Goal: Task Accomplishment & Management: Complete application form

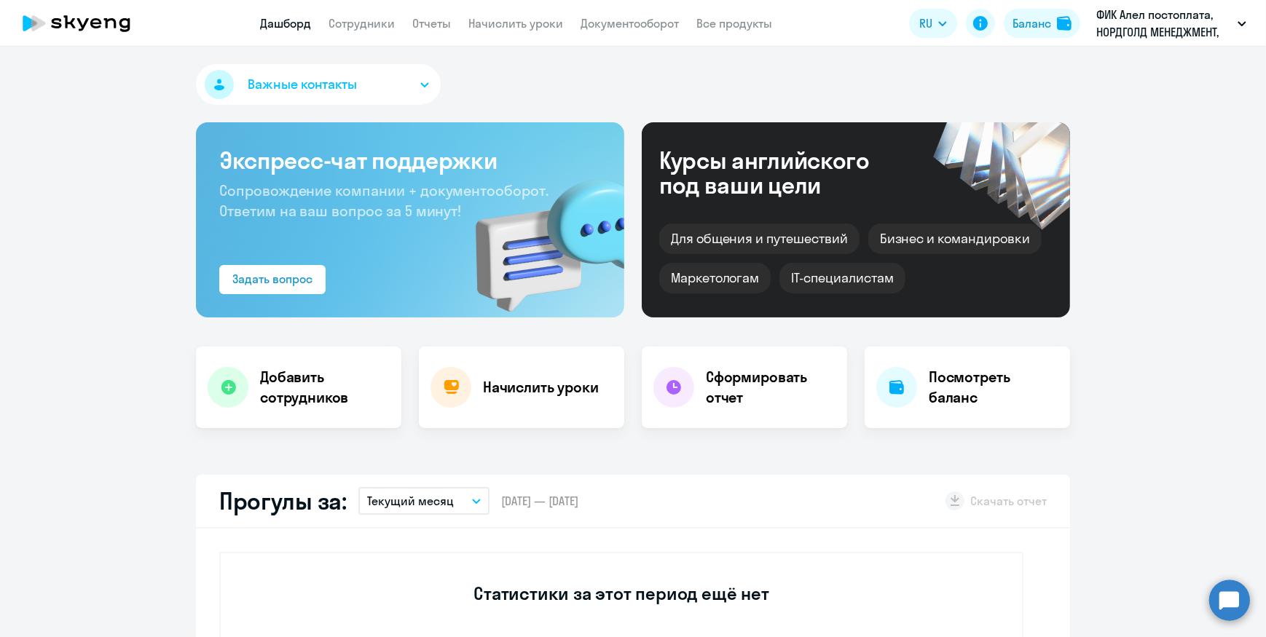
scroll to position [66, 0]
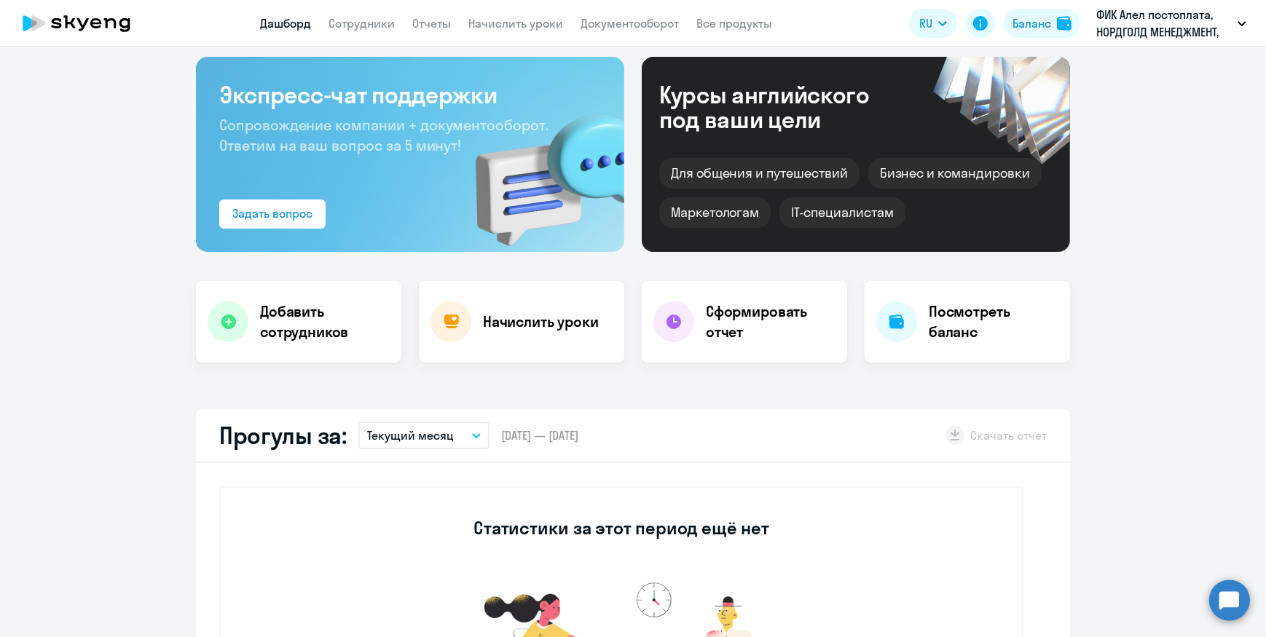
click at [280, 23] on link "Дашборд" at bounding box center [285, 23] width 51 height 15
select select "30"
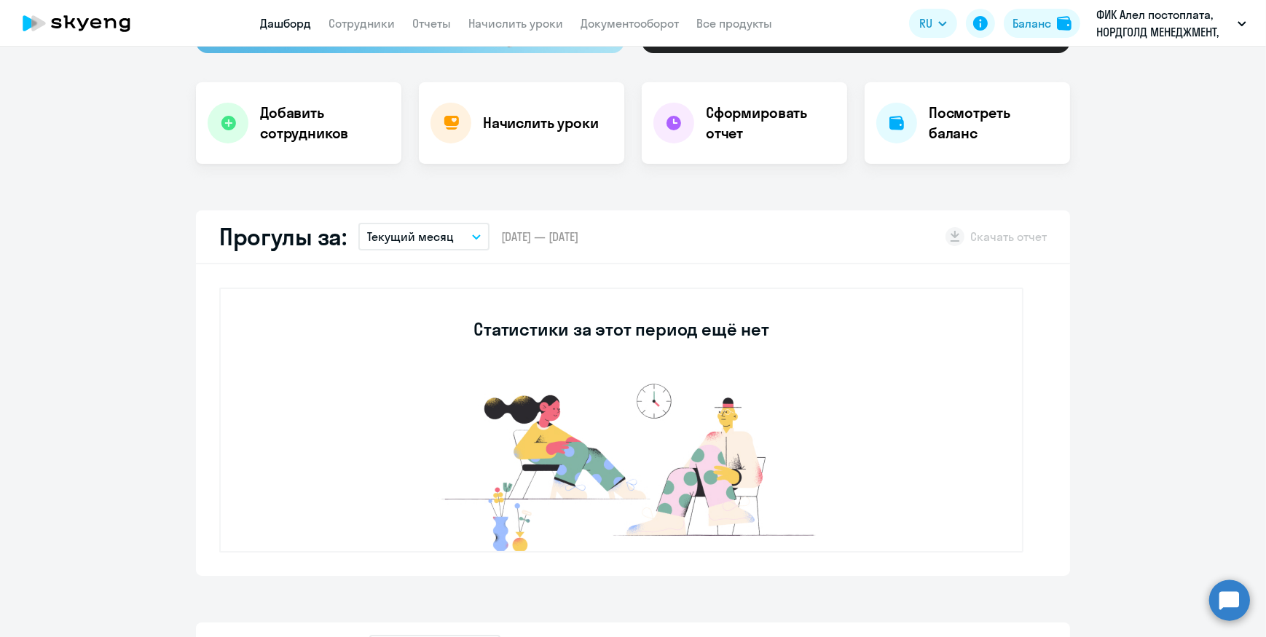
click at [474, 232] on button "Текущий месяц" at bounding box center [423, 237] width 131 height 28
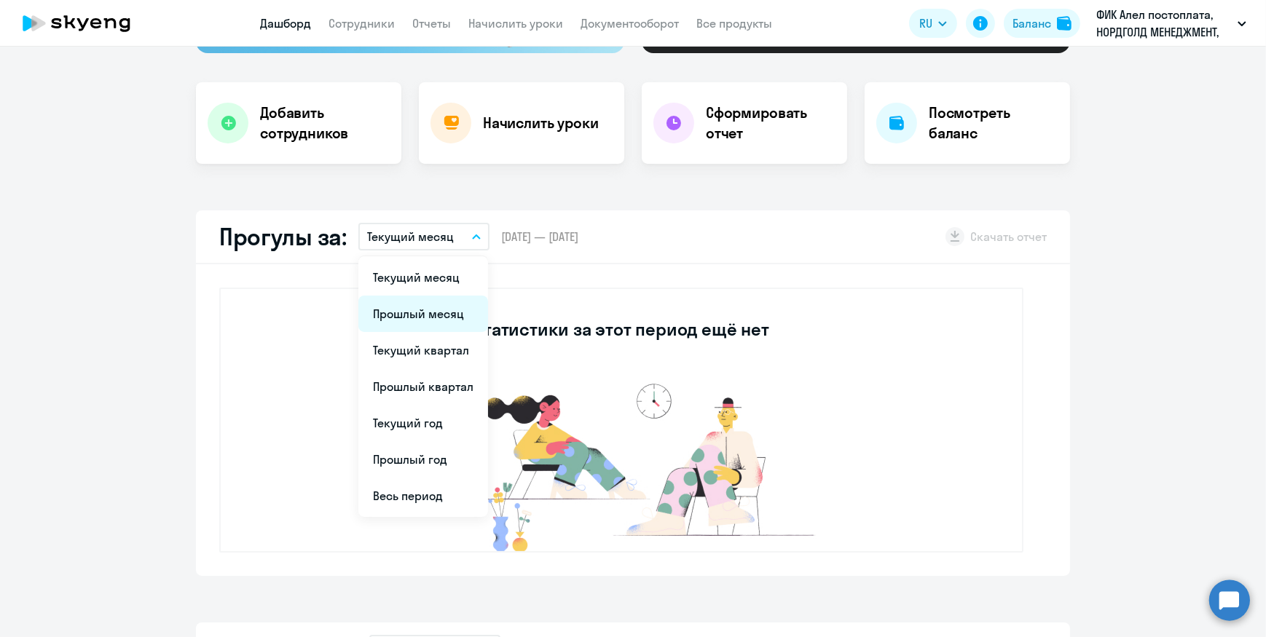
click at [432, 315] on li "Прошлый месяц" at bounding box center [423, 314] width 130 height 36
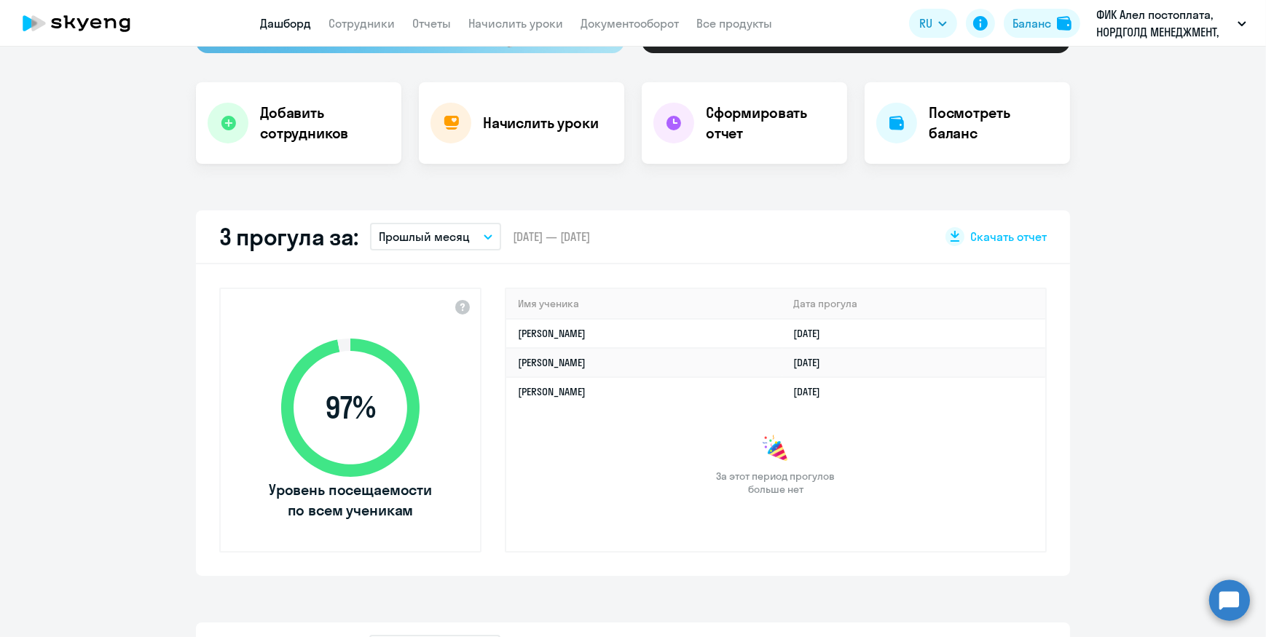
click at [436, 231] on p "Прошлый месяц" at bounding box center [424, 236] width 91 height 17
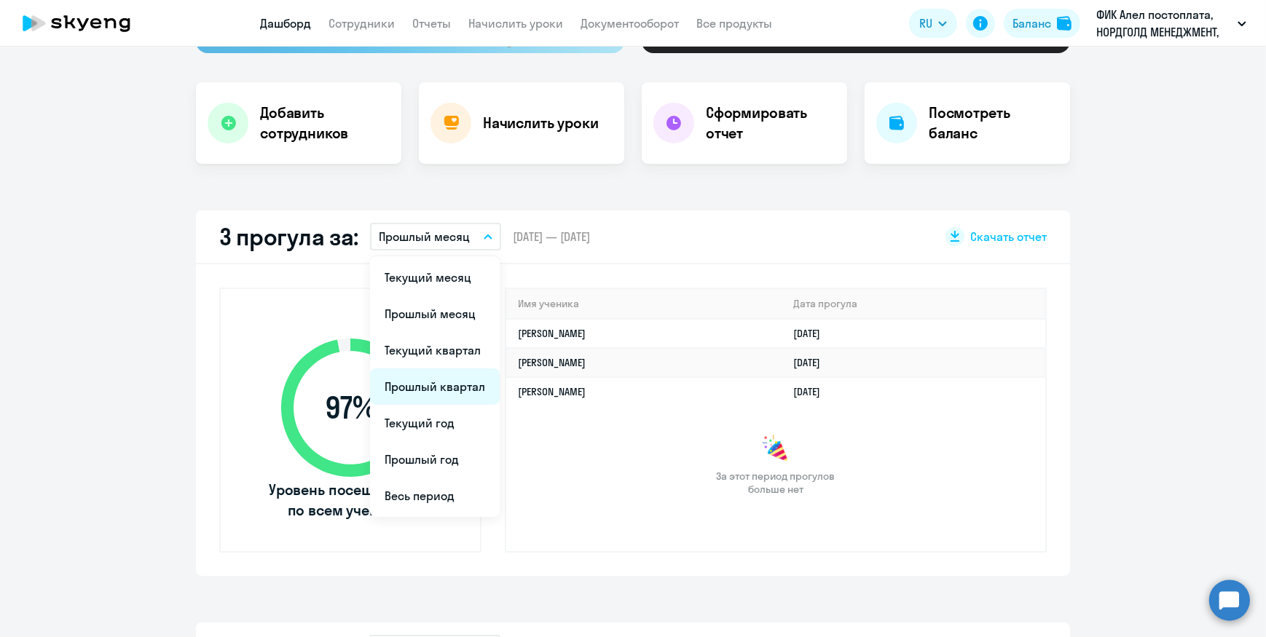
click at [420, 388] on li "Прошлый квартал" at bounding box center [435, 387] width 130 height 36
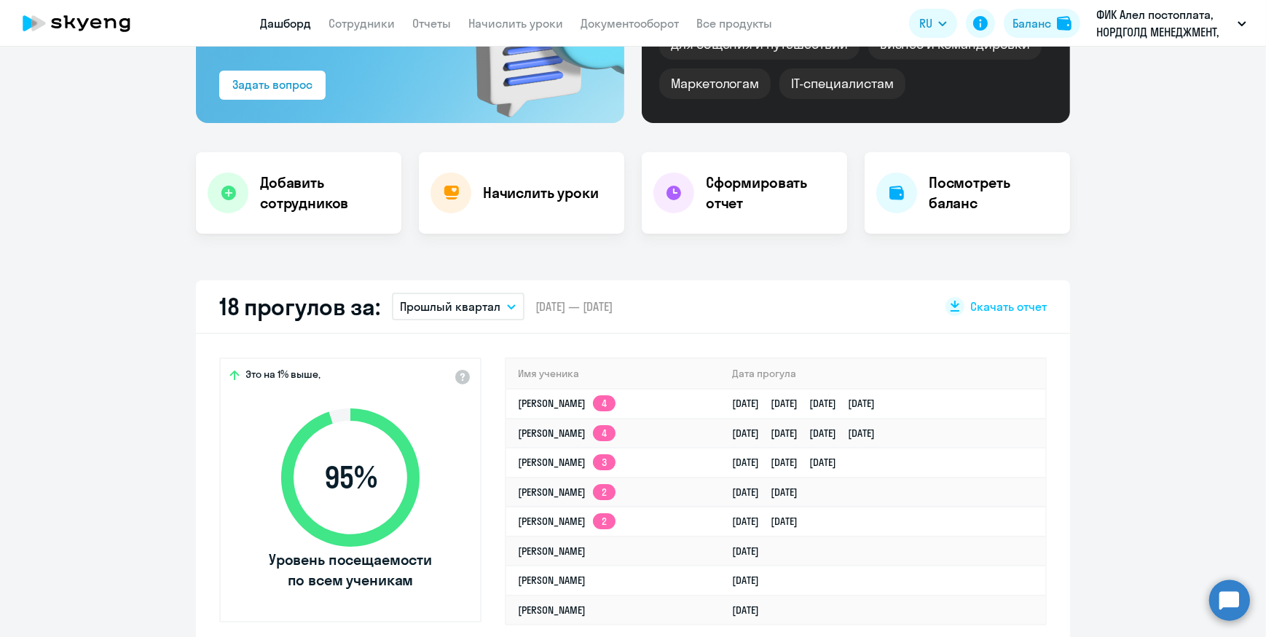
scroll to position [0, 0]
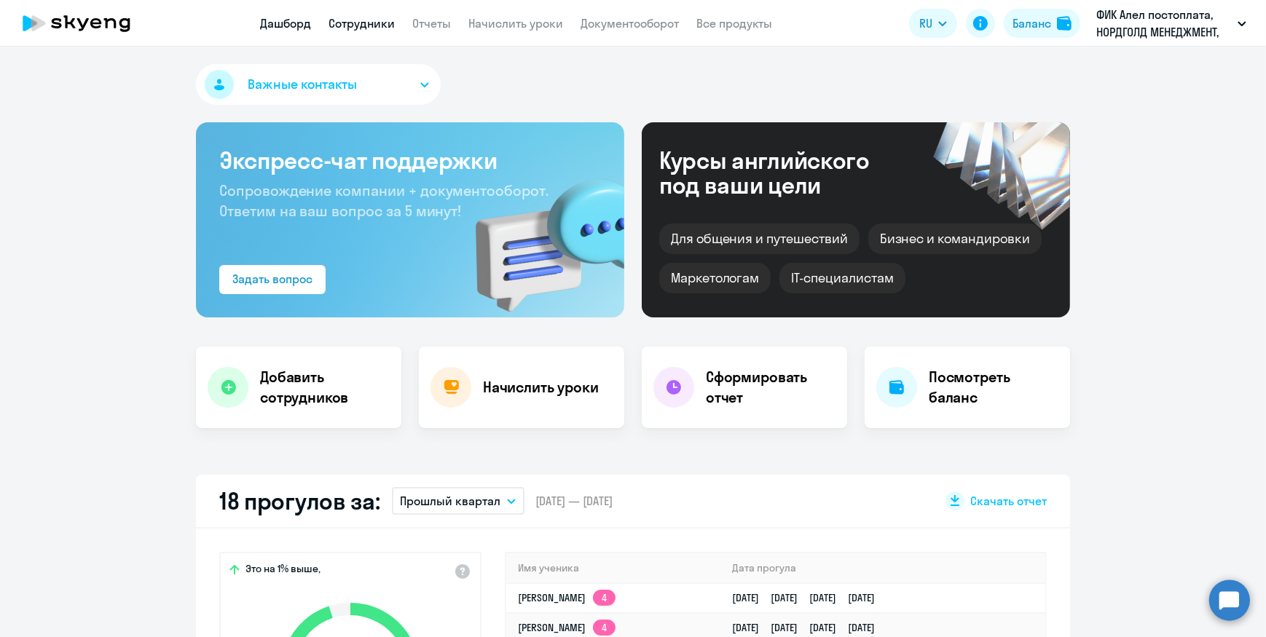
click at [364, 23] on link "Сотрудники" at bounding box center [362, 23] width 66 height 15
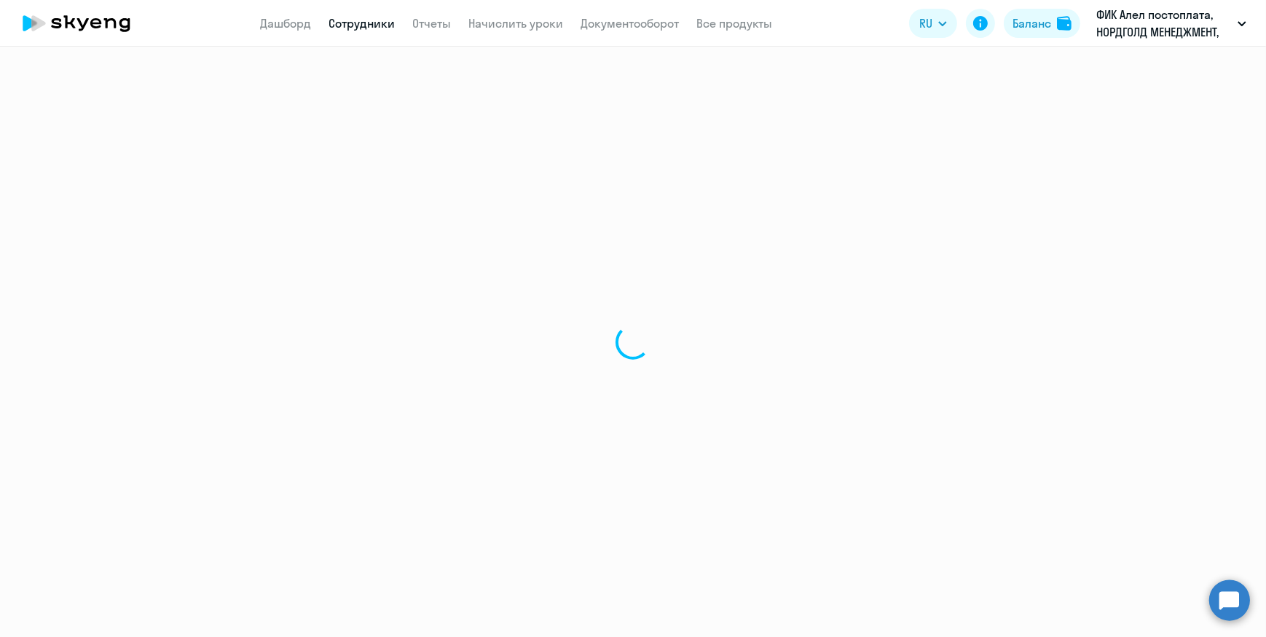
select select "30"
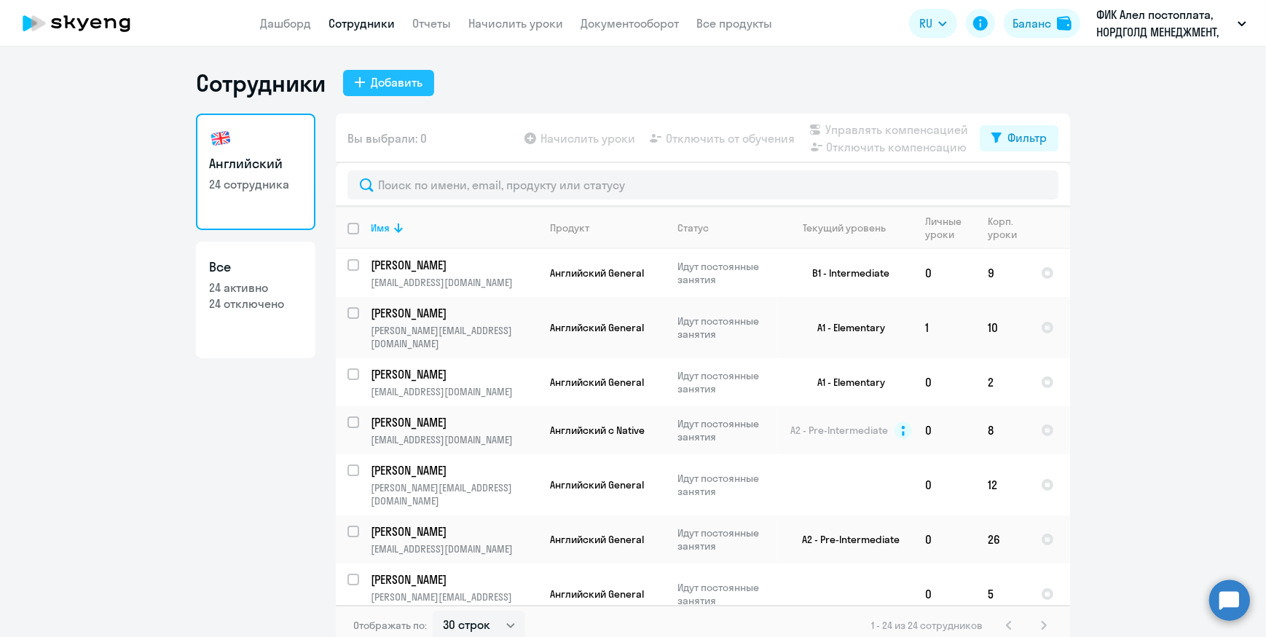
click at [381, 81] on div "Добавить" at bounding box center [397, 82] width 52 height 17
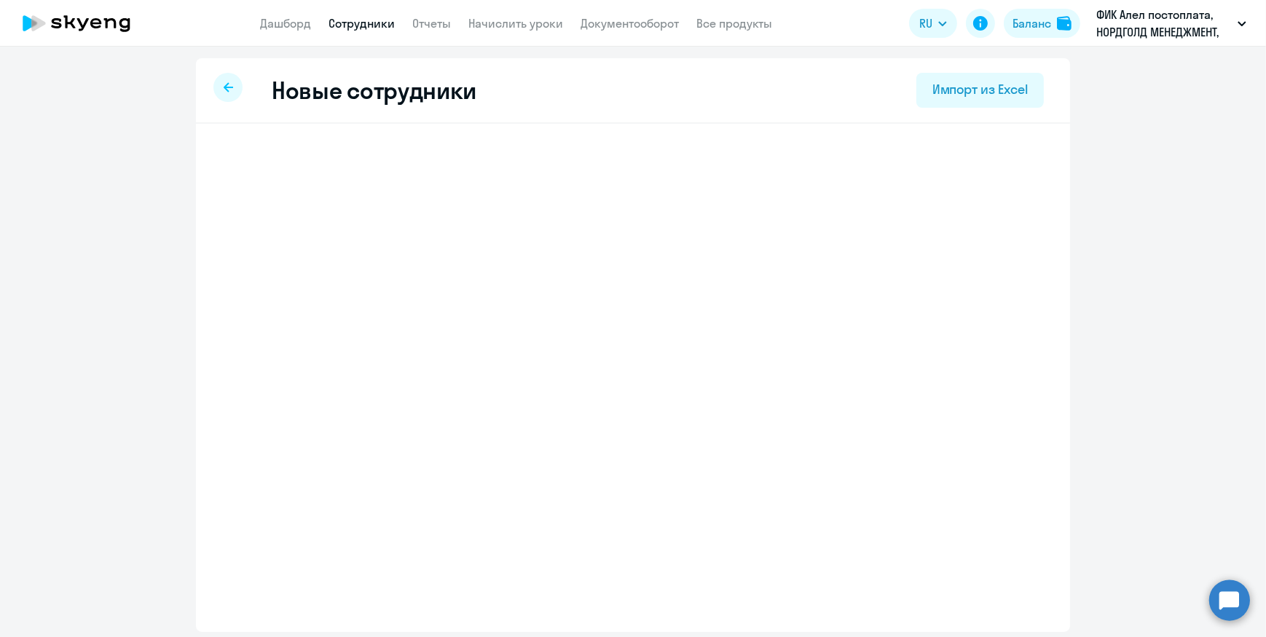
select select "english_adult_not_native_speaker"
select select "5"
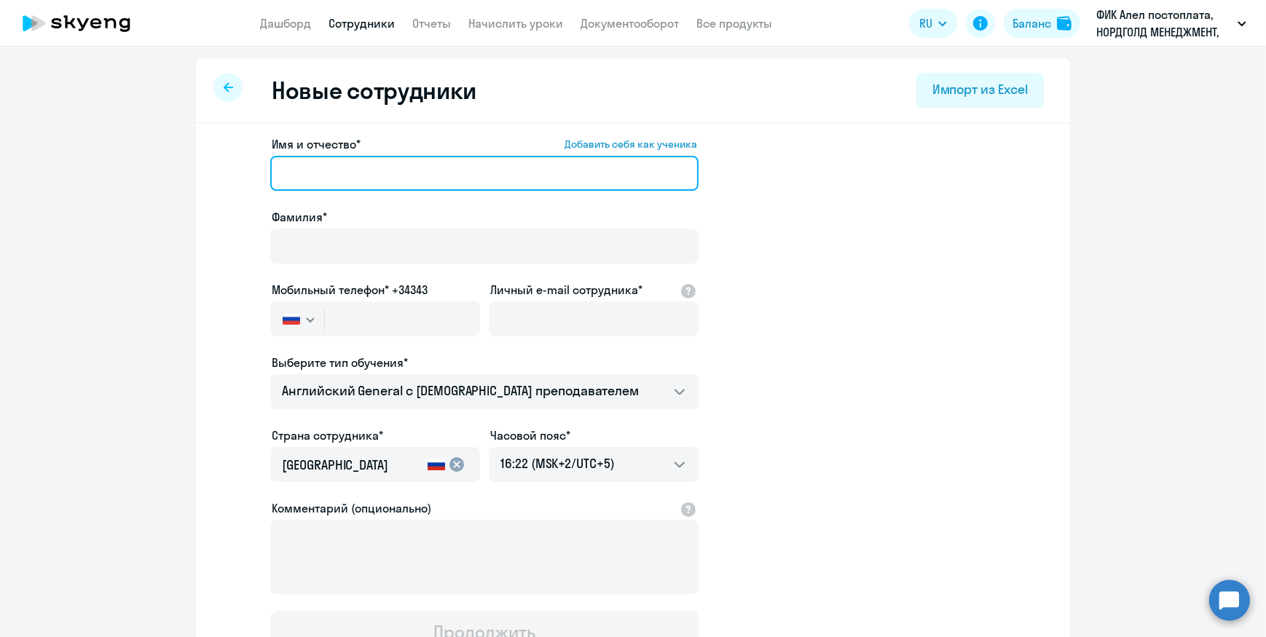
click at [373, 174] on input "Имя и отчество* Добавить себя как ученика" at bounding box center [484, 173] width 428 height 35
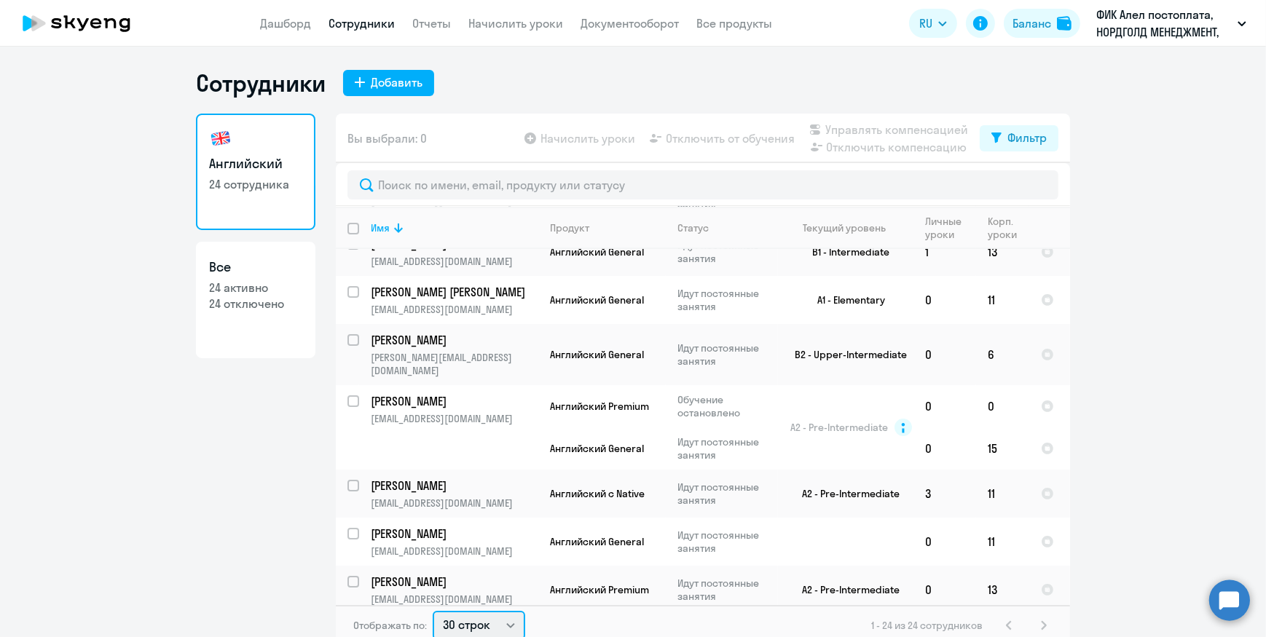
scroll to position [2, 0]
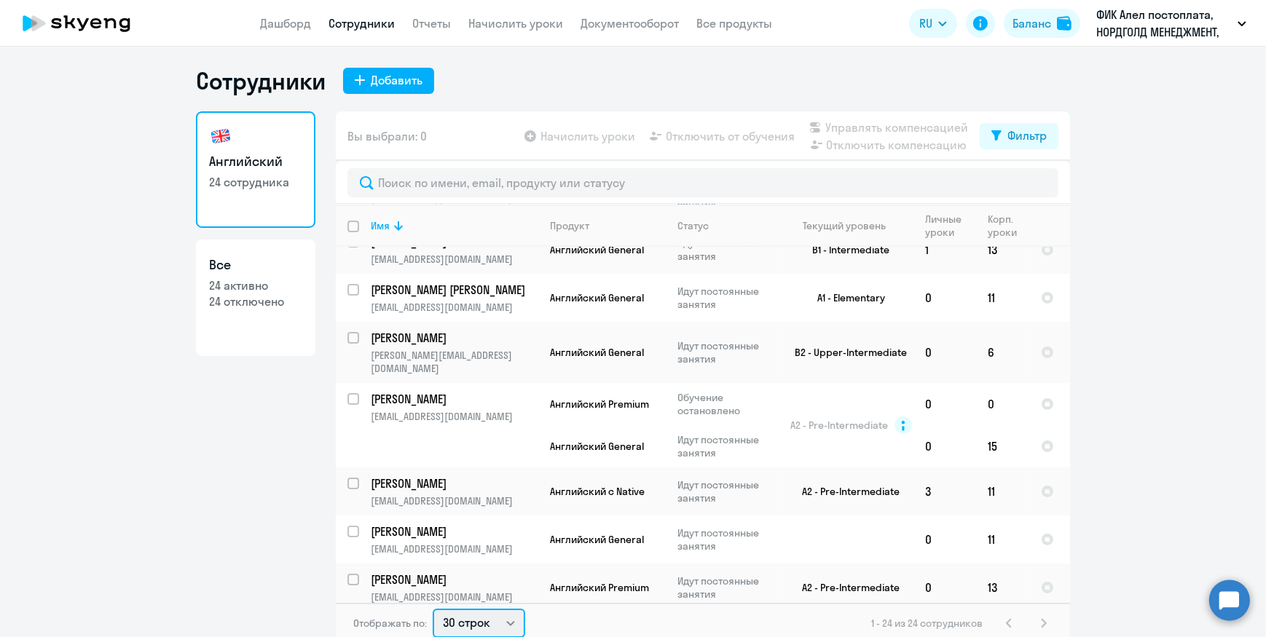
click at [471, 630] on select "30 строк 50 строк 100 строк" at bounding box center [479, 623] width 93 height 29
select select "50"
click at [433, 609] on select "30 строк 50 строк 100 строк" at bounding box center [479, 623] width 93 height 29
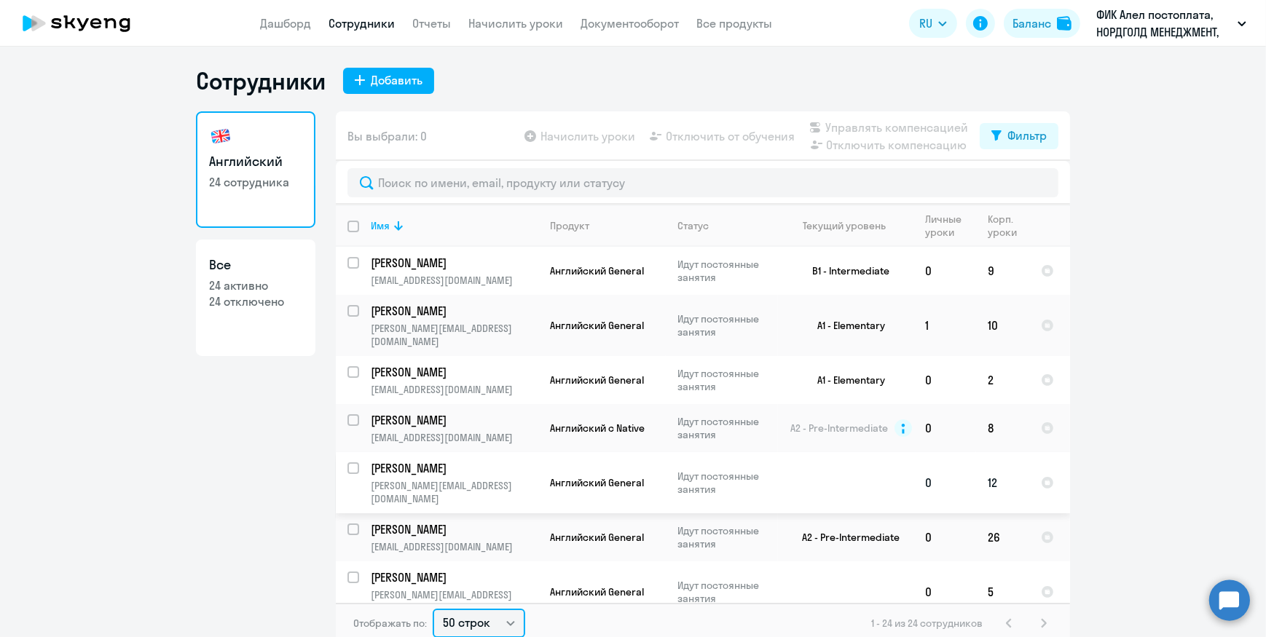
scroll to position [0, 0]
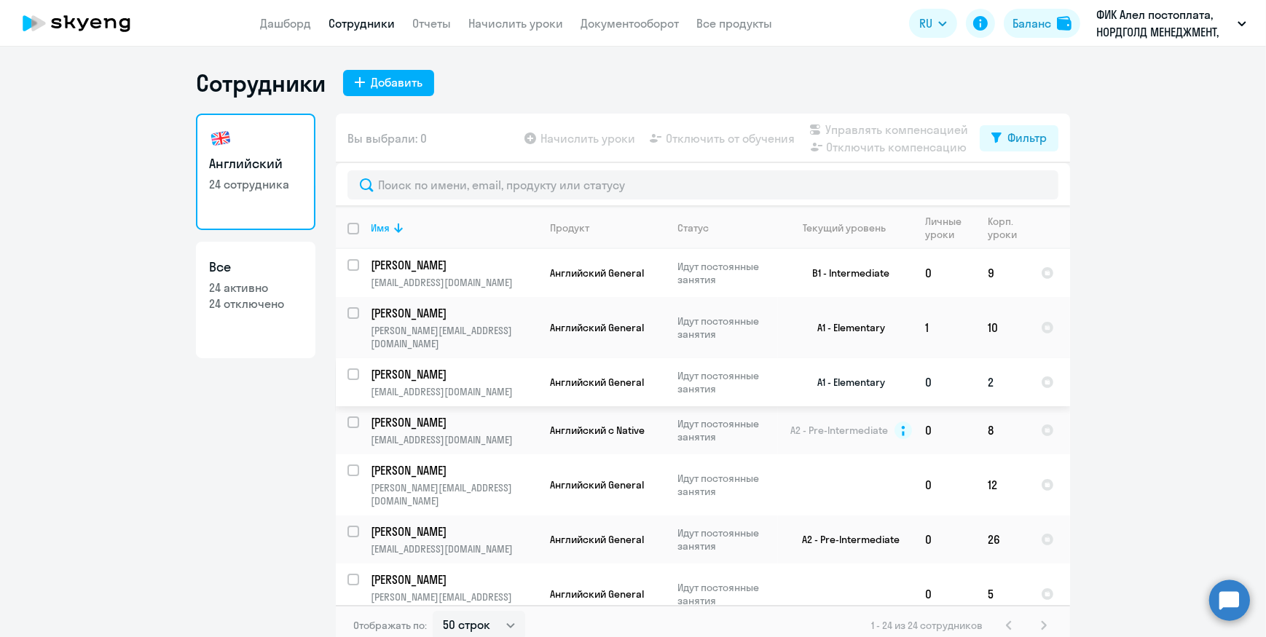
click at [987, 366] on td "2" at bounding box center [1002, 382] width 53 height 48
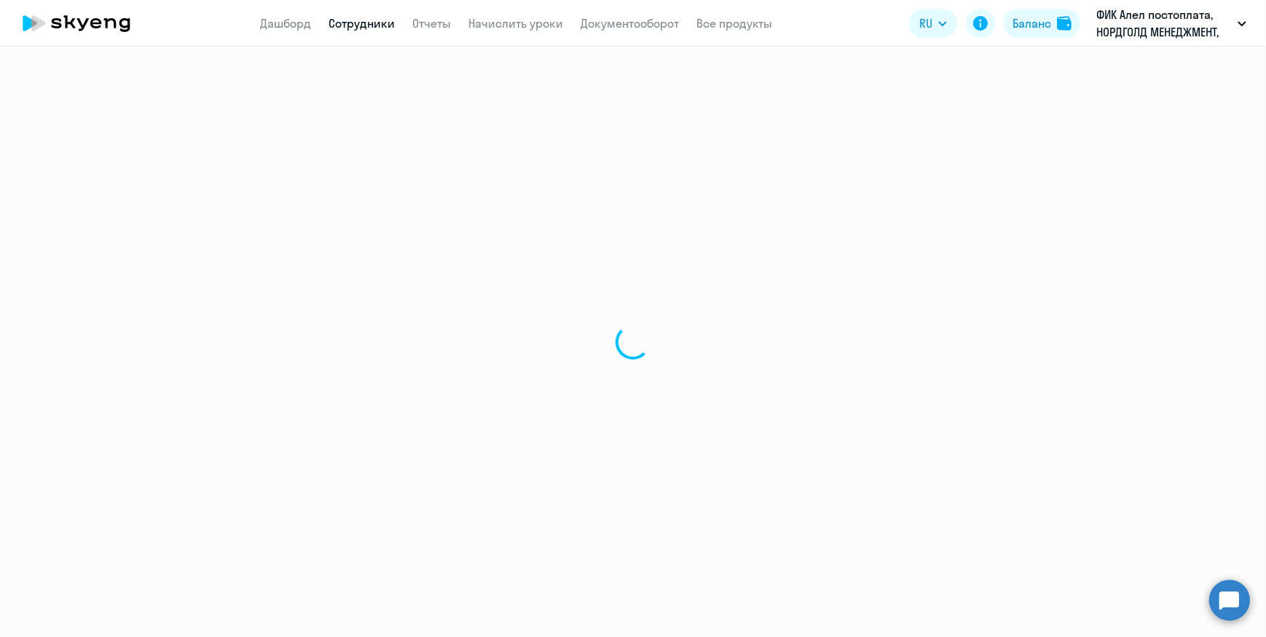
select select "english"
select select "30"
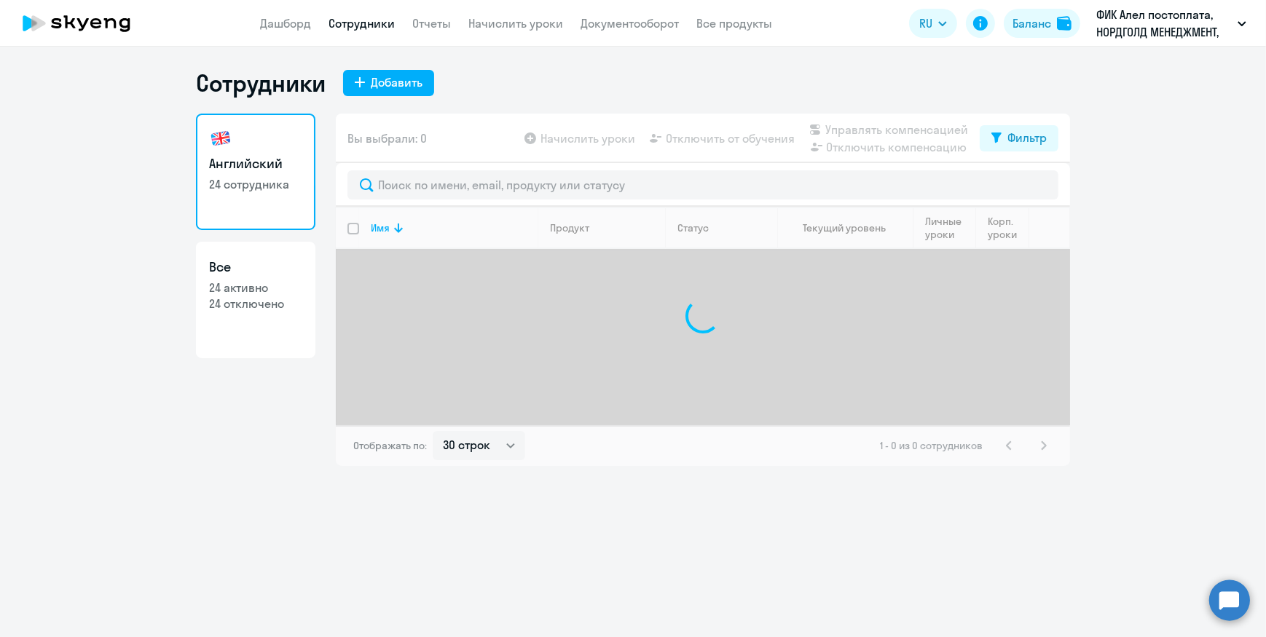
click at [520, 31] on app-menu-item-link "Начислить уроки" at bounding box center [515, 24] width 95 height 18
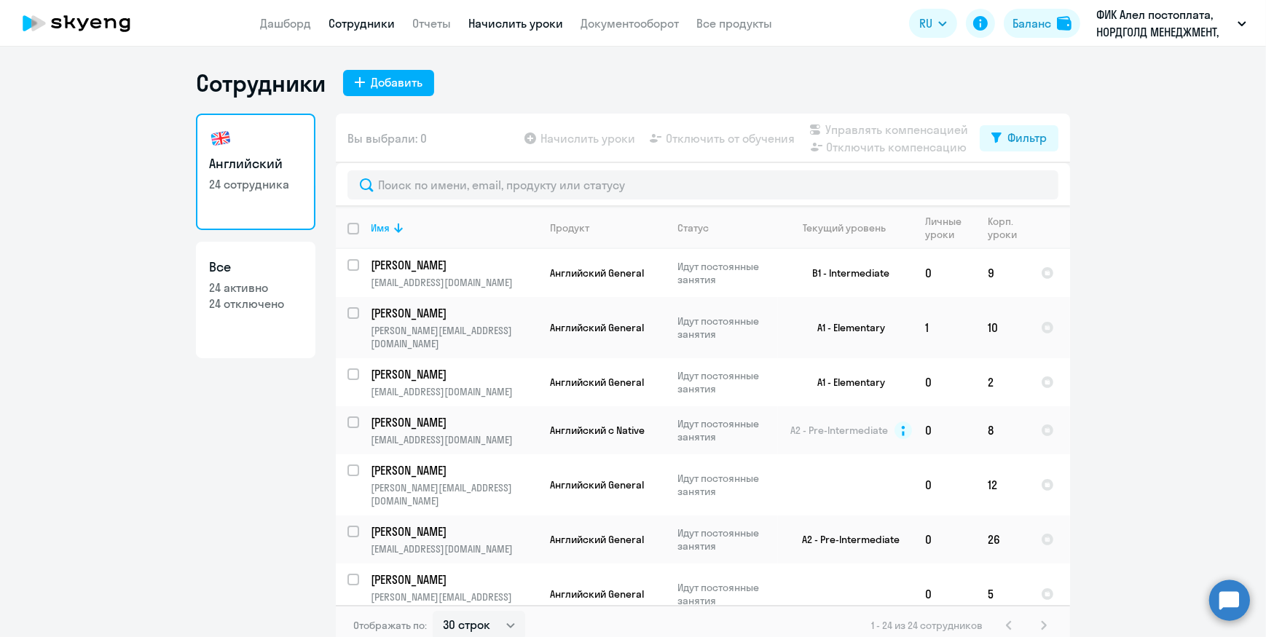
click at [520, 28] on link "Начислить уроки" at bounding box center [515, 23] width 95 height 15
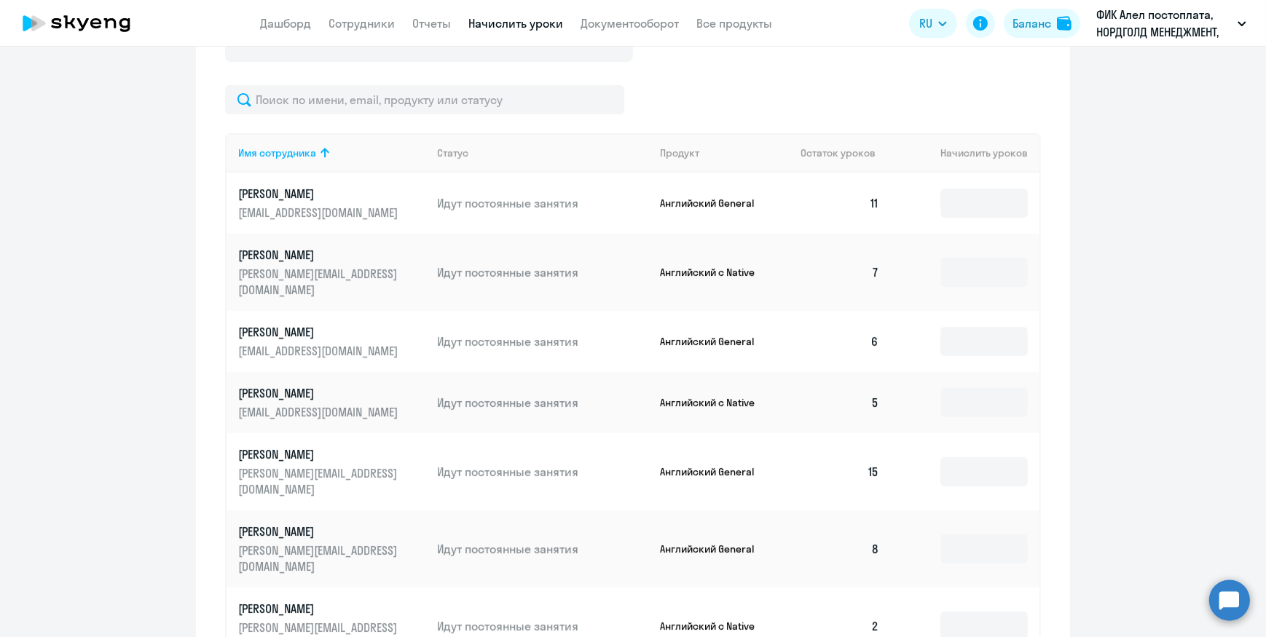
scroll to position [866, 0]
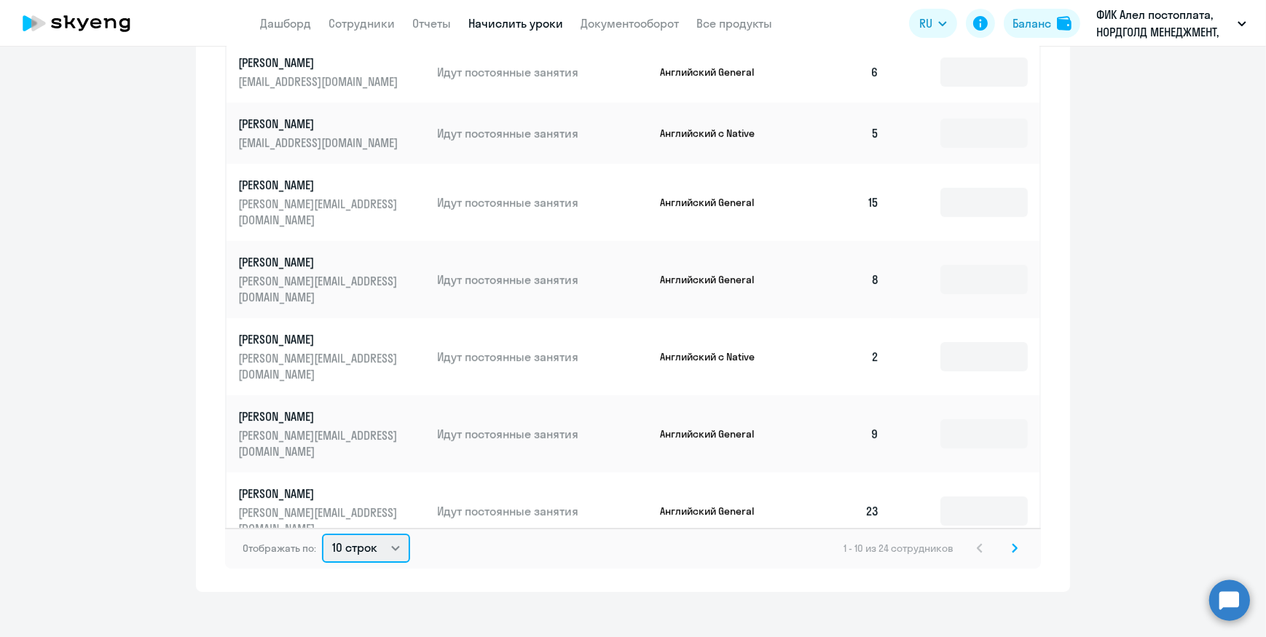
click at [364, 534] on select "10 строк 30 строк 50 строк" at bounding box center [366, 548] width 88 height 29
select select "50"
click at [322, 534] on select "10 строк 30 строк 50 строк" at bounding box center [366, 548] width 88 height 29
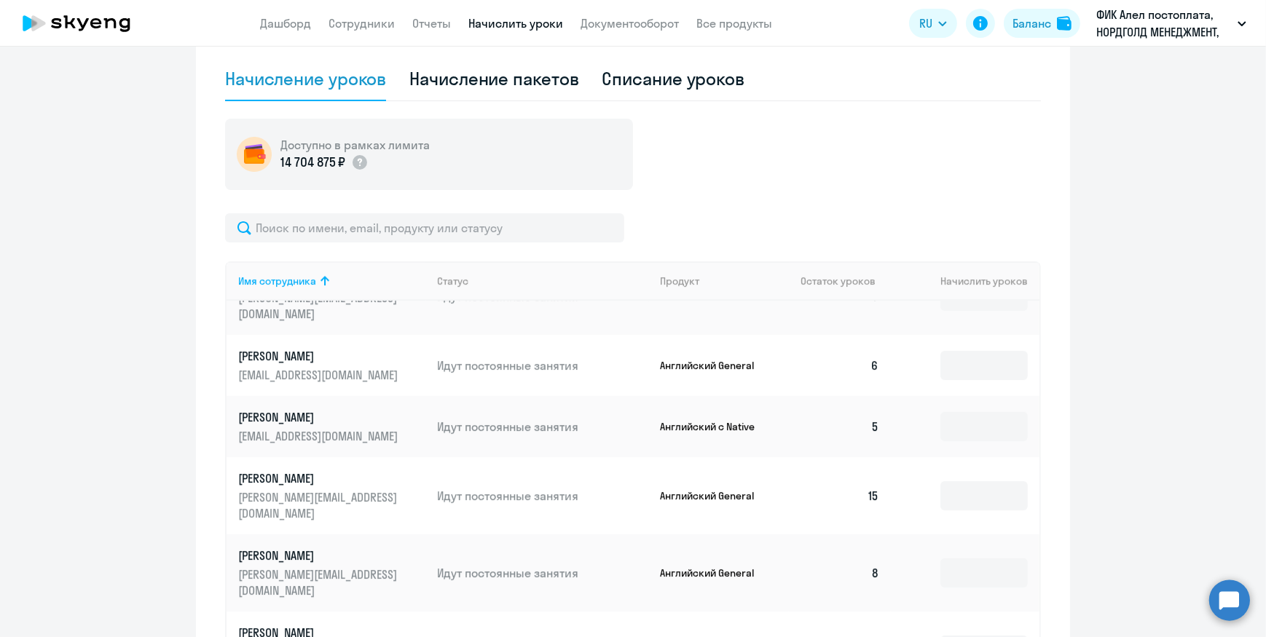
scroll to position [132, 0]
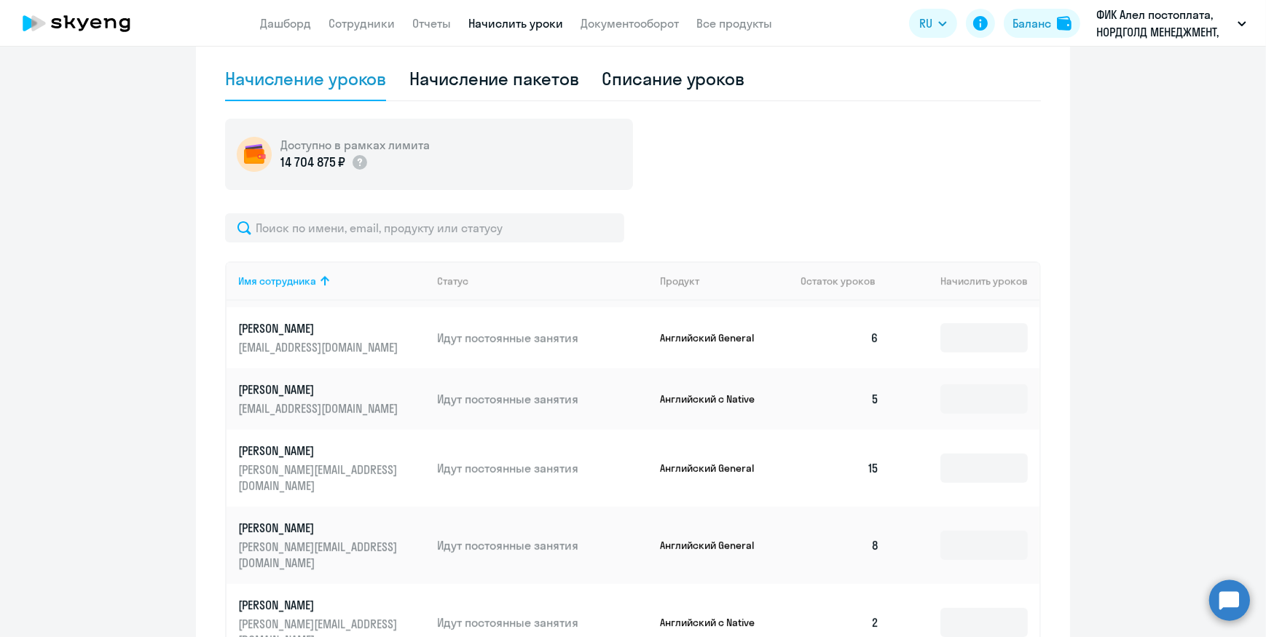
click at [860, 321] on td "6" at bounding box center [840, 337] width 102 height 61
click at [860, 383] on td "5" at bounding box center [840, 399] width 102 height 61
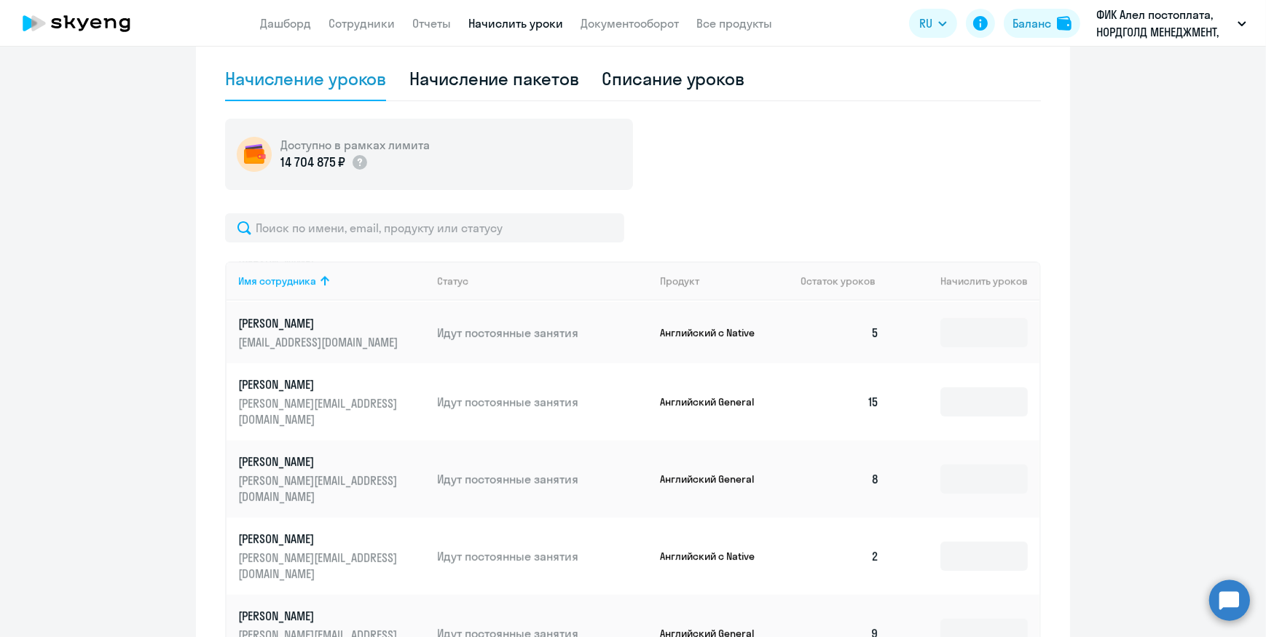
scroll to position [264, 0]
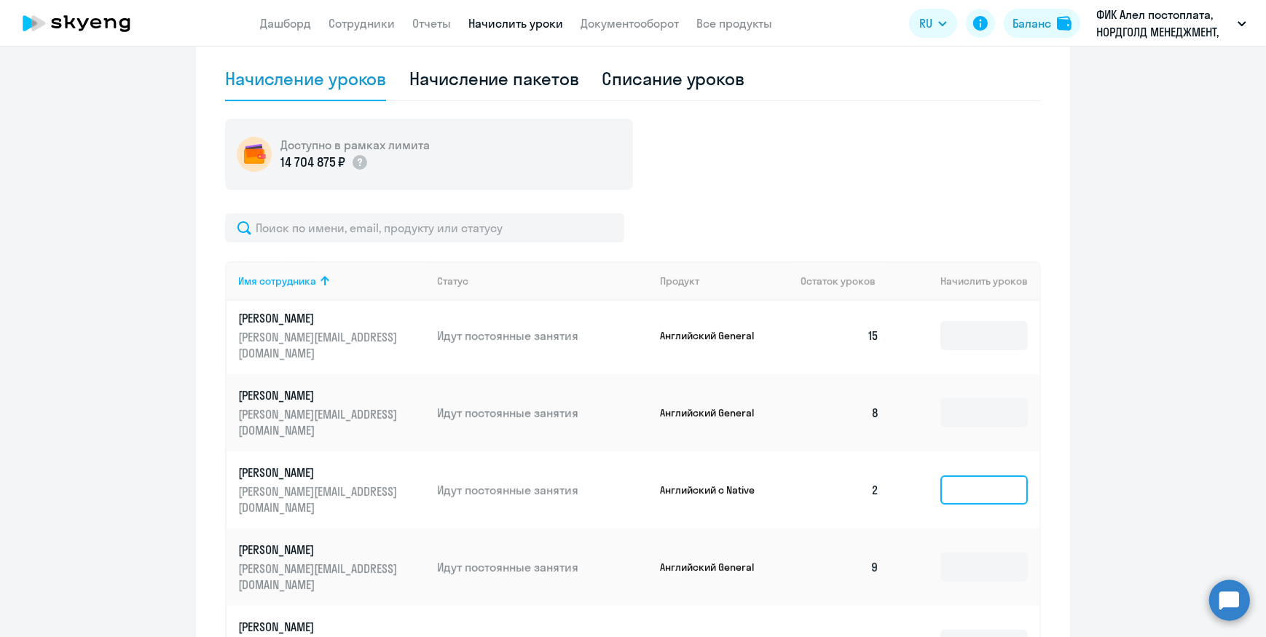
click at [977, 476] on input at bounding box center [984, 490] width 87 height 29
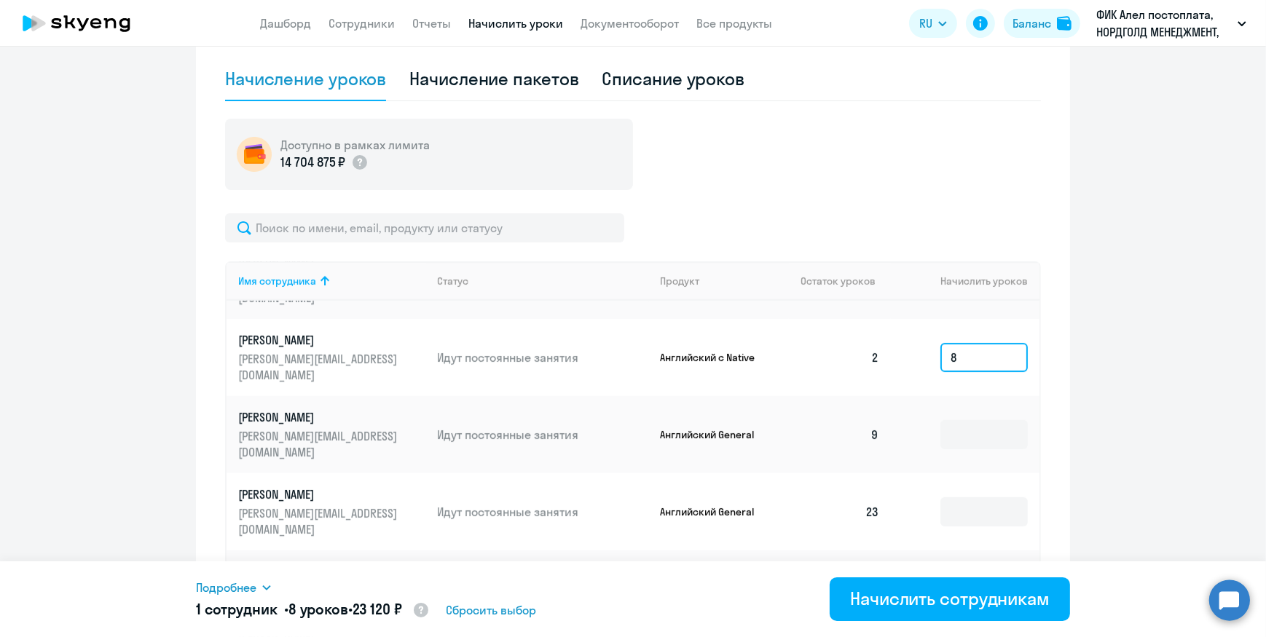
scroll to position [463, 0]
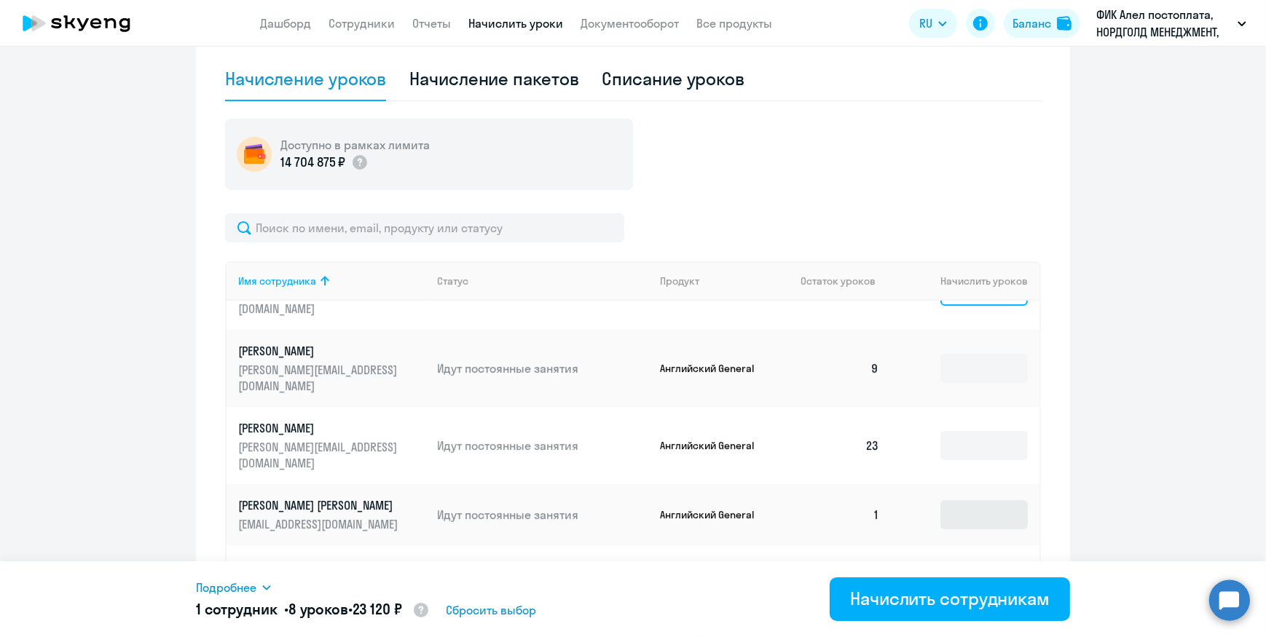
type input "8"
click at [950, 501] on input at bounding box center [984, 515] width 87 height 29
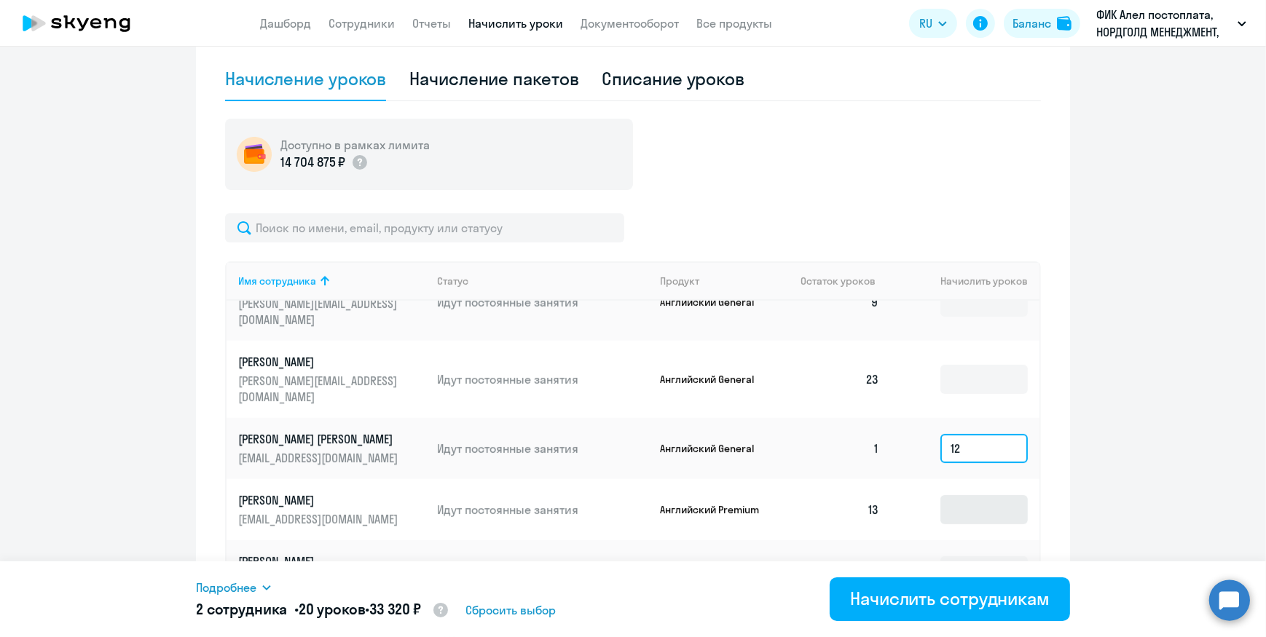
scroll to position [397, 0]
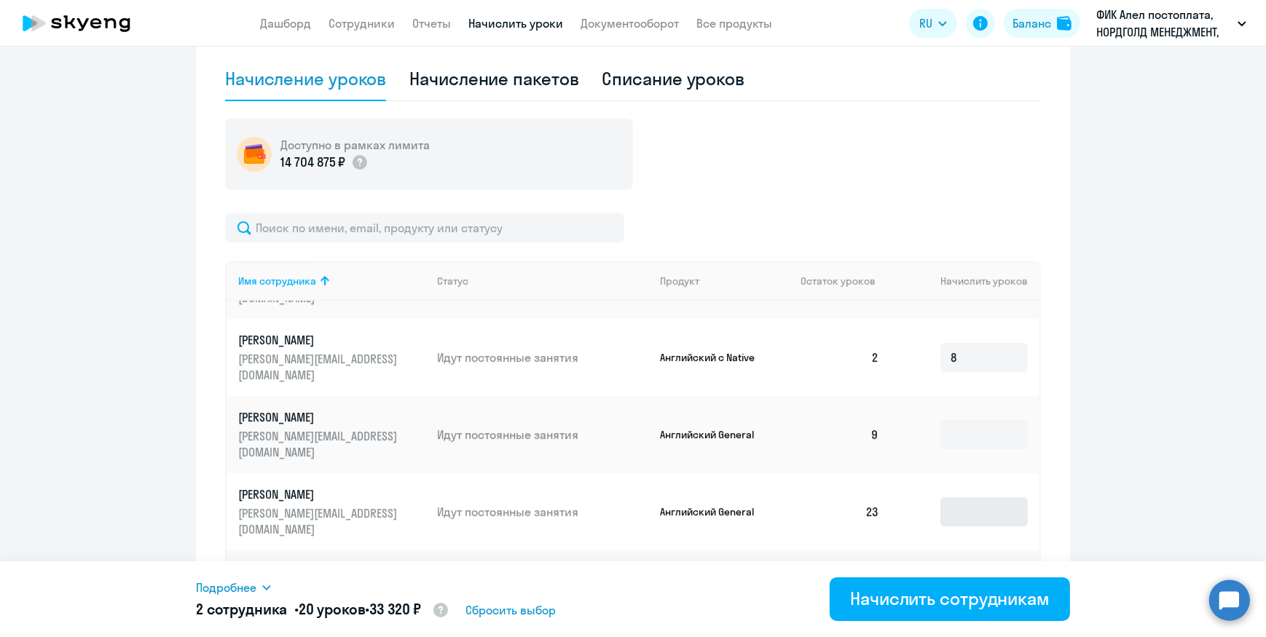
type input "1"
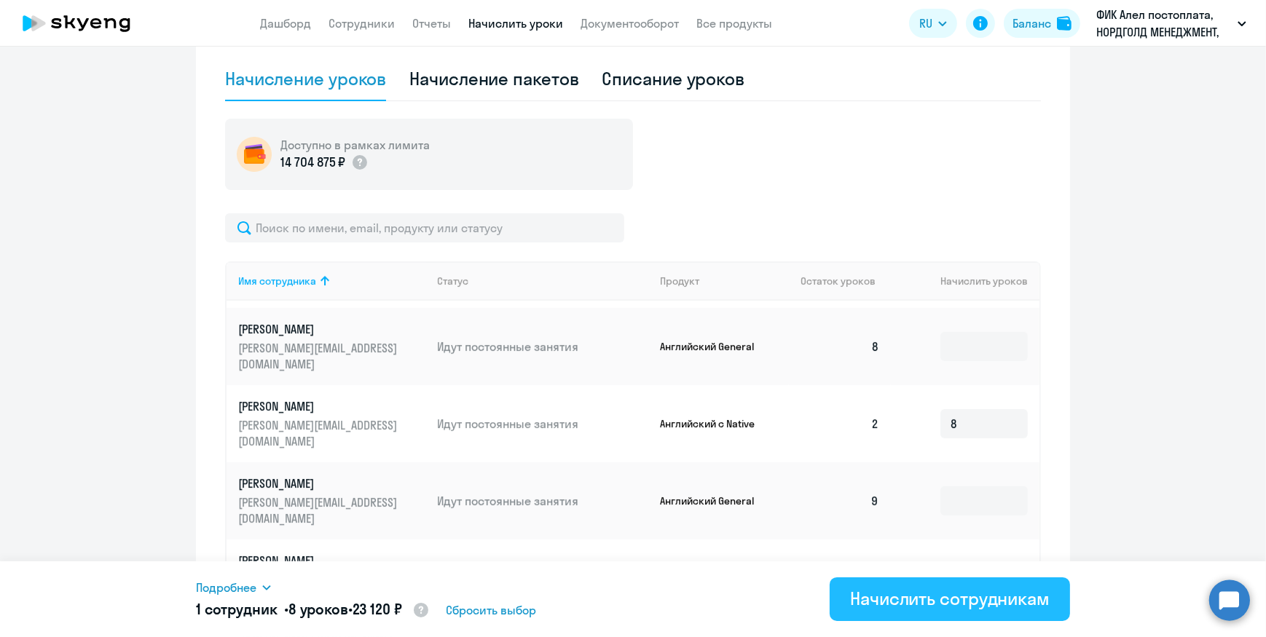
click at [915, 594] on div "Начислить сотрудникам" at bounding box center [950, 598] width 200 height 23
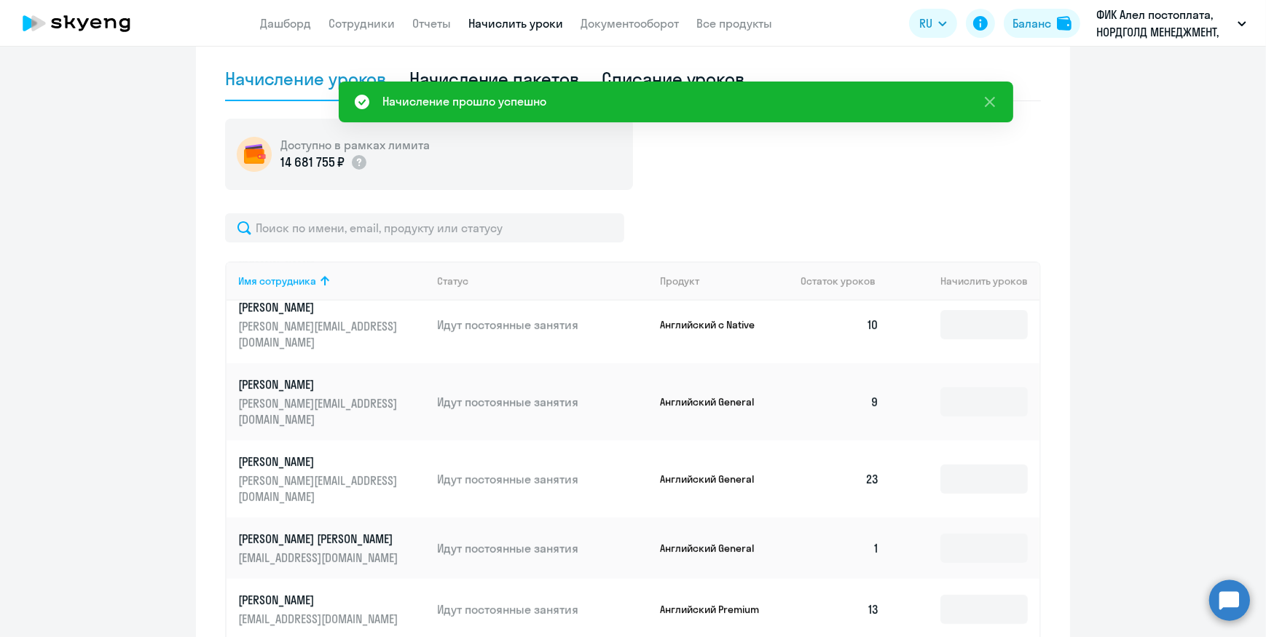
scroll to position [463, 0]
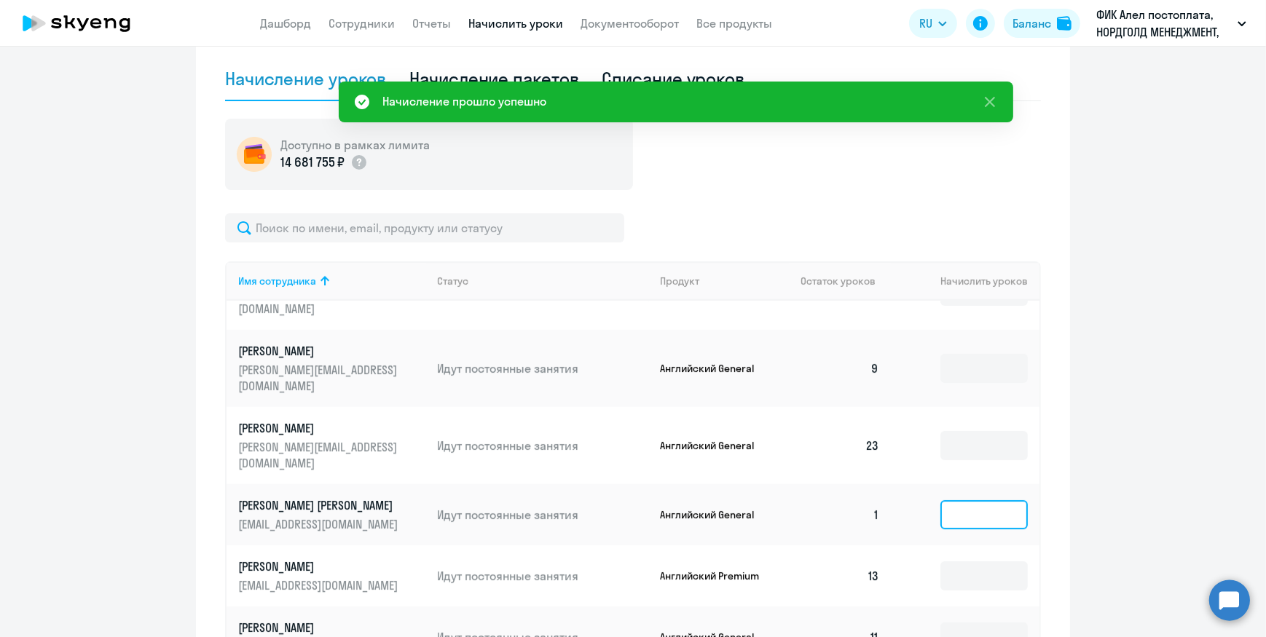
click at [952, 501] on input at bounding box center [984, 515] width 87 height 29
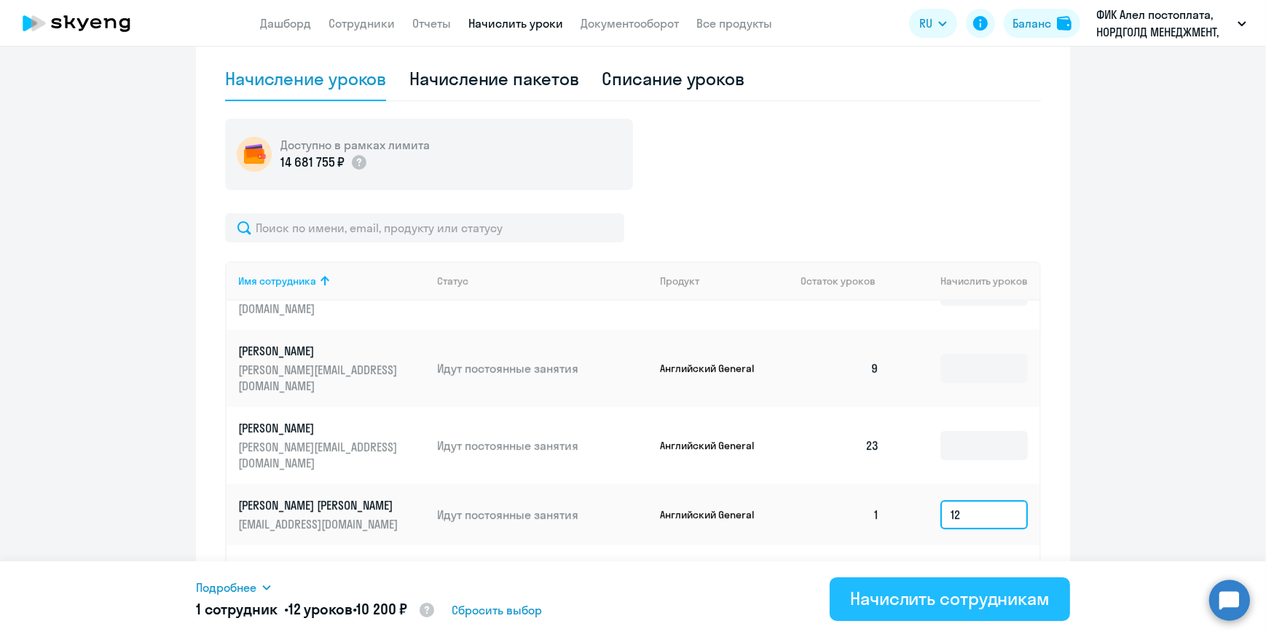
type input "12"
click at [941, 597] on div "Начислить сотрудникам" at bounding box center [950, 598] width 200 height 23
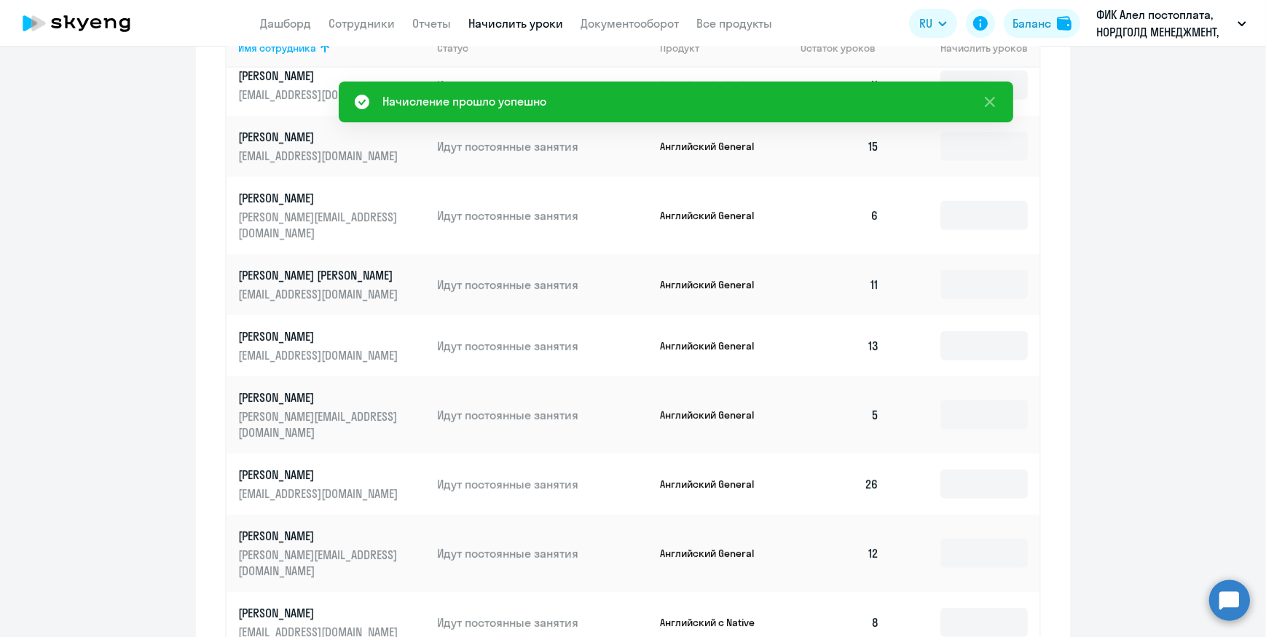
scroll to position [734, 0]
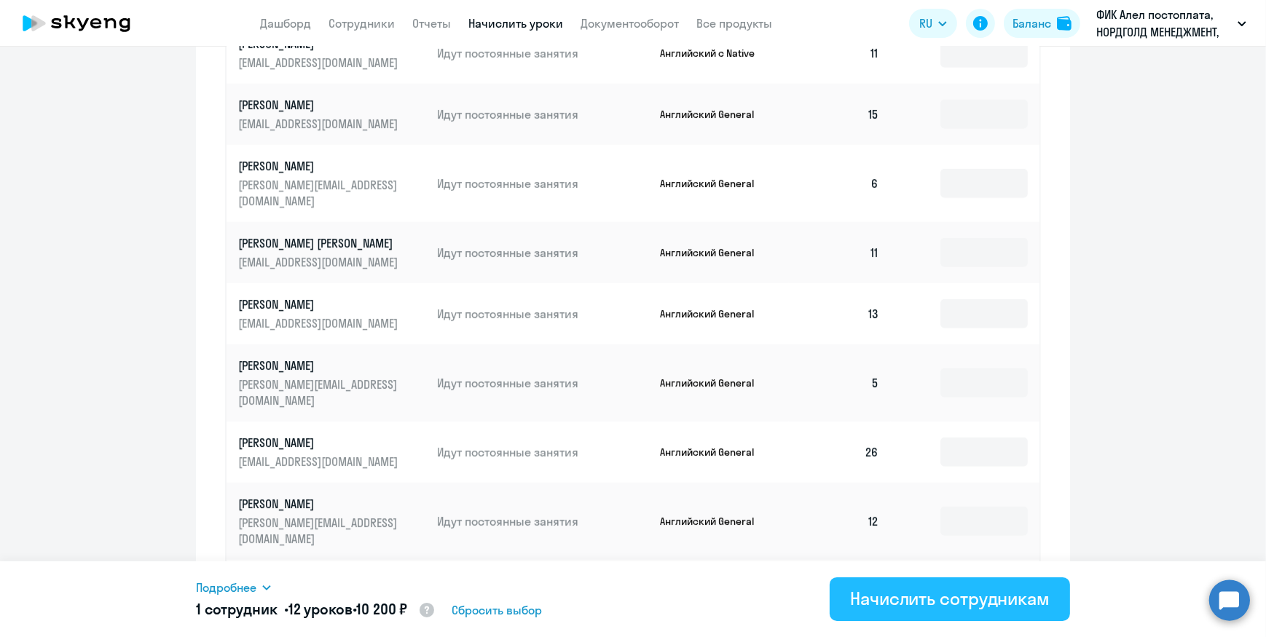
type input "12"
click at [954, 605] on div "Начислить сотрудникам" at bounding box center [950, 598] width 200 height 23
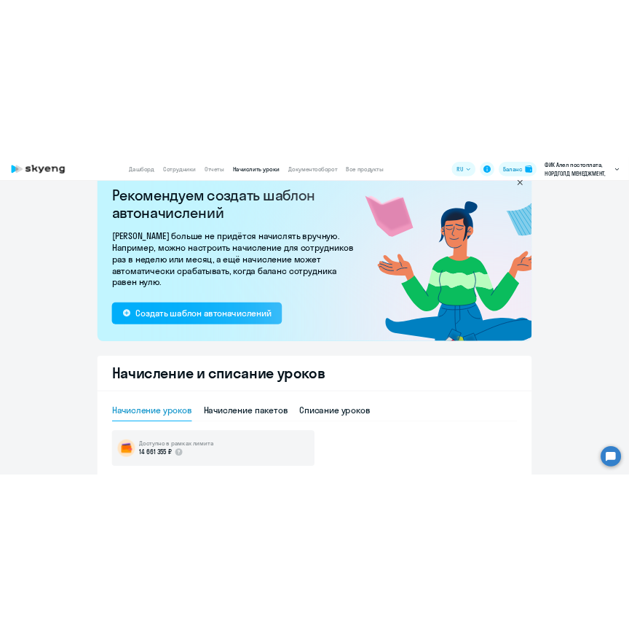
scroll to position [0, 0]
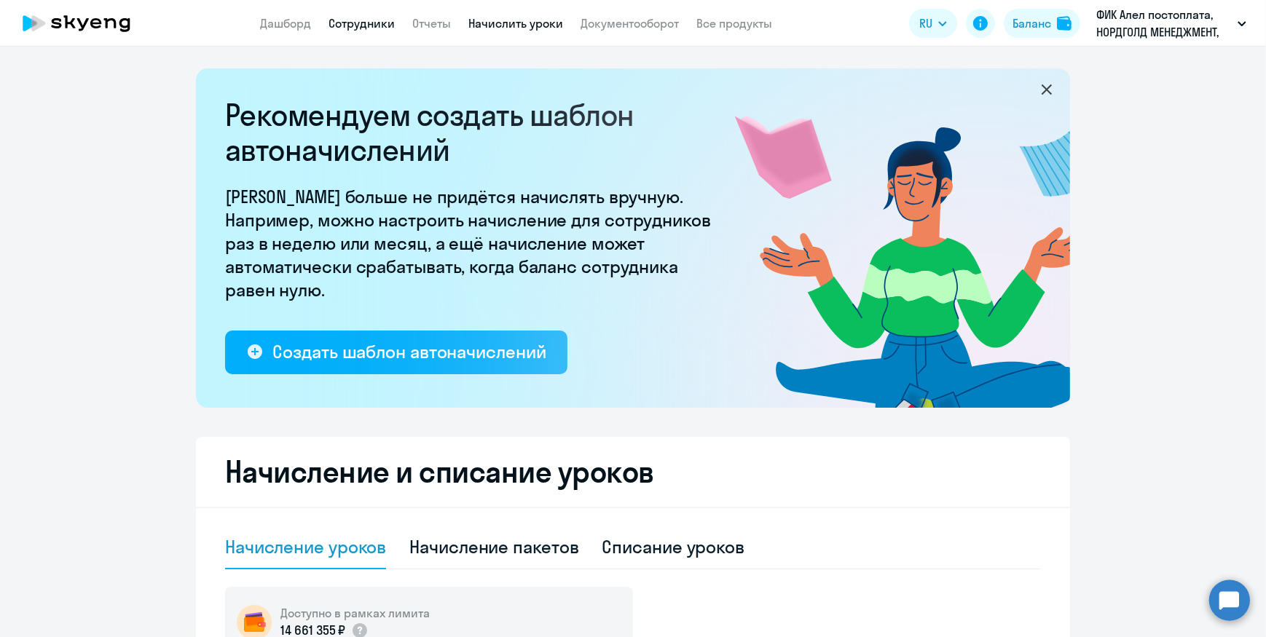
click at [348, 24] on link "Сотрудники" at bounding box center [362, 23] width 66 height 15
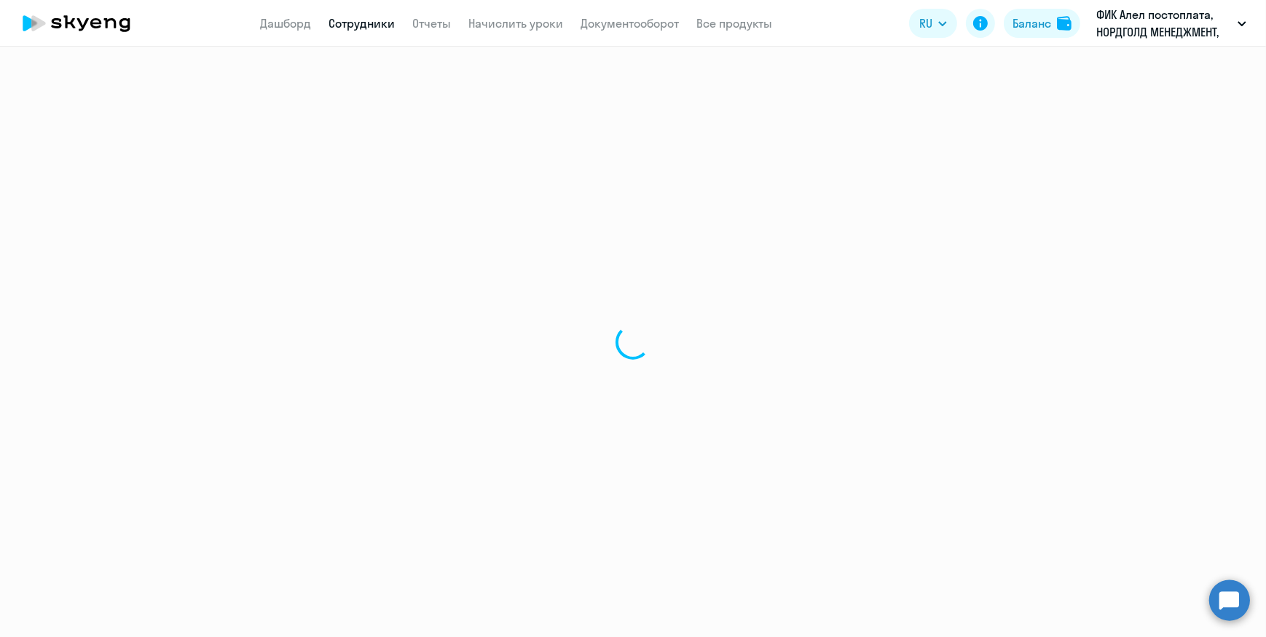
select select "30"
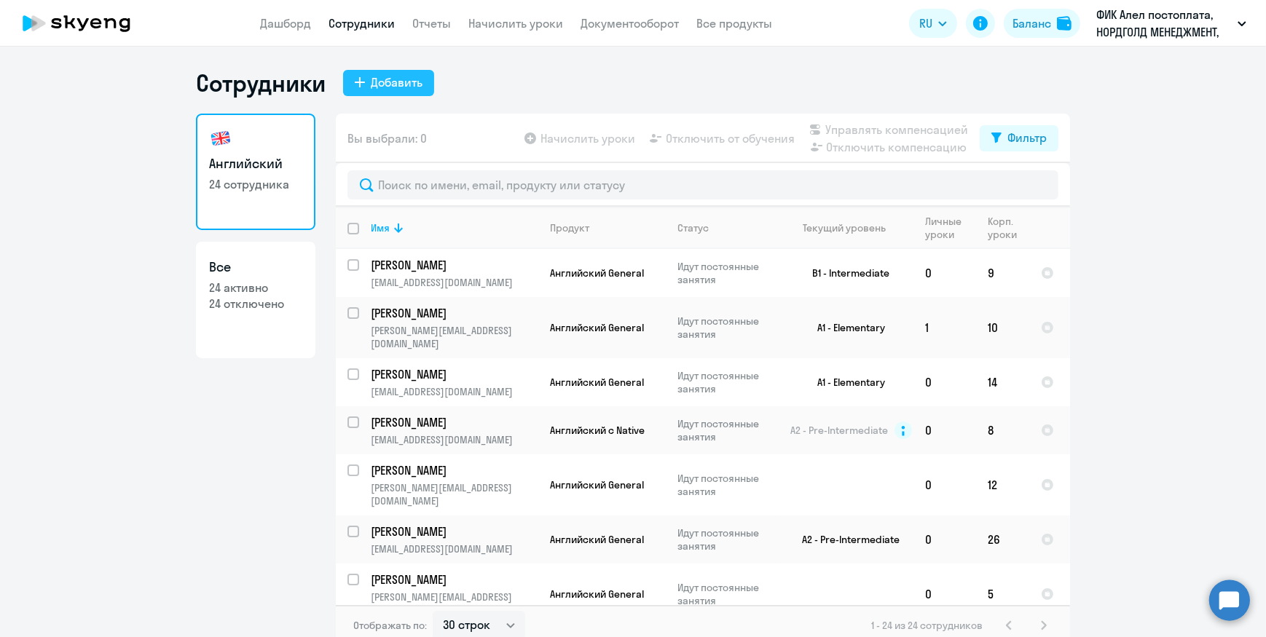
click at [396, 86] on div "Добавить" at bounding box center [397, 82] width 52 height 17
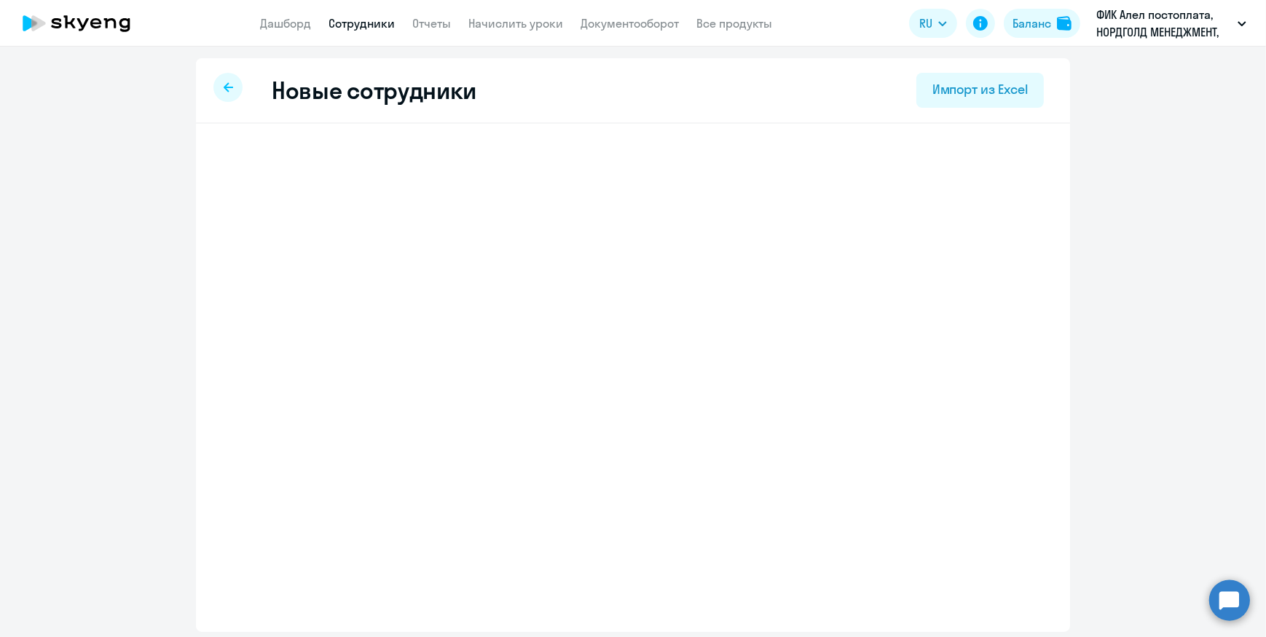
select select "english_adult_not_native_speaker"
select select "5"
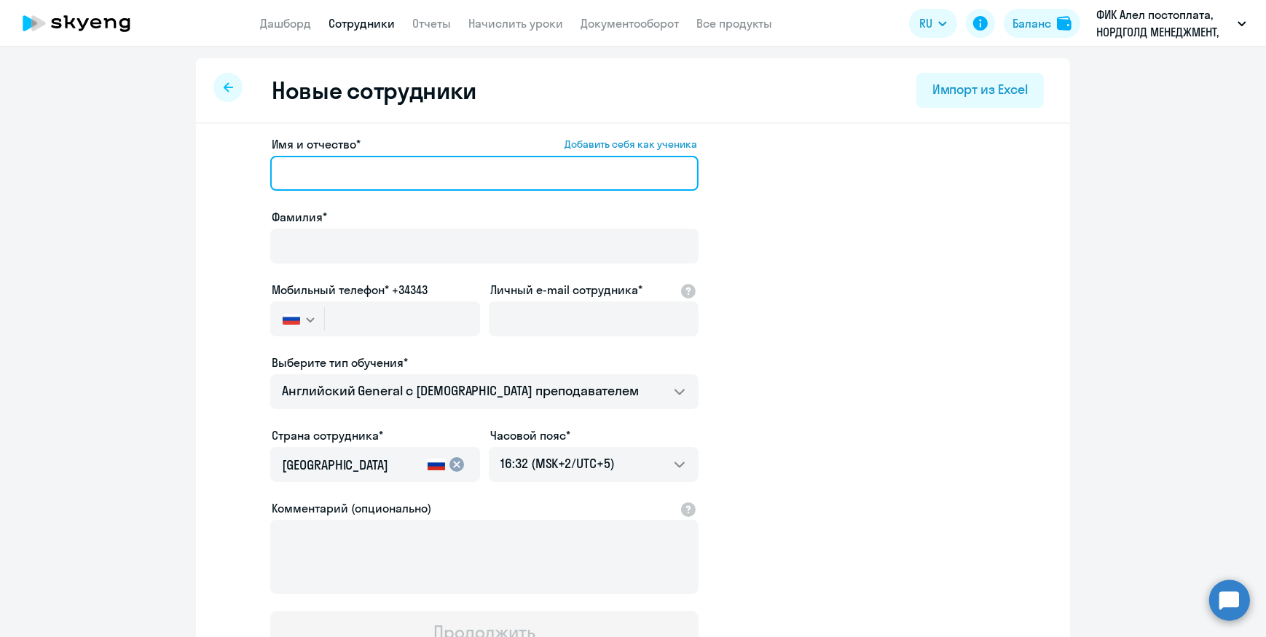
click at [299, 176] on input "Имя и отчество* Добавить себя как ученика" at bounding box center [484, 173] width 428 height 35
paste input "[PERSON_NAME]"
type input "[PERSON_NAME]"
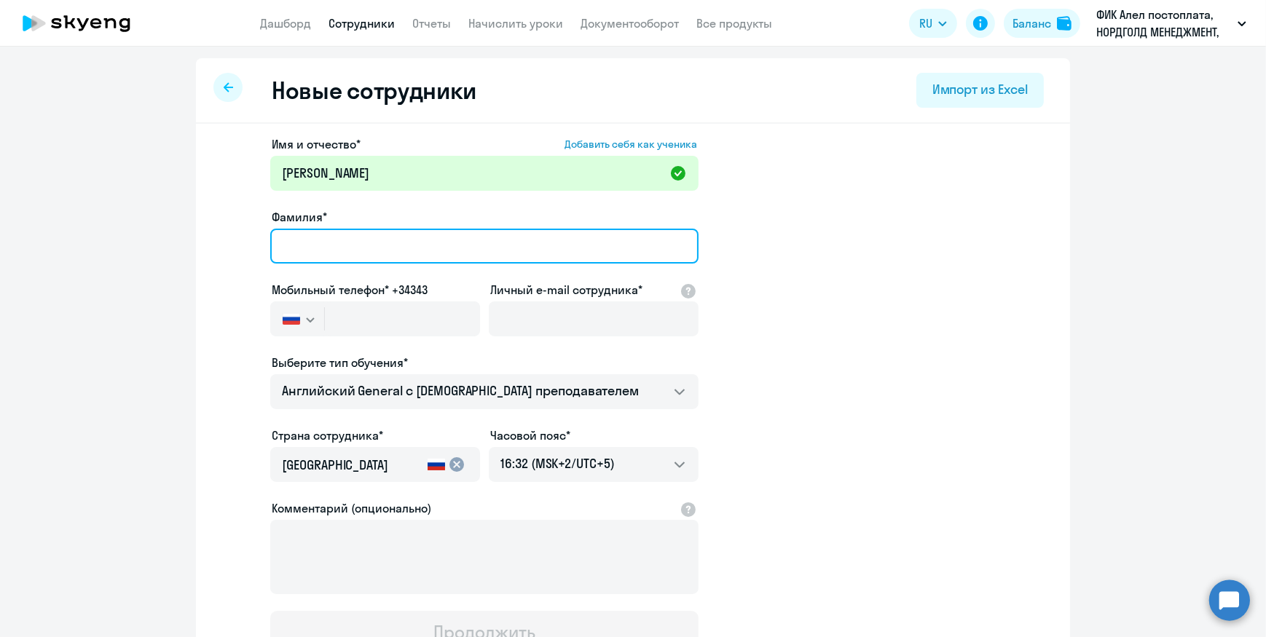
click at [282, 249] on input "Фамилия*" at bounding box center [484, 246] width 428 height 35
paste input "Исабай"
type input "Исабай"
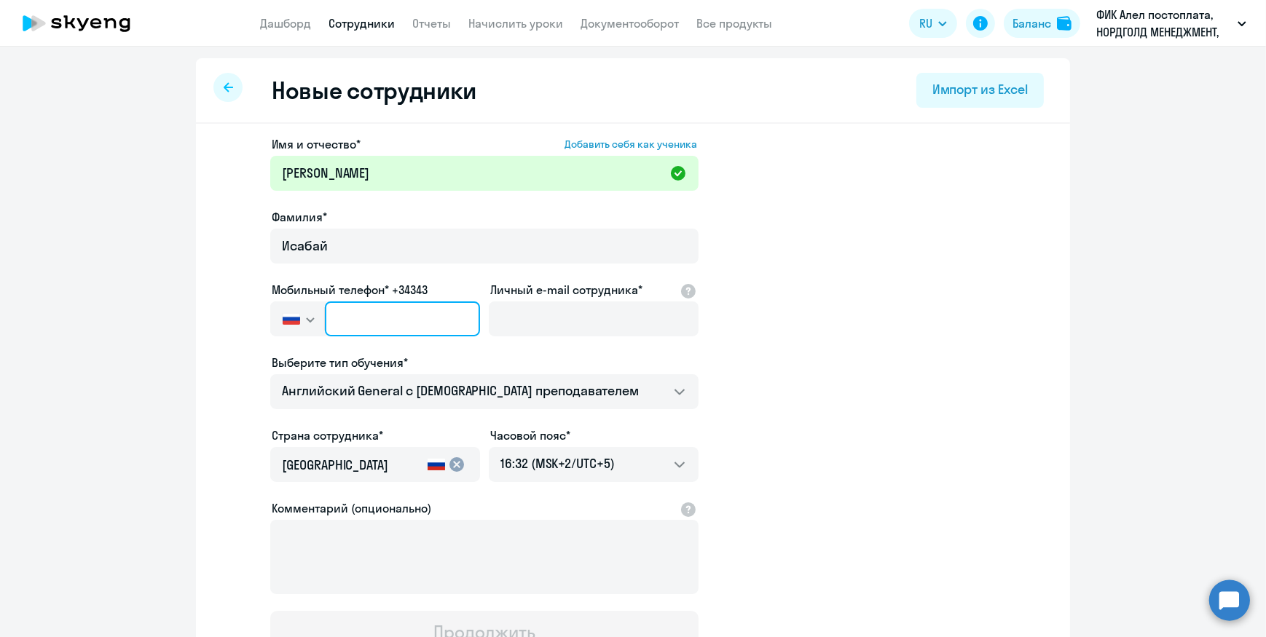
click at [364, 324] on input "text" at bounding box center [402, 319] width 155 height 35
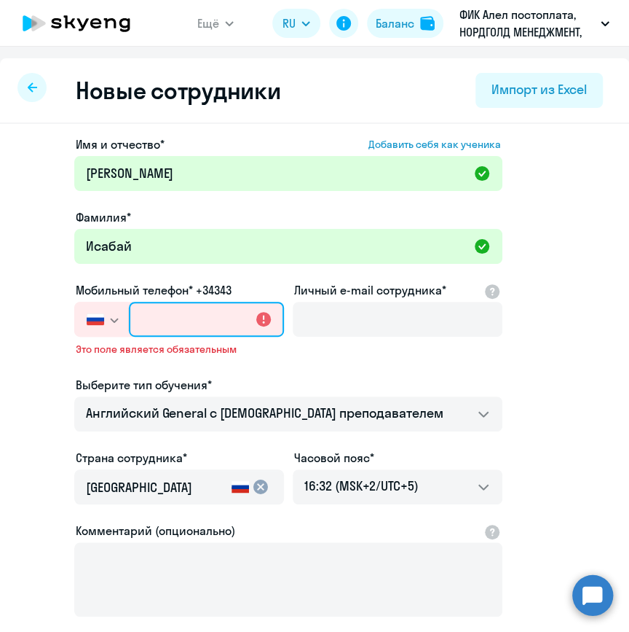
click at [158, 321] on input "text" at bounding box center [206, 319] width 155 height 35
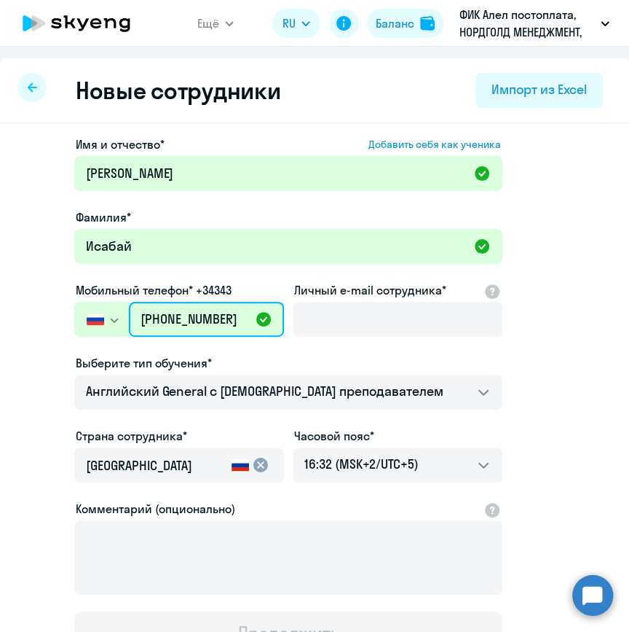
type input "[PHONE_NUMBER]"
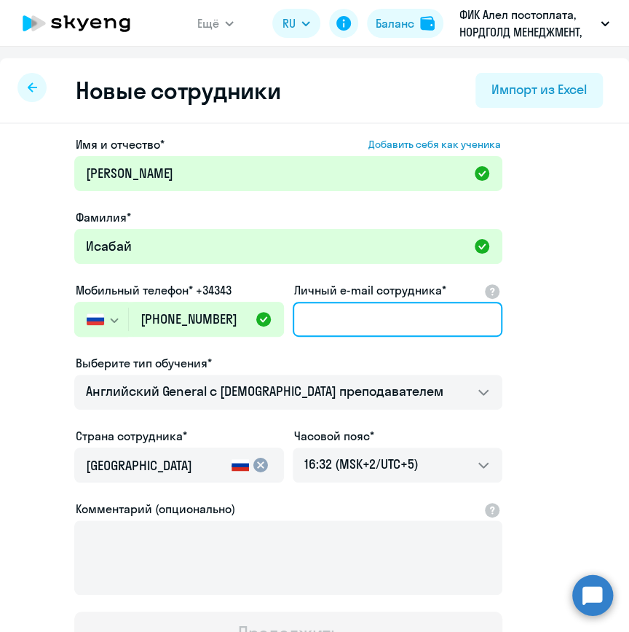
click at [321, 318] on input "Личный e-mail сотрудника*" at bounding box center [398, 319] width 210 height 35
paste input "[EMAIL_ADDRESS][DOMAIN_NAME]"
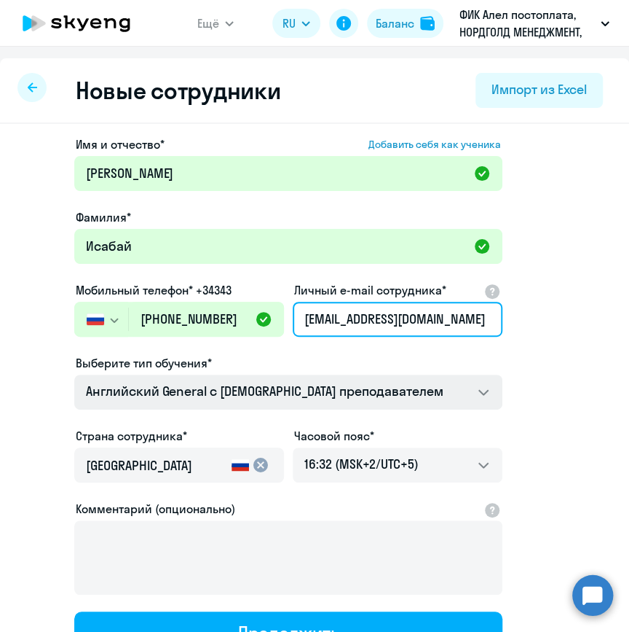
type input "[EMAIL_ADDRESS][DOMAIN_NAME]"
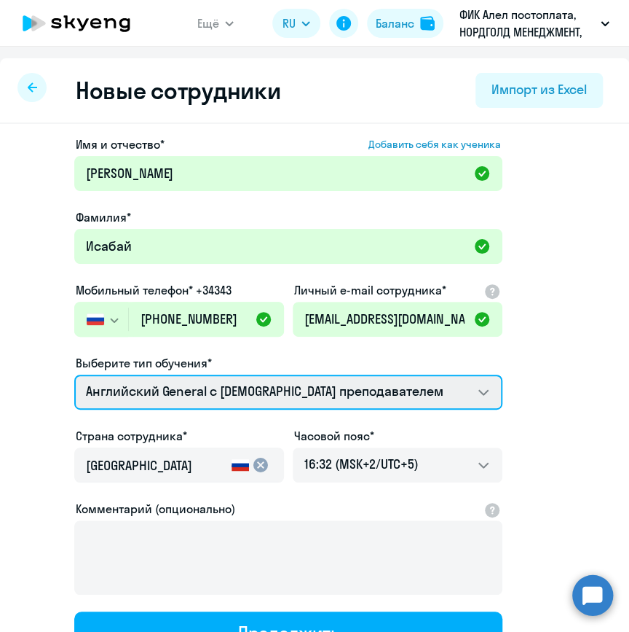
click at [215, 389] on select "COMMON.SERVICE_TITLE.LONG.FRENCH_ADULT_NOT_NATIVE_SPEAKER_PREMIUM Премиум [DEMO…" at bounding box center [288, 391] width 428 height 35
select select "english_adult_native_speaker"
click at [74, 374] on select "COMMON.SERVICE_TITLE.LONG.FRENCH_ADULT_NOT_NATIVE_SPEAKER_PREMIUM Премиум [DEMO…" at bounding box center [288, 391] width 428 height 35
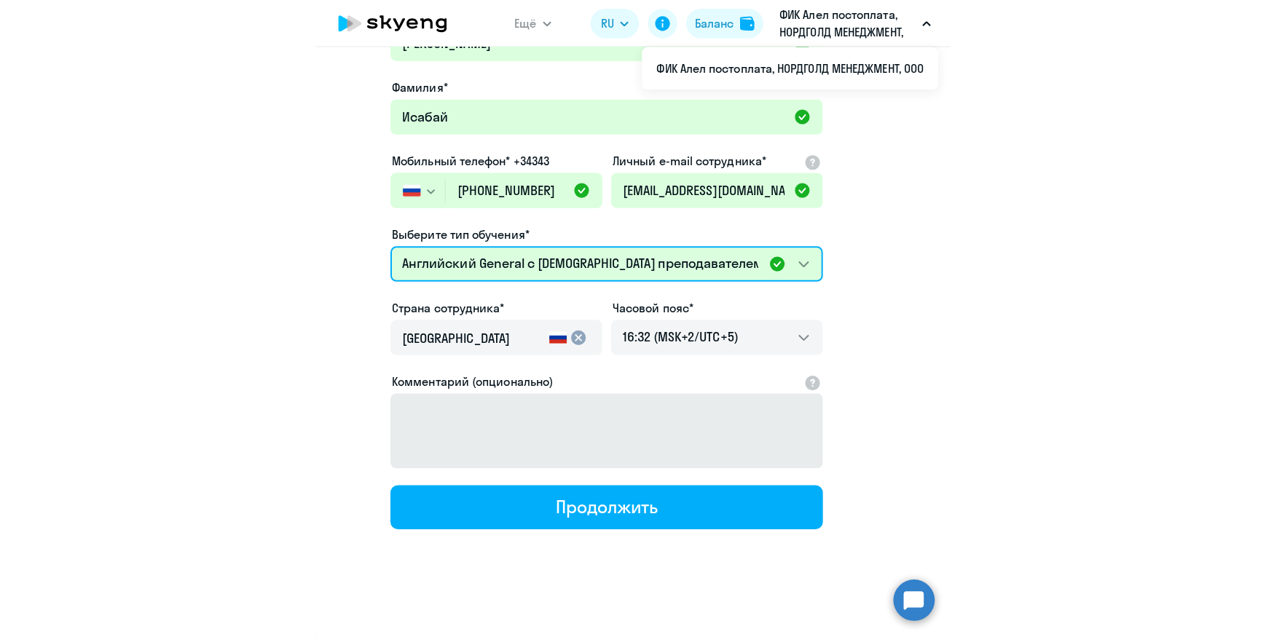
scroll to position [125, 0]
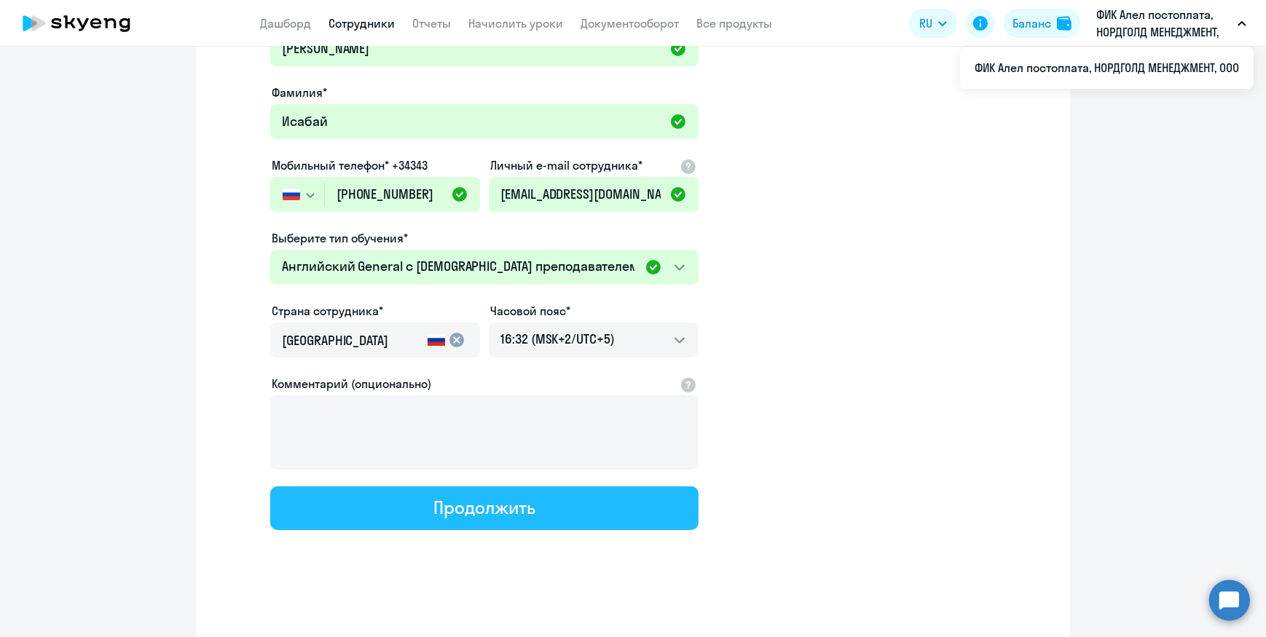
click at [424, 515] on button "Продолжить" at bounding box center [484, 509] width 428 height 44
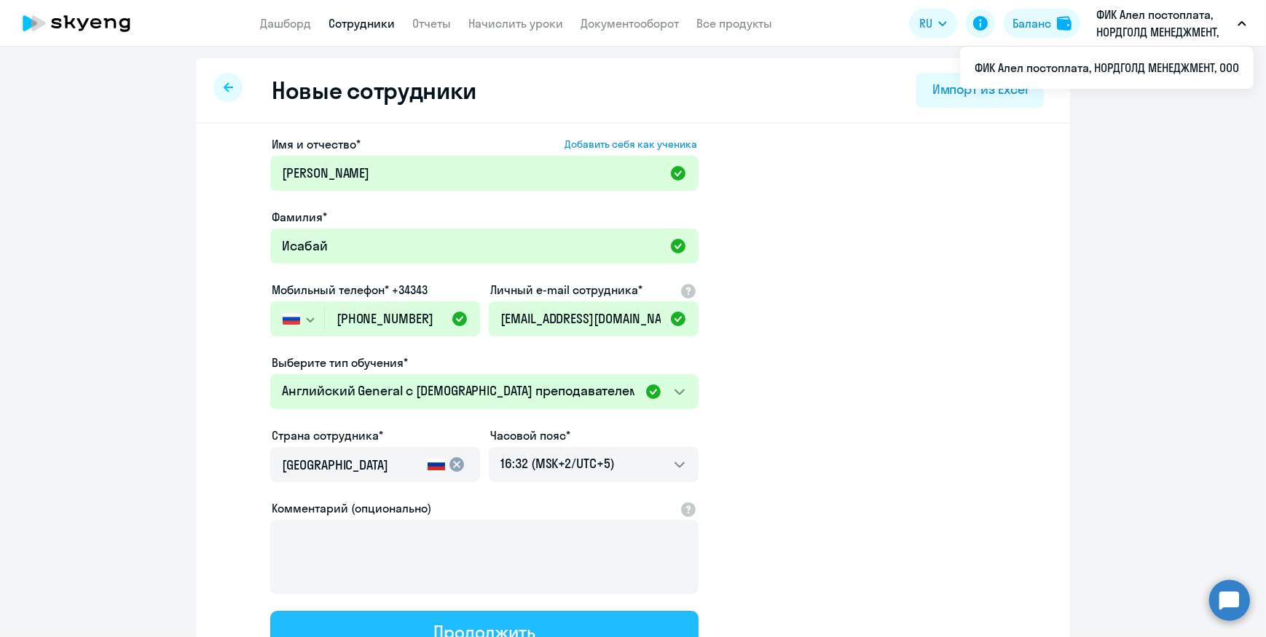
select select "english_adult_native_speaker"
select select "5"
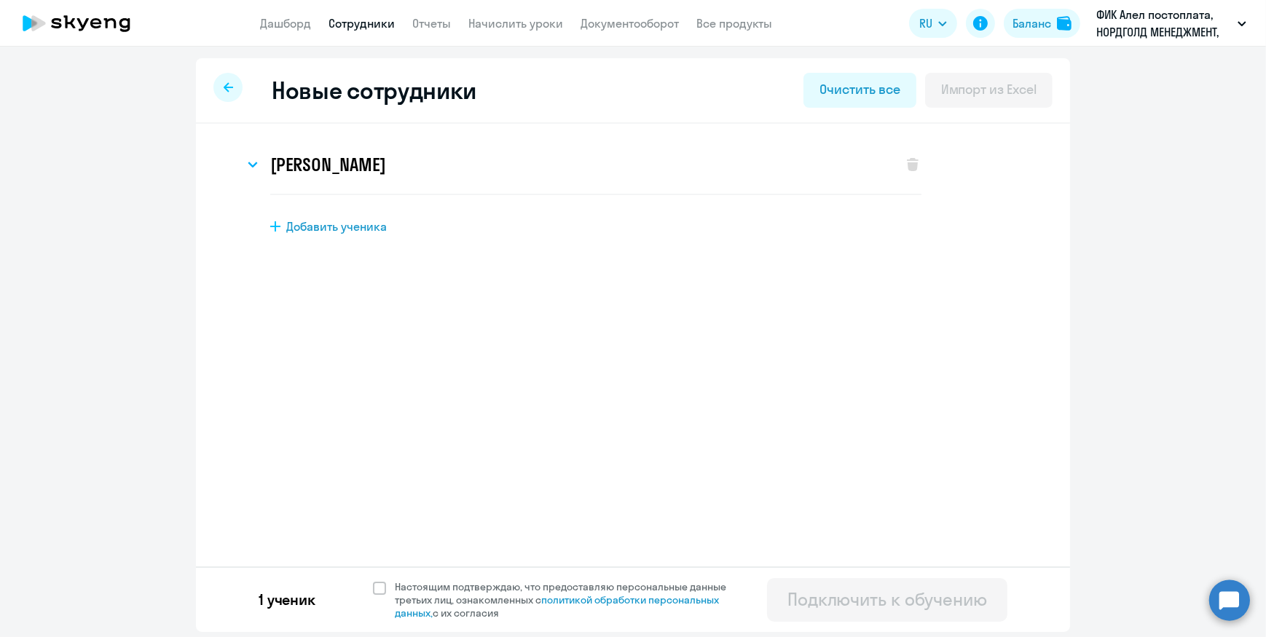
scroll to position [0, 0]
click at [380, 590] on span at bounding box center [379, 588] width 13 height 13
click at [373, 581] on input "Настоящим подтверждаю, что предоставляю персональные данные третьих лиц, ознако…" at bounding box center [372, 580] width 1 height 1
checkbox input "true"
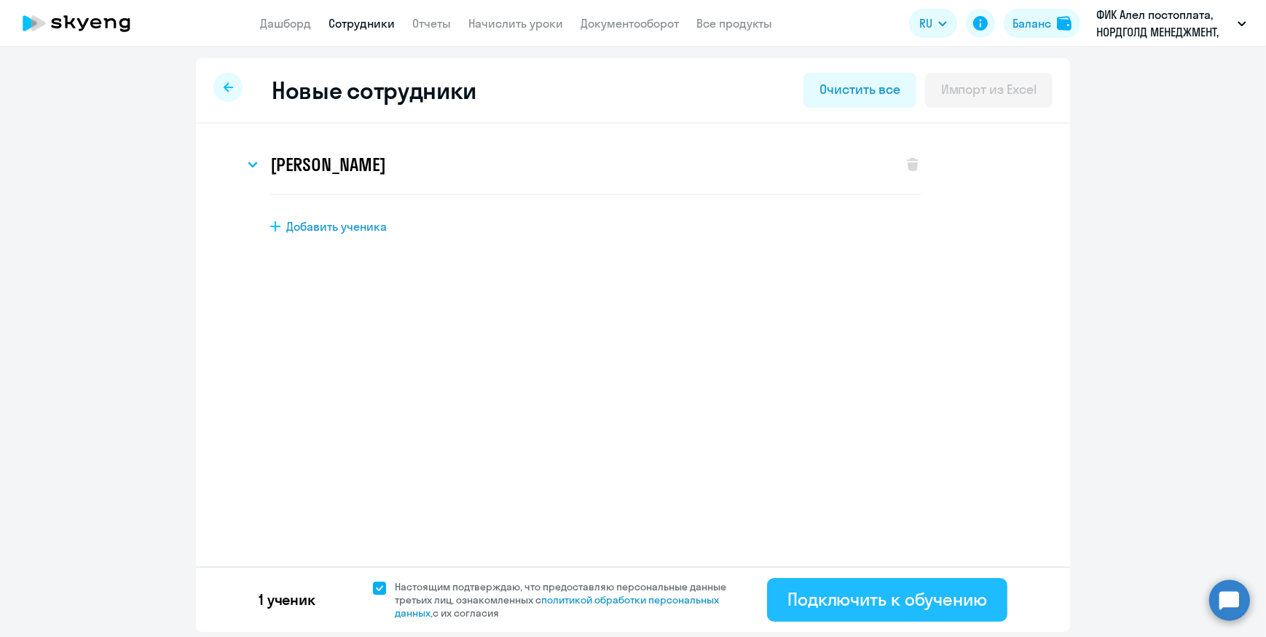
click at [879, 596] on div "Подключить к обучению" at bounding box center [888, 599] width 200 height 23
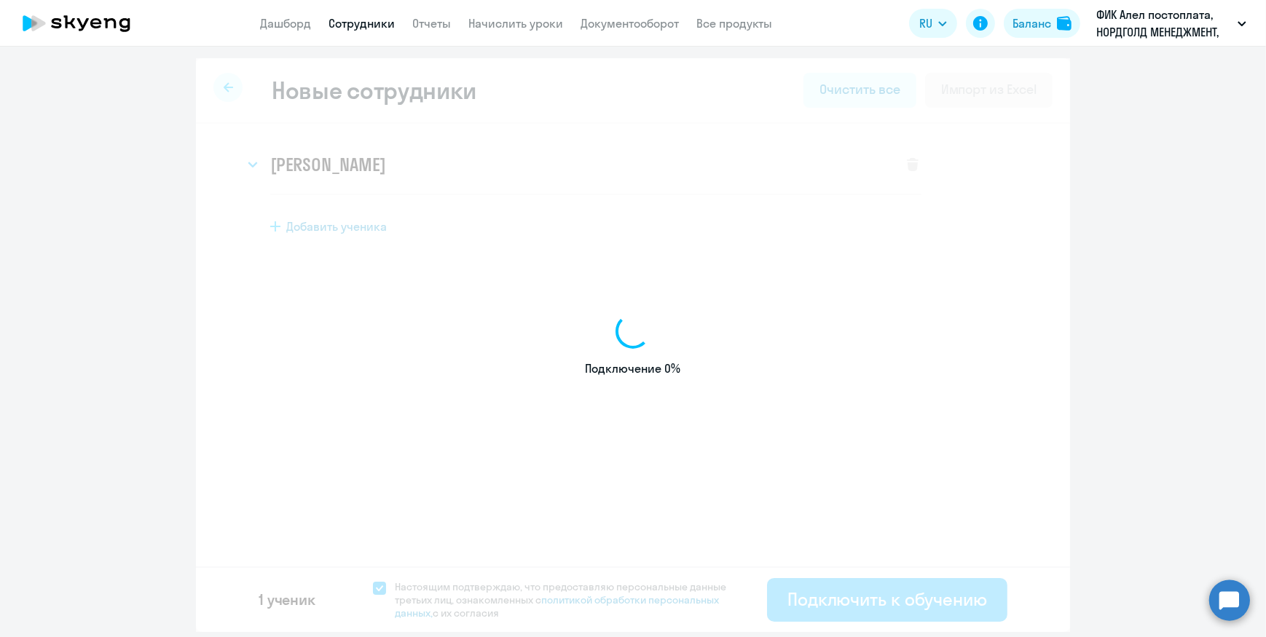
select select "english_adult_not_native_speaker"
select select "5"
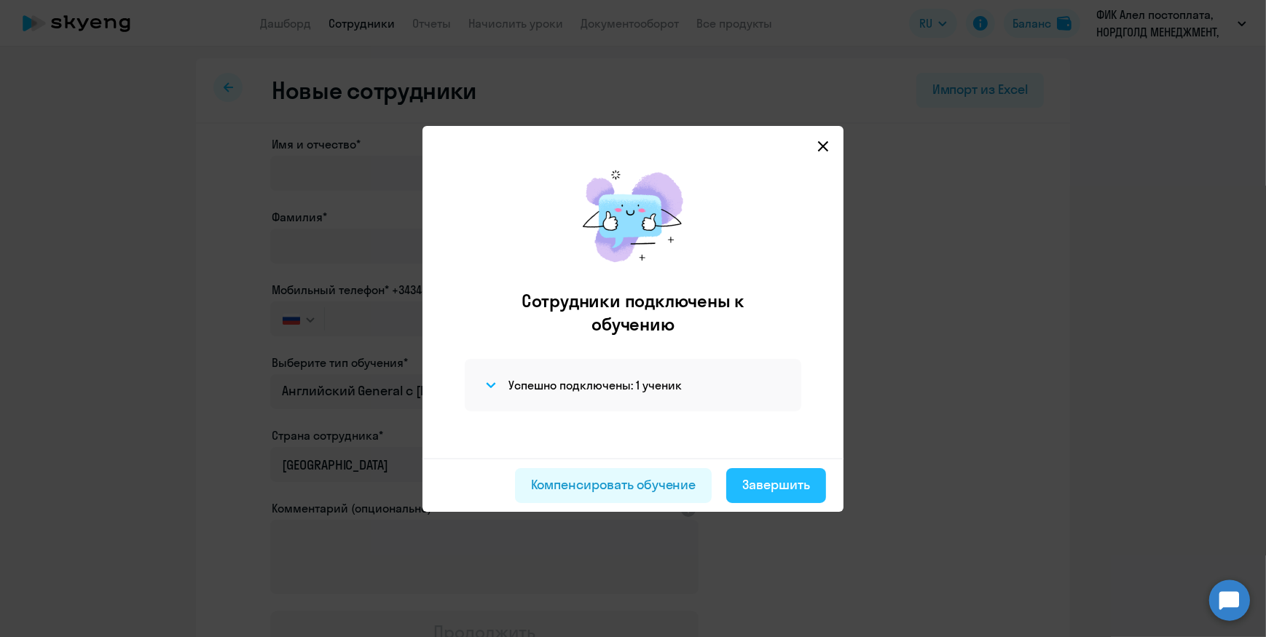
click at [760, 481] on div "Завершить" at bounding box center [776, 485] width 68 height 19
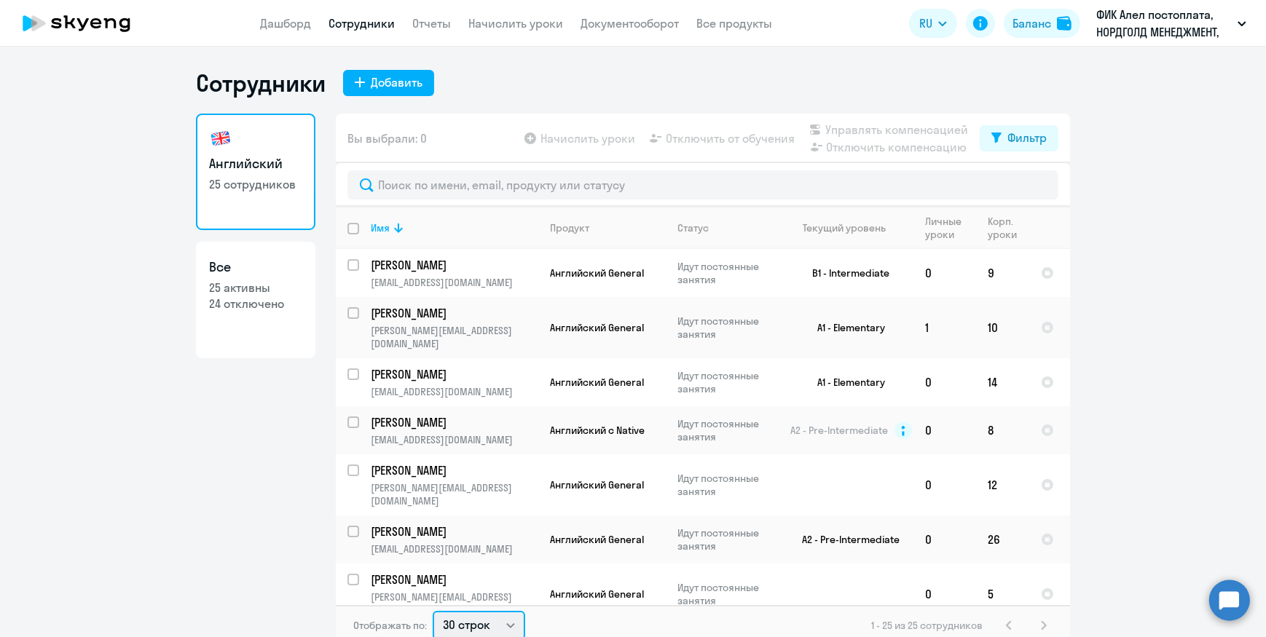
scroll to position [2, 0]
click at [460, 619] on select "30 строк 50 строк 100 строк" at bounding box center [479, 623] width 93 height 29
select select "50"
click at [433, 609] on select "30 строк 50 строк 100 строк" at bounding box center [479, 623] width 93 height 29
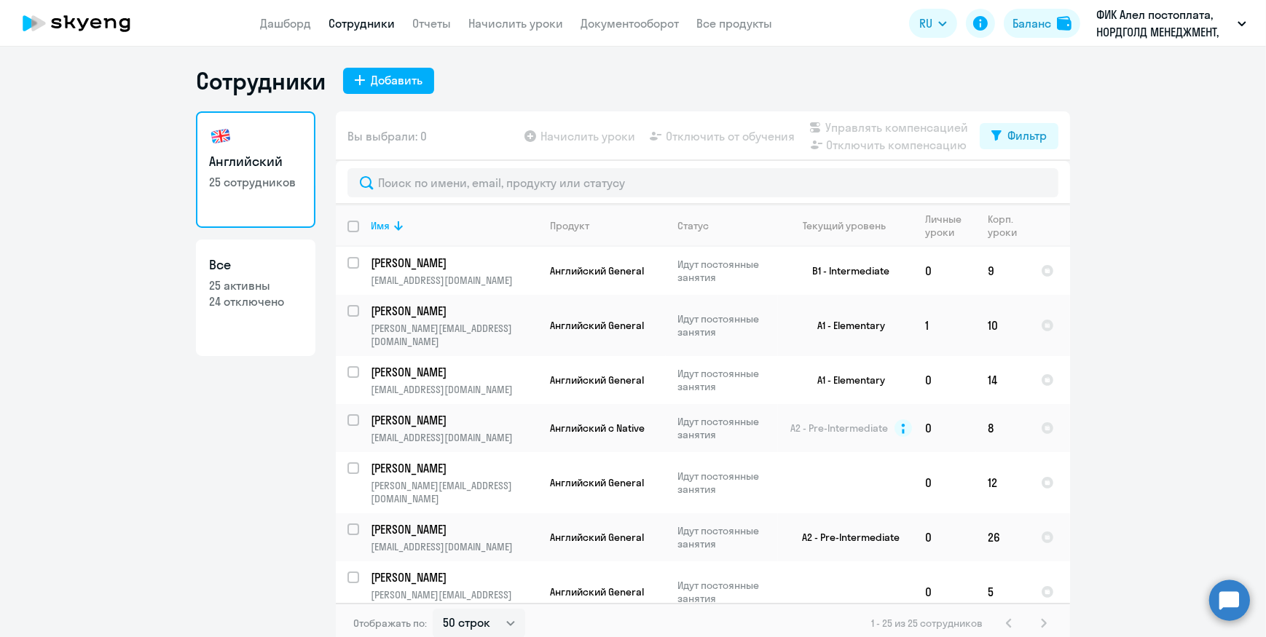
click at [357, 21] on link "Сотрудники" at bounding box center [362, 23] width 66 height 15
click at [373, 83] on div "Добавить" at bounding box center [397, 79] width 52 height 17
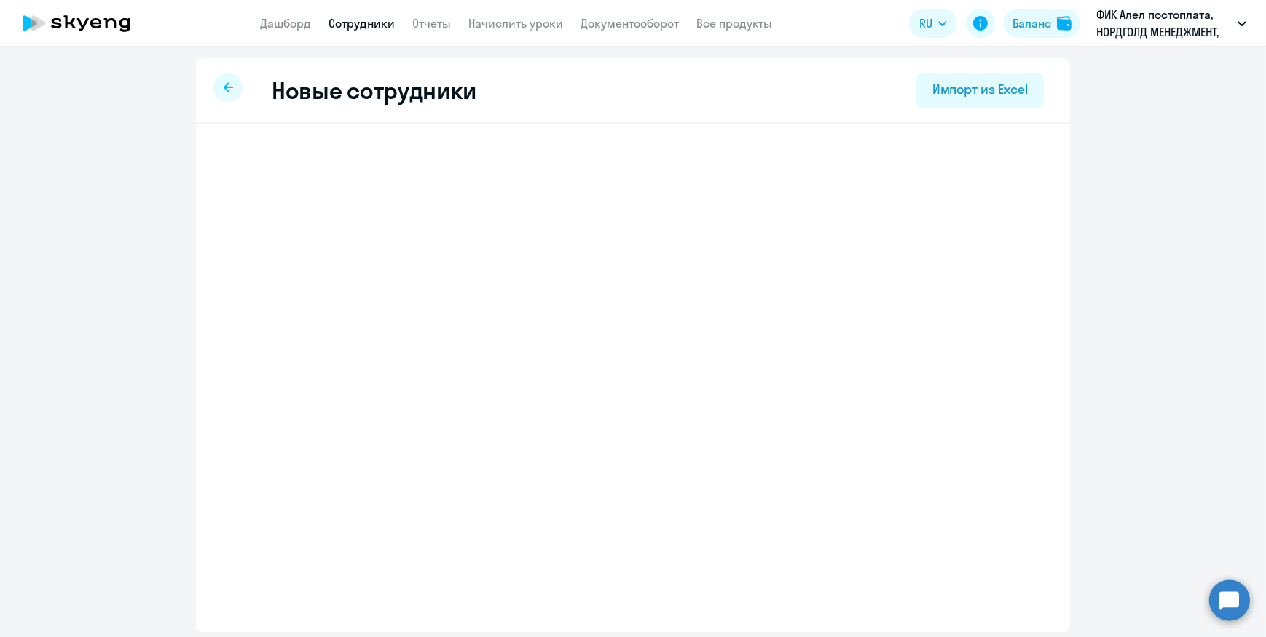
select select "english_adult_not_native_speaker"
select select "5"
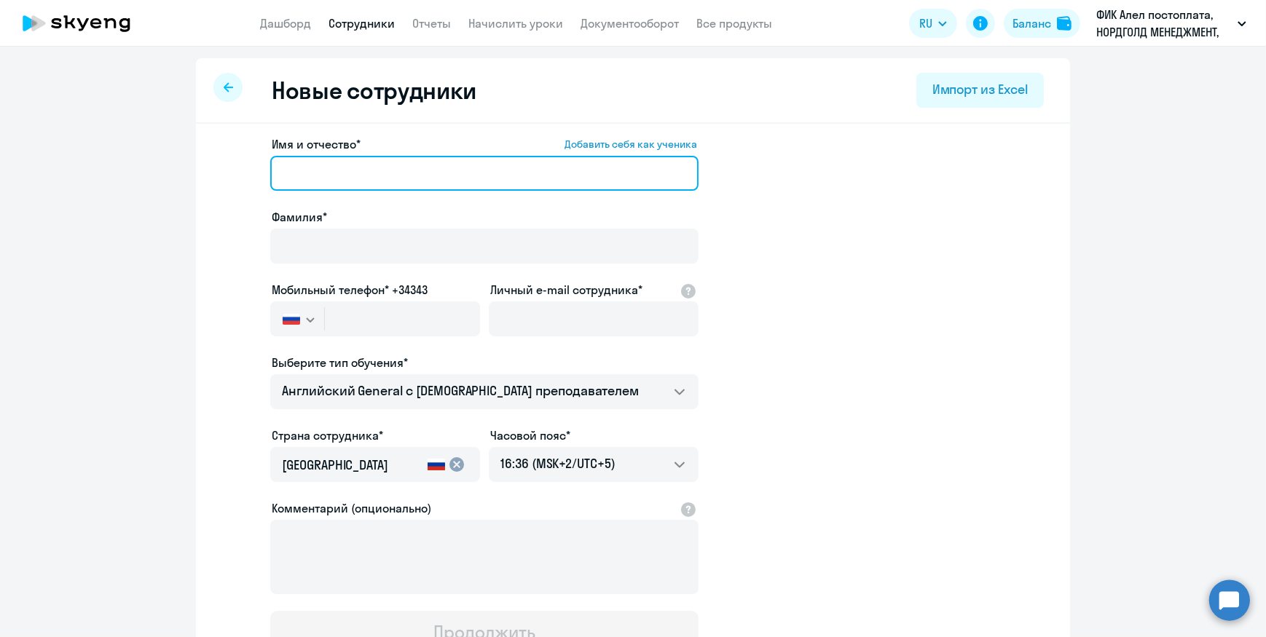
click at [316, 167] on input "Имя и отчество* Добавить себя как ученика" at bounding box center [484, 173] width 428 height 35
paste input "[PERSON_NAME]"
type input "[PERSON_NAME]"
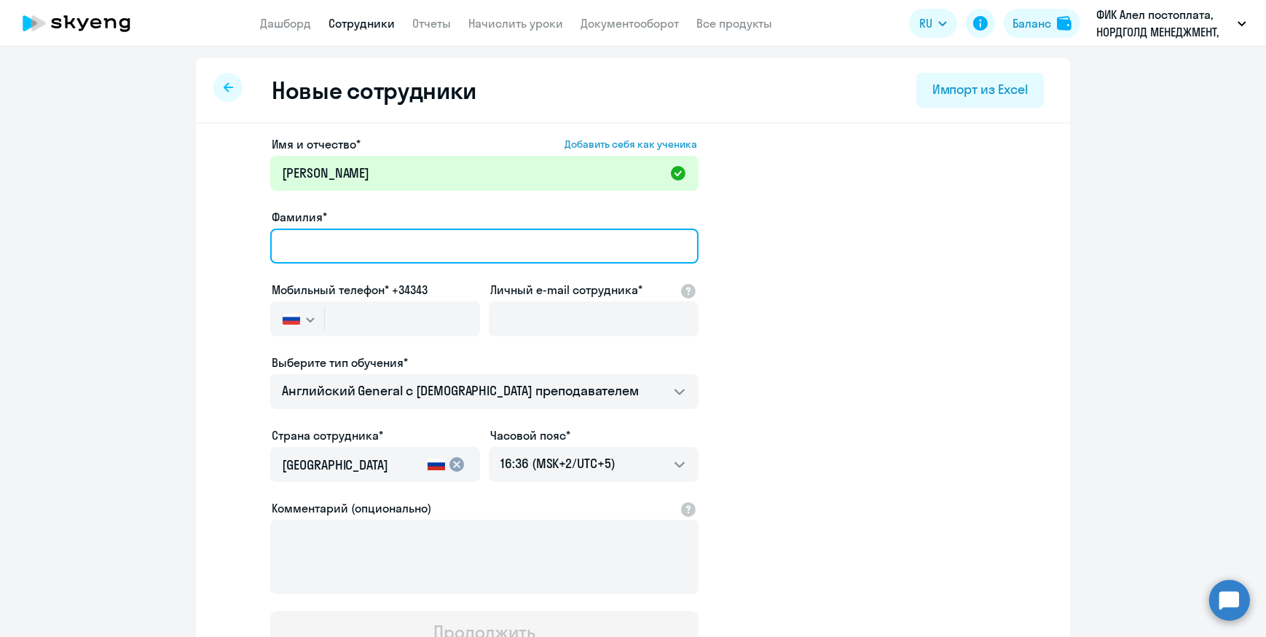
click at [324, 256] on input "Фамилия*" at bounding box center [484, 246] width 428 height 35
paste input "[PERSON_NAME]"
type input "[PERSON_NAME]"
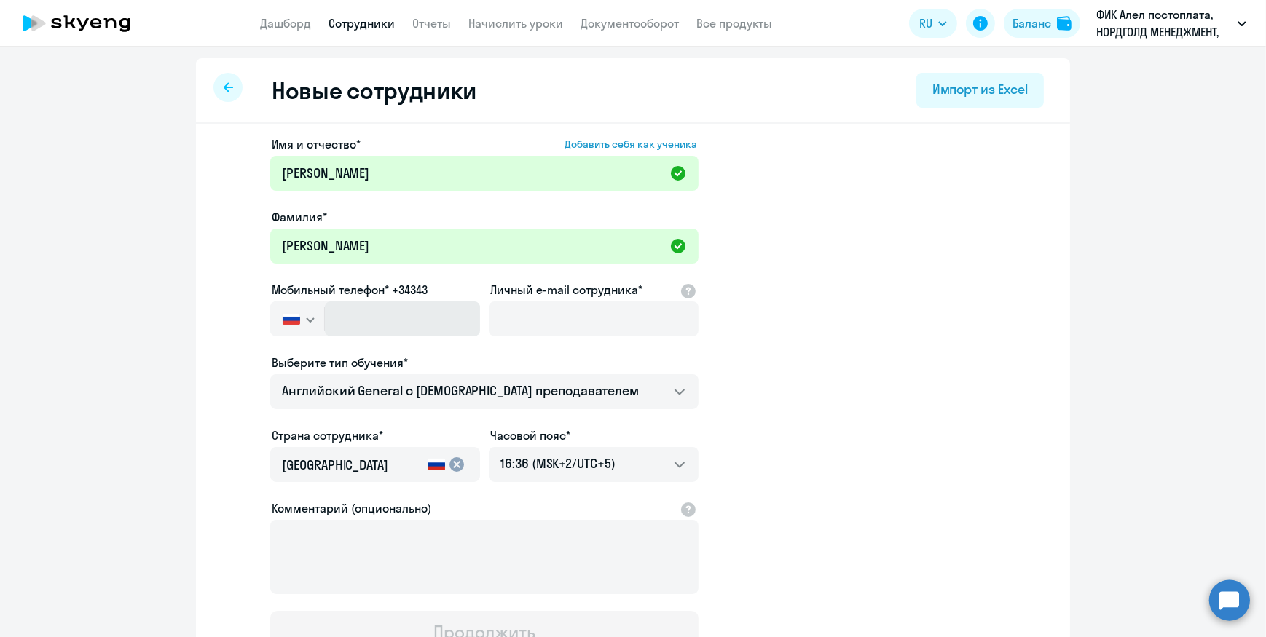
click at [364, 306] on div "Мобильный телефон* +34343 [GEOGRAPHIC_DATA] +7 [GEOGRAPHIC_DATA] +7 [GEOGRAPHIC…" at bounding box center [375, 311] width 210 height 61
click at [361, 325] on input "text" at bounding box center [402, 319] width 155 height 35
paste input "[PHONE_NUMBER]"
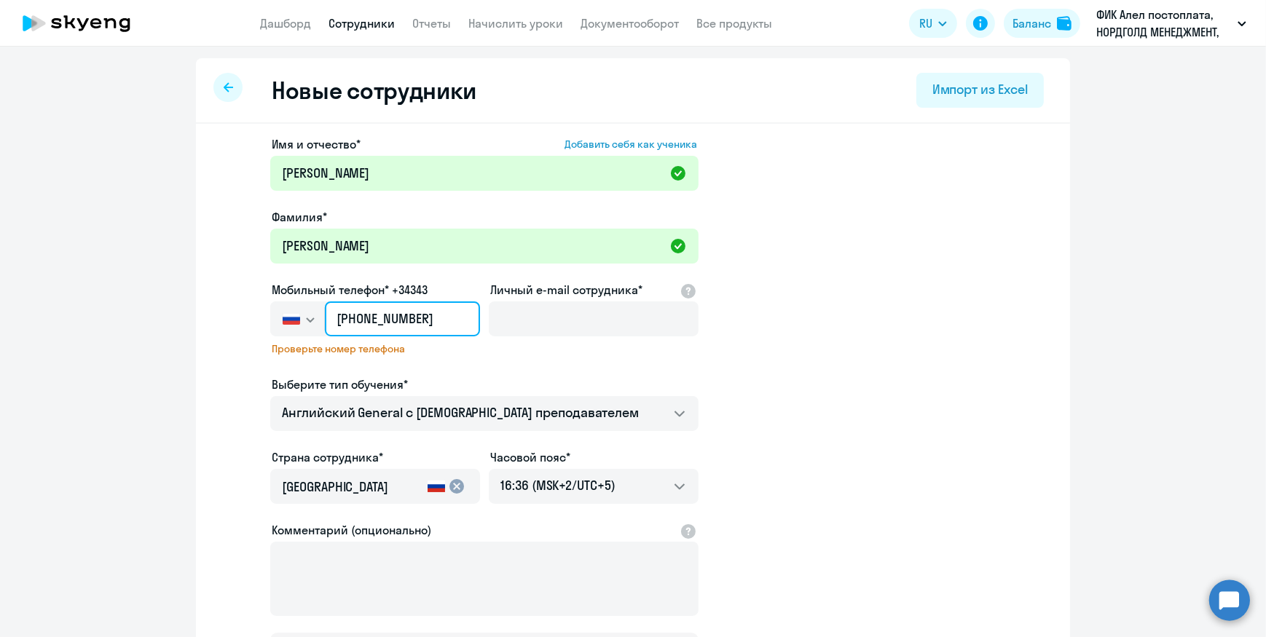
click at [338, 315] on input "[PHONE_NUMBER]" at bounding box center [402, 319] width 155 height 35
click at [431, 316] on input "[PHONE_NUMBER]" at bounding box center [402, 319] width 155 height 35
type input "+7 0"
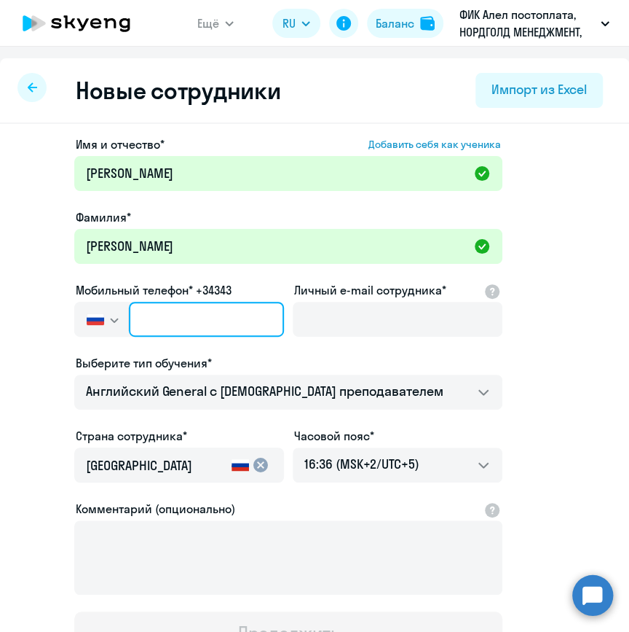
click at [229, 320] on input "text" at bounding box center [206, 319] width 155 height 35
type input "[PHONE_NUMBER]"
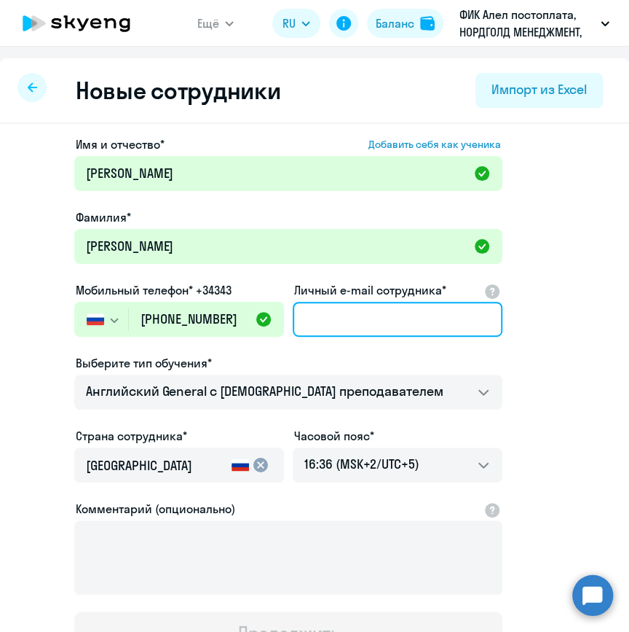
click at [369, 328] on input "Личный e-mail сотрудника*" at bounding box center [398, 319] width 210 height 35
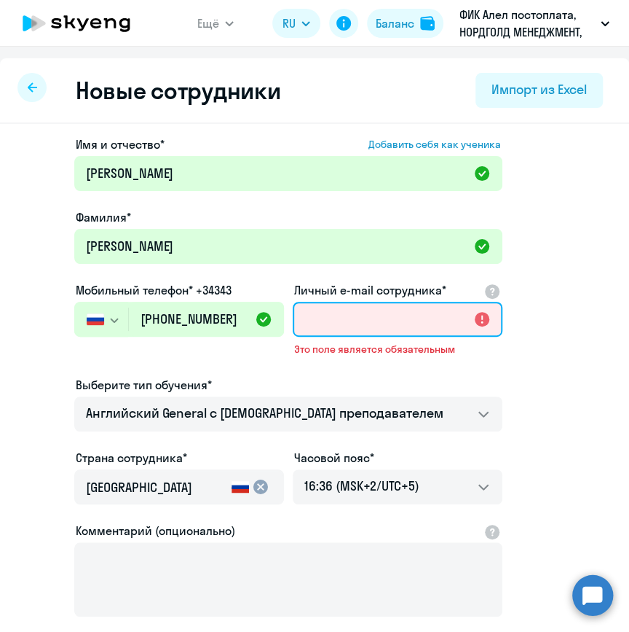
paste input "[EMAIL_ADDRESS][DOMAIN_NAME]"
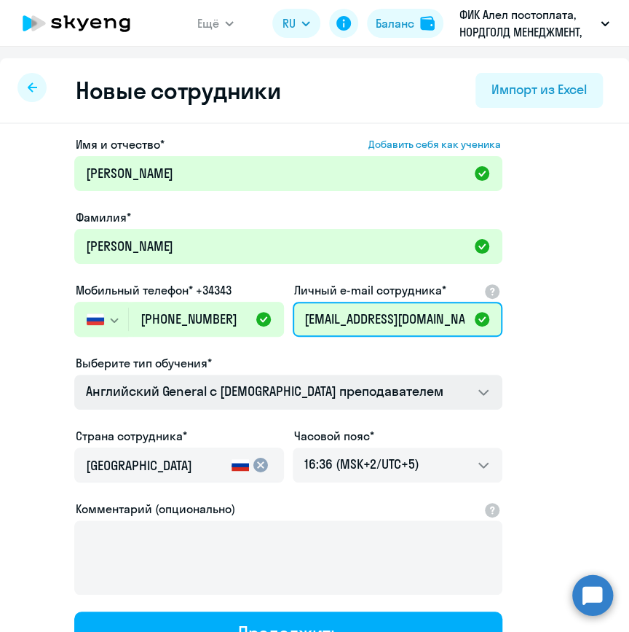
scroll to position [0, 37]
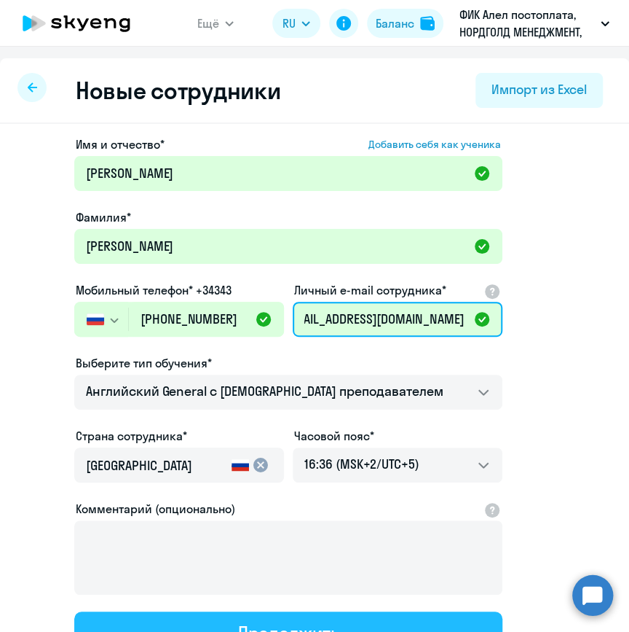
type input "[EMAIL_ADDRESS][DOMAIN_NAME]"
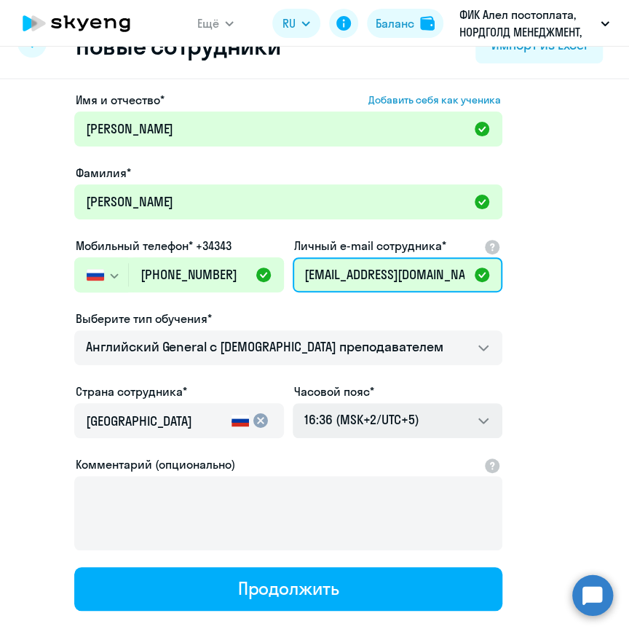
scroll to position [0, 0]
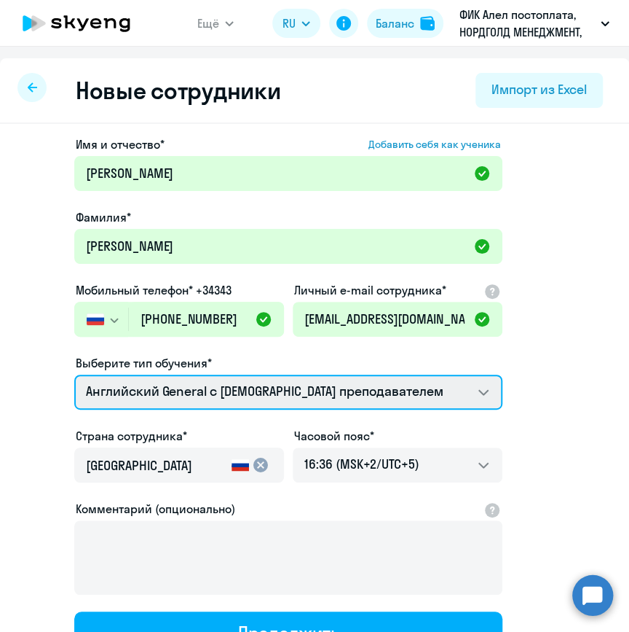
click at [240, 398] on select "COMMON.SERVICE_TITLE.LONG.FRENCH_ADULT_NOT_NATIVE_SPEAKER_PREMIUM Премиум [DEMO…" at bounding box center [288, 391] width 428 height 35
click at [74, 374] on select "COMMON.SERVICE_TITLE.LONG.FRENCH_ADULT_NOT_NATIVE_SPEAKER_PREMIUM Премиум [DEMO…" at bounding box center [288, 391] width 428 height 35
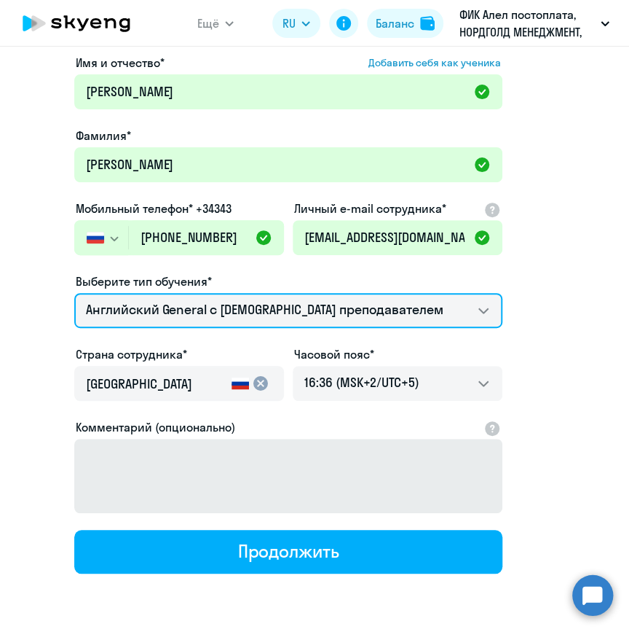
scroll to position [130, 0]
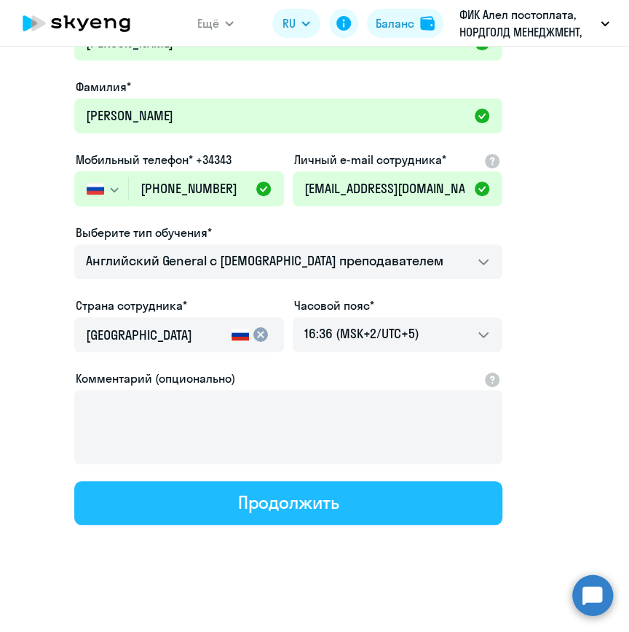
click at [291, 499] on div "Продолжить" at bounding box center [288, 501] width 101 height 23
select select "english_adult_not_native_speaker"
select select "5"
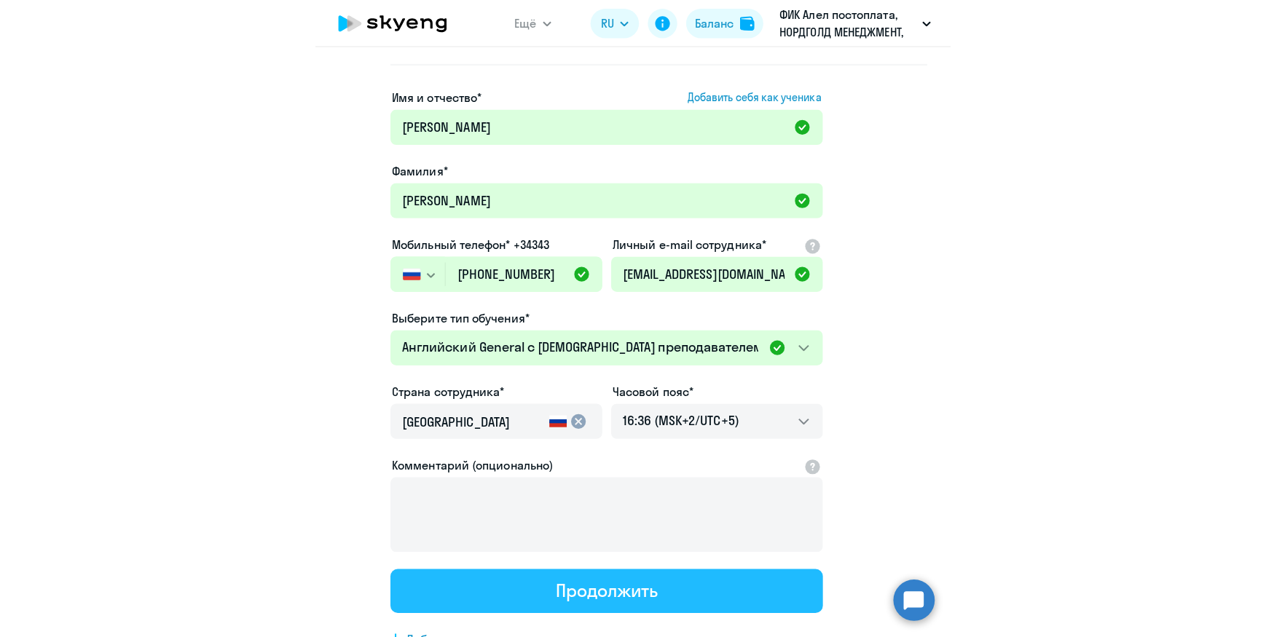
scroll to position [0, 0]
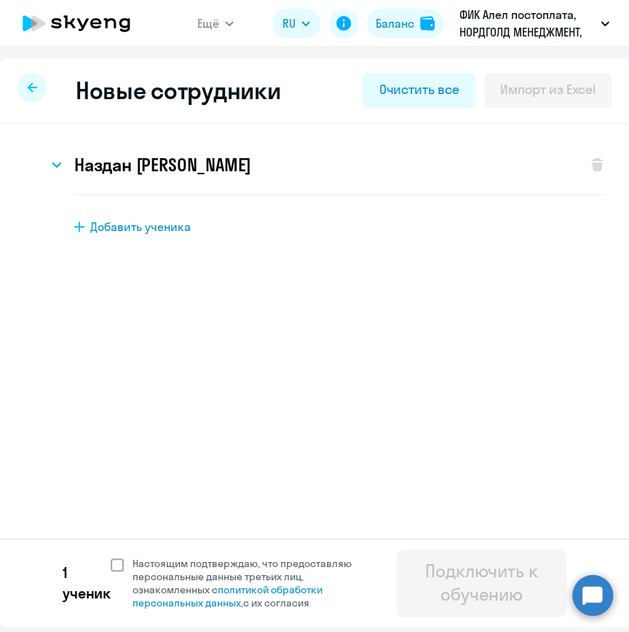
click at [117, 565] on span at bounding box center [117, 564] width 13 height 13
click at [111, 557] on input "Настоящим подтверждаю, что предоставляю персональные данные третьих лиц, ознако…" at bounding box center [110, 556] width 1 height 1
checkbox input "true"
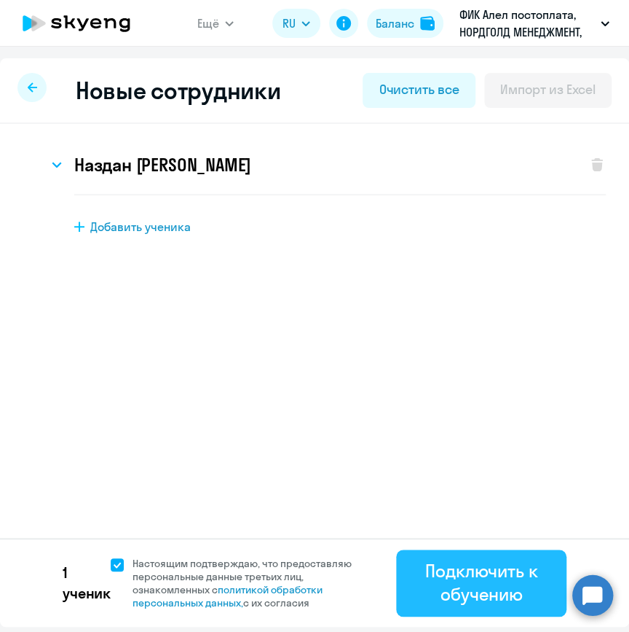
click at [498, 576] on div "Подключить к обучению" at bounding box center [482, 582] width 130 height 47
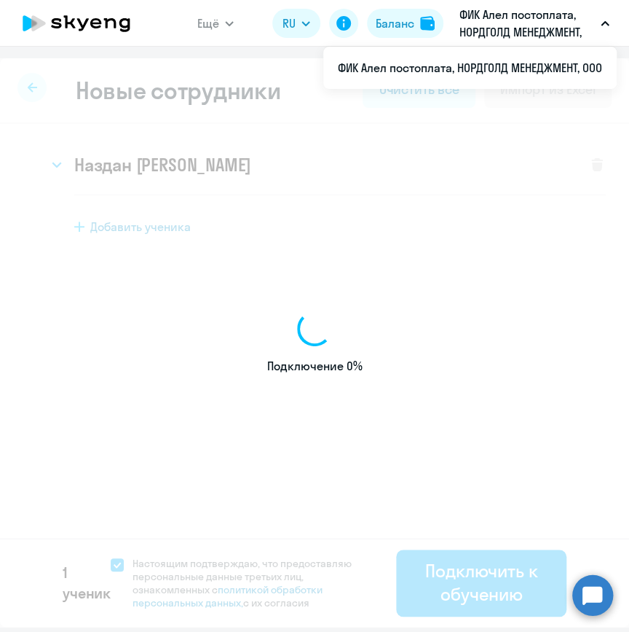
select select "english_adult_not_native_speaker"
select select "5"
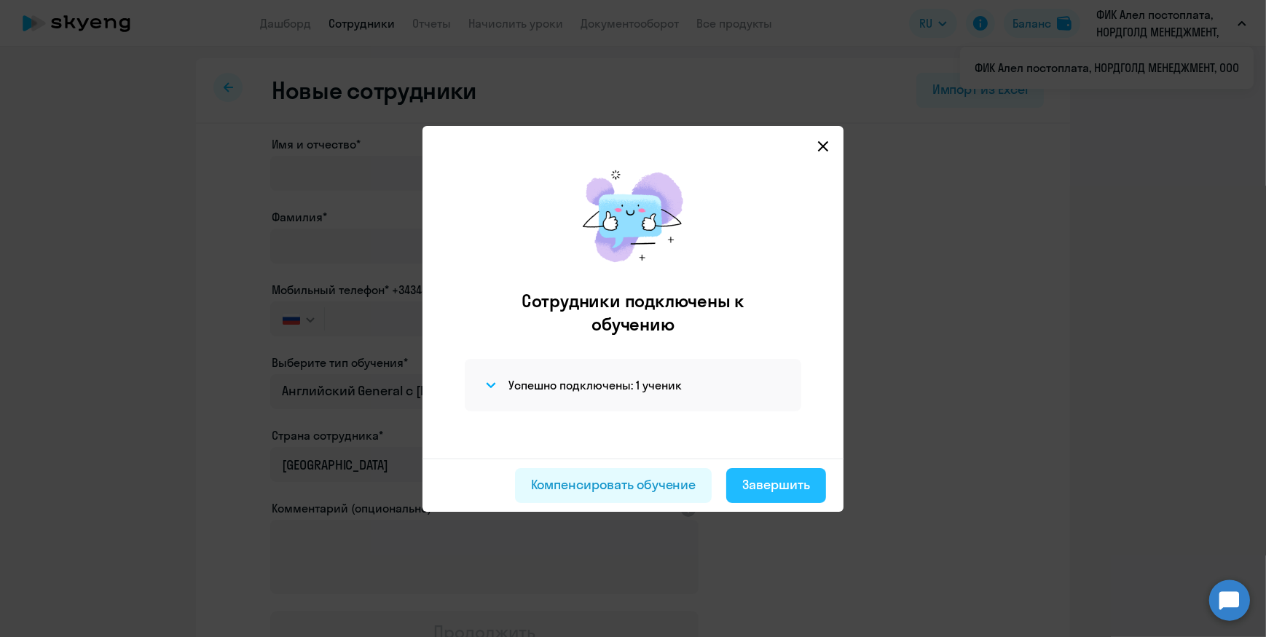
click at [770, 488] on div "Завершить" at bounding box center [776, 485] width 68 height 19
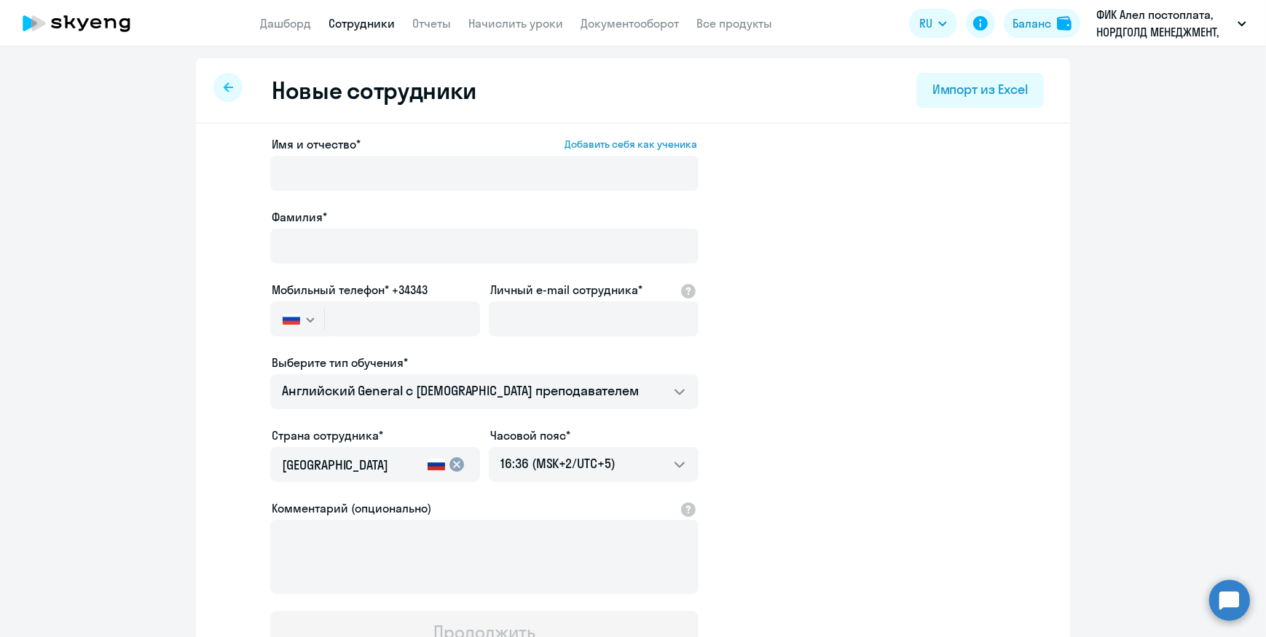
select select "30"
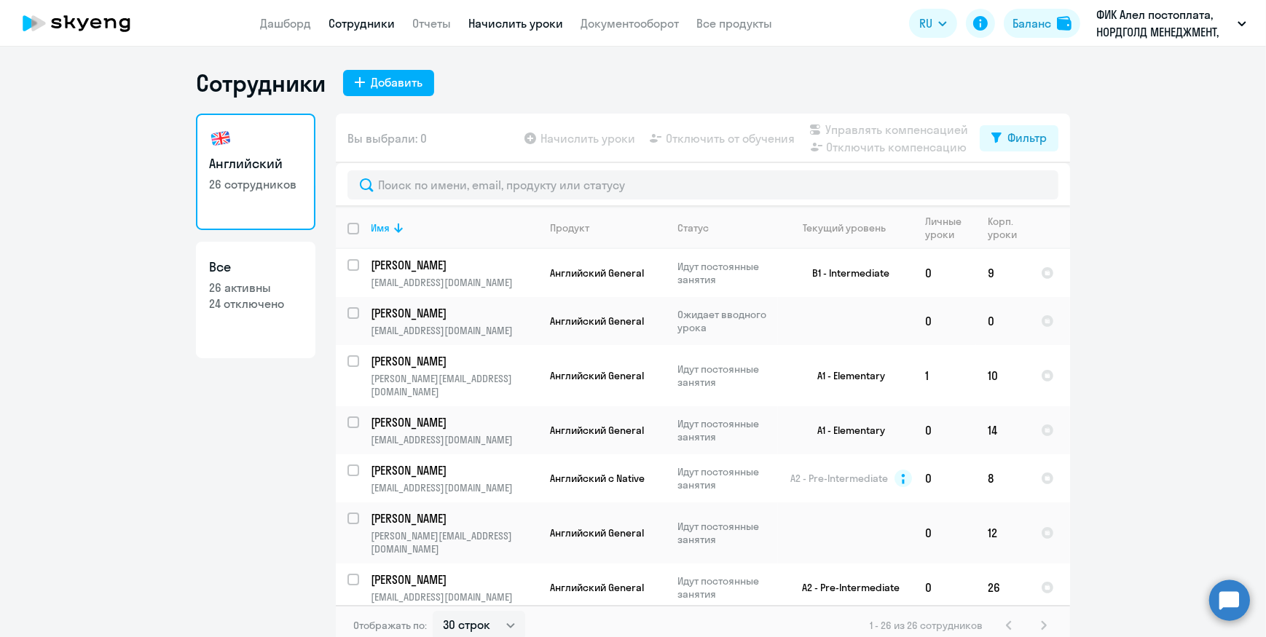
click at [482, 18] on link "Начислить уроки" at bounding box center [515, 23] width 95 height 15
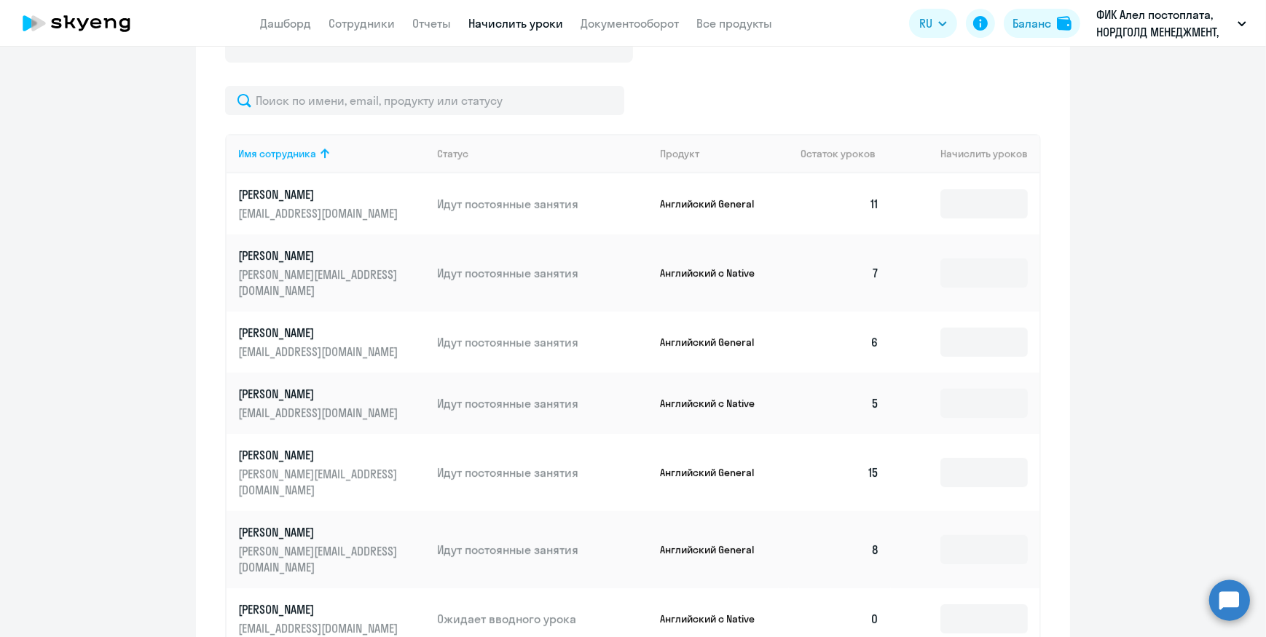
scroll to position [866, 0]
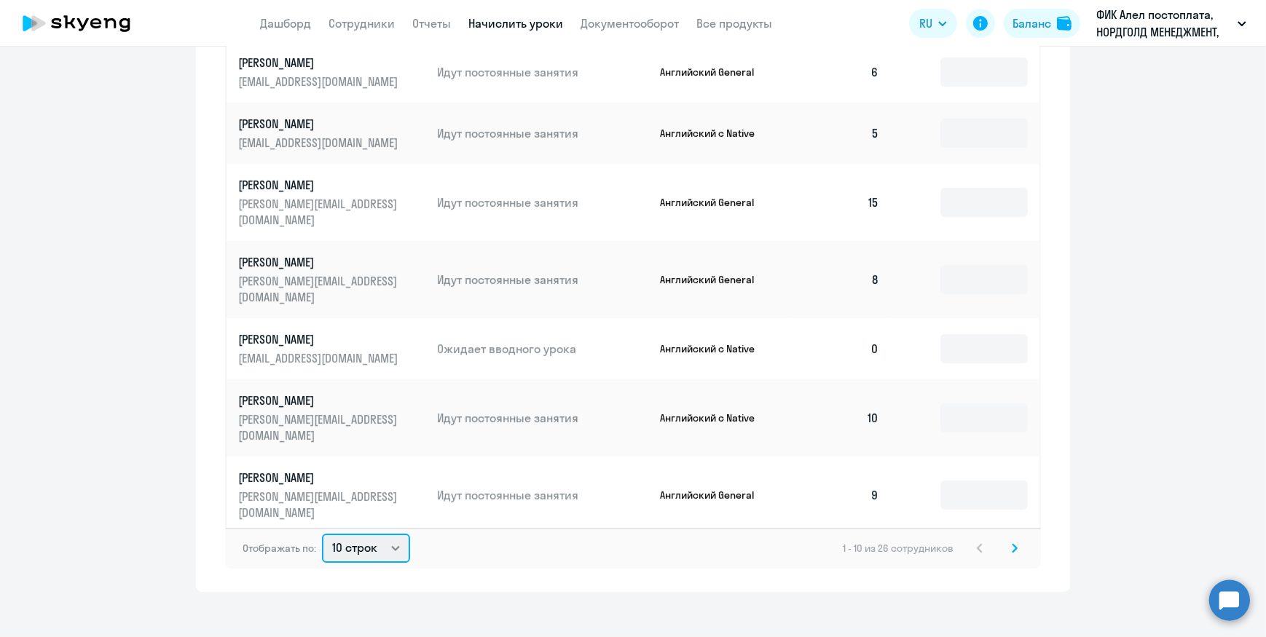
click at [364, 536] on select "10 строк 30 строк 50 строк" at bounding box center [366, 548] width 88 height 29
click at [349, 534] on select "10 строк 30 строк 50 строк" at bounding box center [366, 548] width 88 height 29
select select "50"
click at [322, 534] on select "10 строк 30 строк 50 строк" at bounding box center [366, 548] width 88 height 29
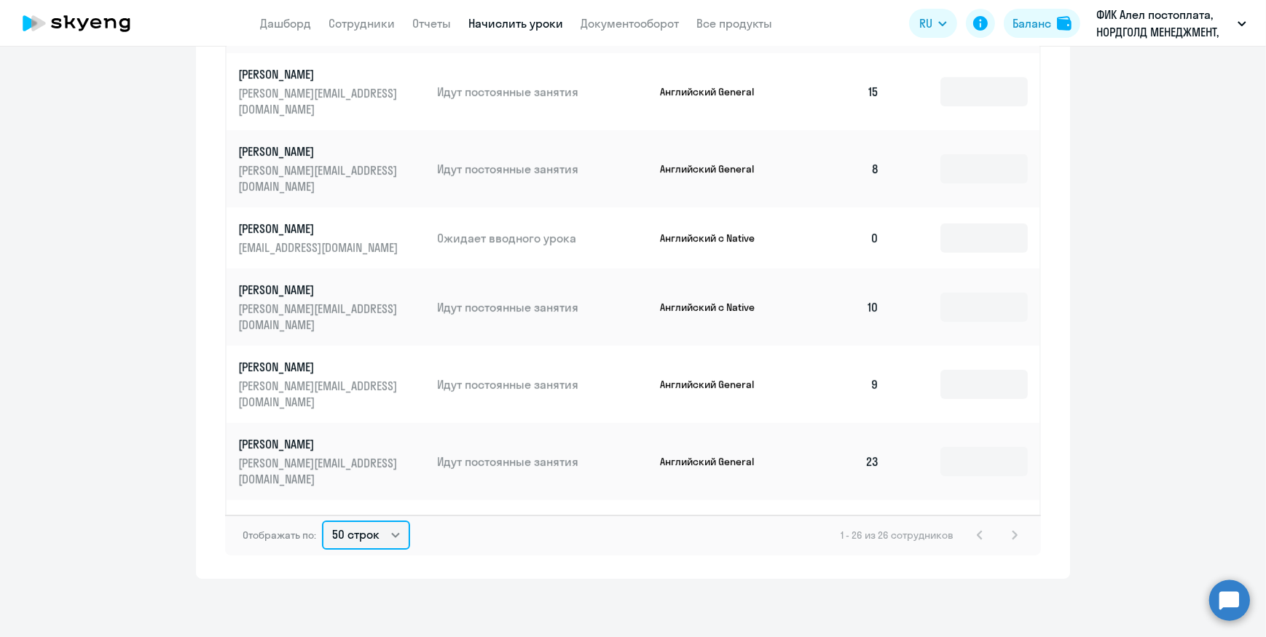
scroll to position [66, 0]
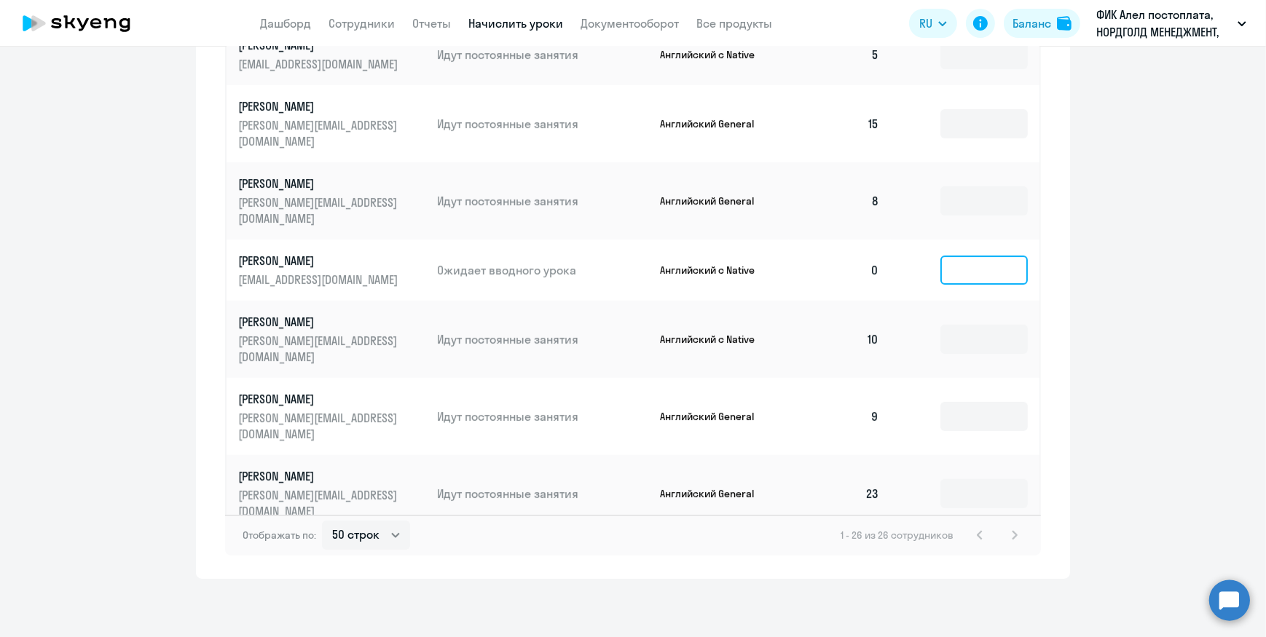
click at [984, 256] on input at bounding box center [984, 270] width 87 height 29
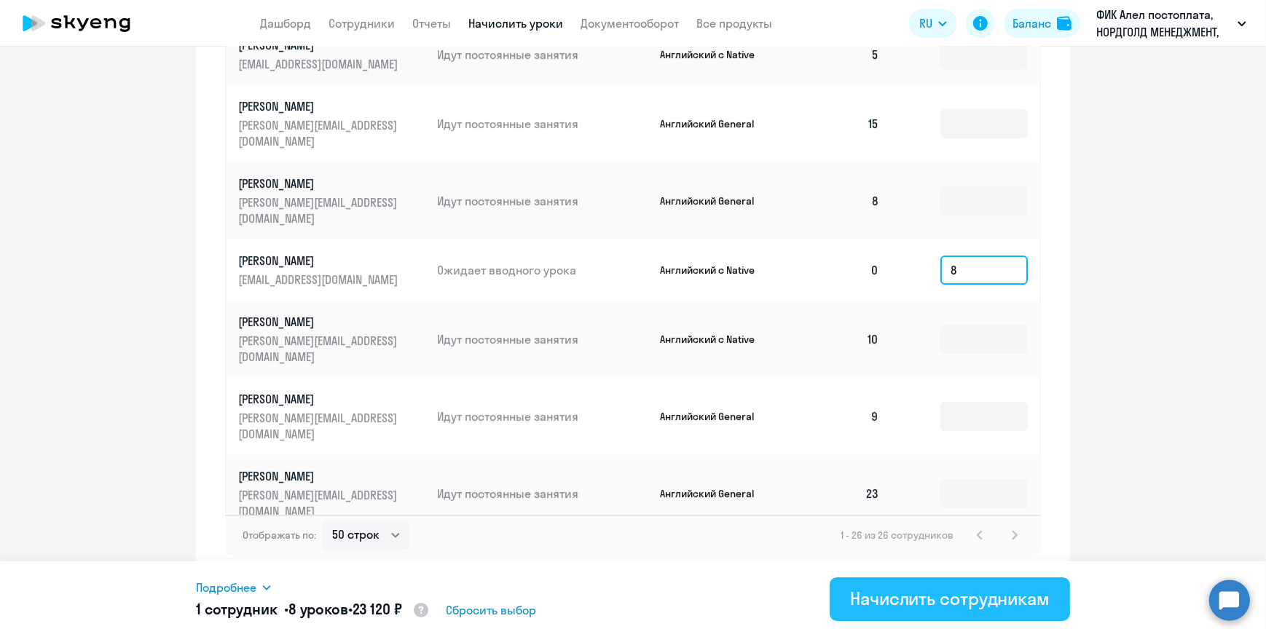
type input "8"
click at [925, 596] on div "Начислить сотрудникам" at bounding box center [950, 598] width 200 height 23
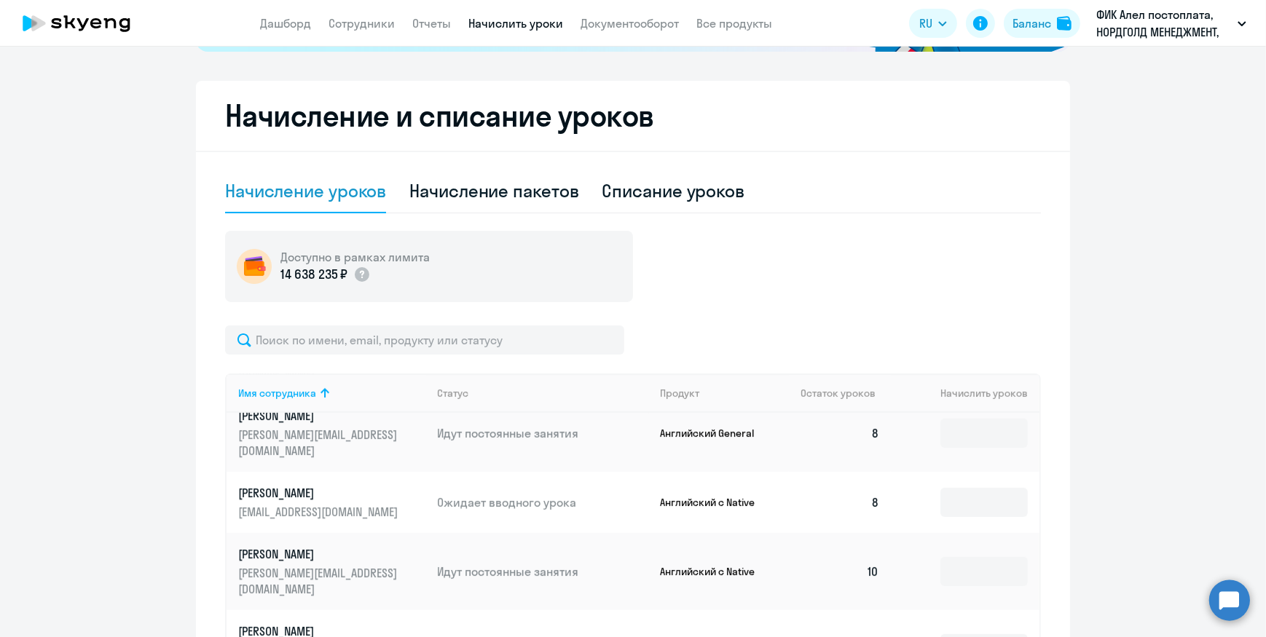
scroll to position [359, 0]
click at [356, 29] on link "Сотрудники" at bounding box center [362, 23] width 66 height 15
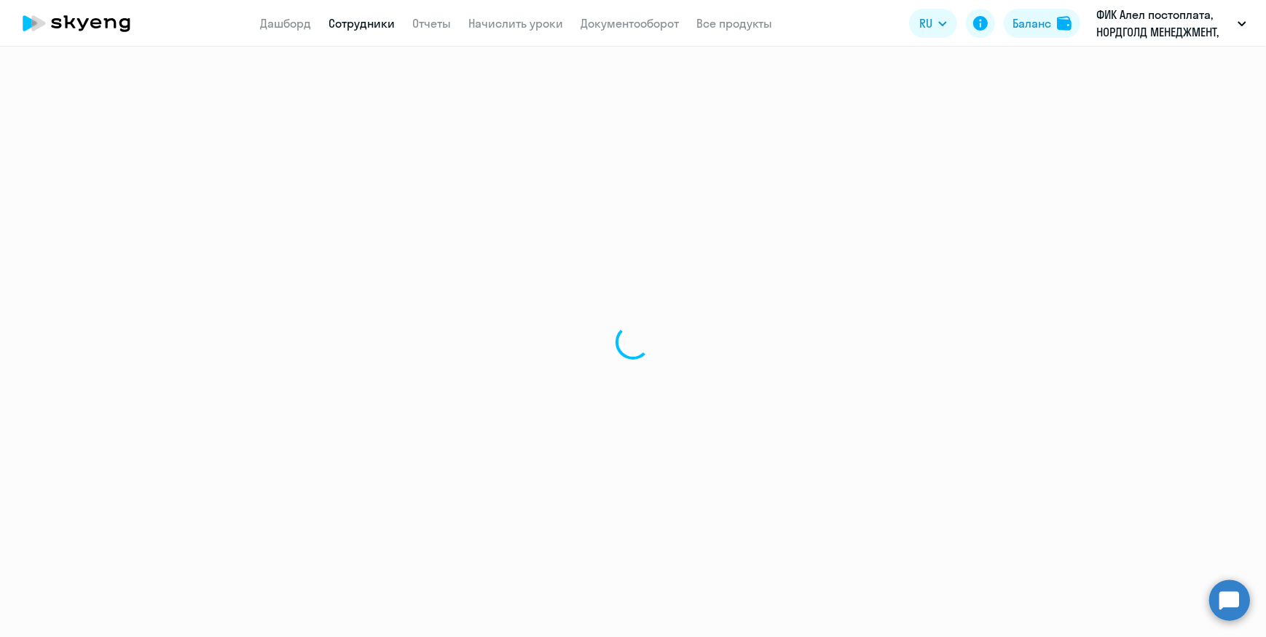
select select "30"
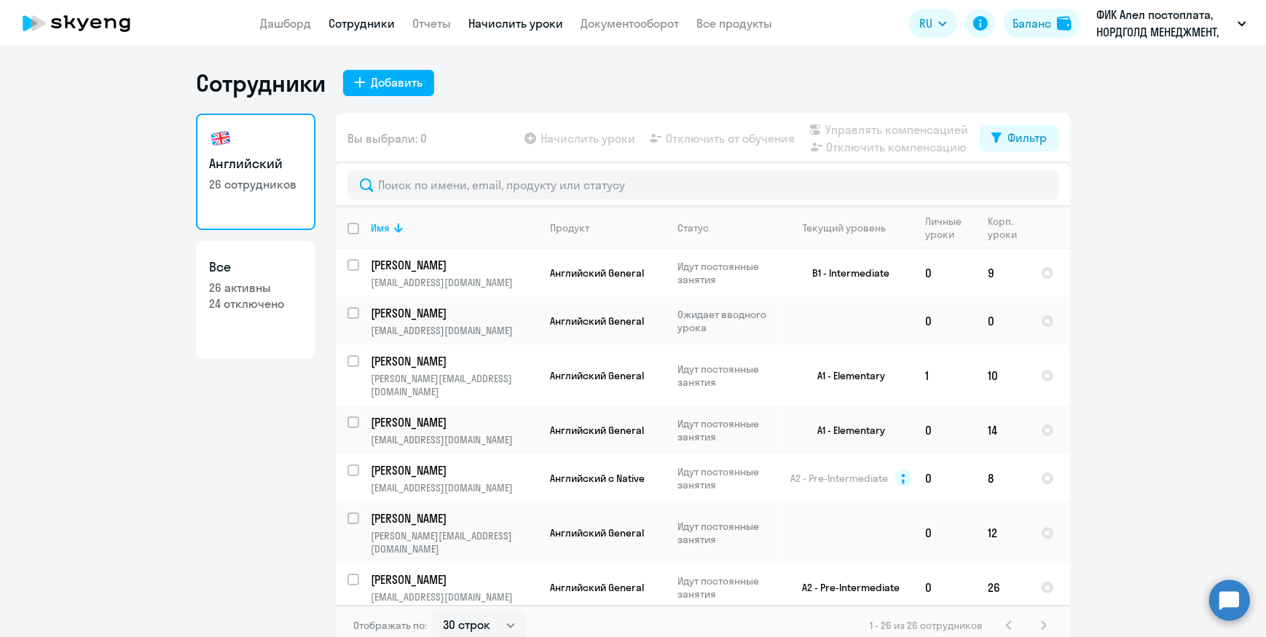
click at [538, 23] on link "Начислить уроки" at bounding box center [515, 23] width 95 height 15
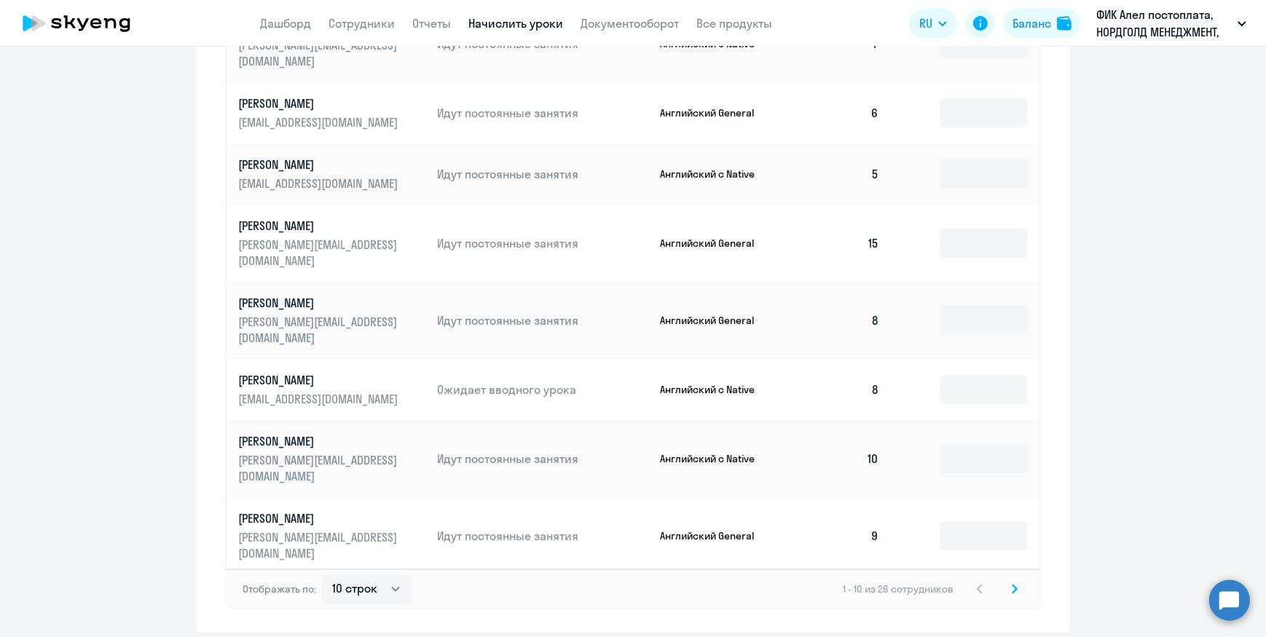
scroll to position [866, 0]
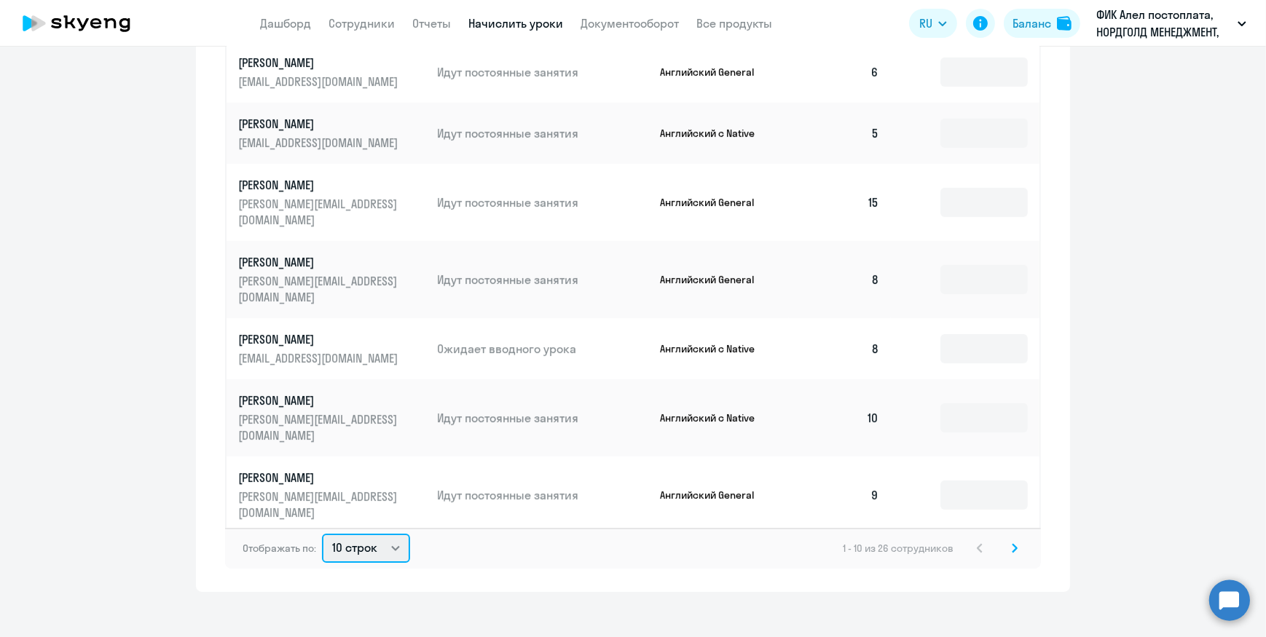
click at [393, 538] on select "10 строк 30 строк 50 строк" at bounding box center [366, 548] width 88 height 29
select select "50"
click at [322, 534] on select "10 строк 30 строк 50 строк" at bounding box center [366, 548] width 88 height 29
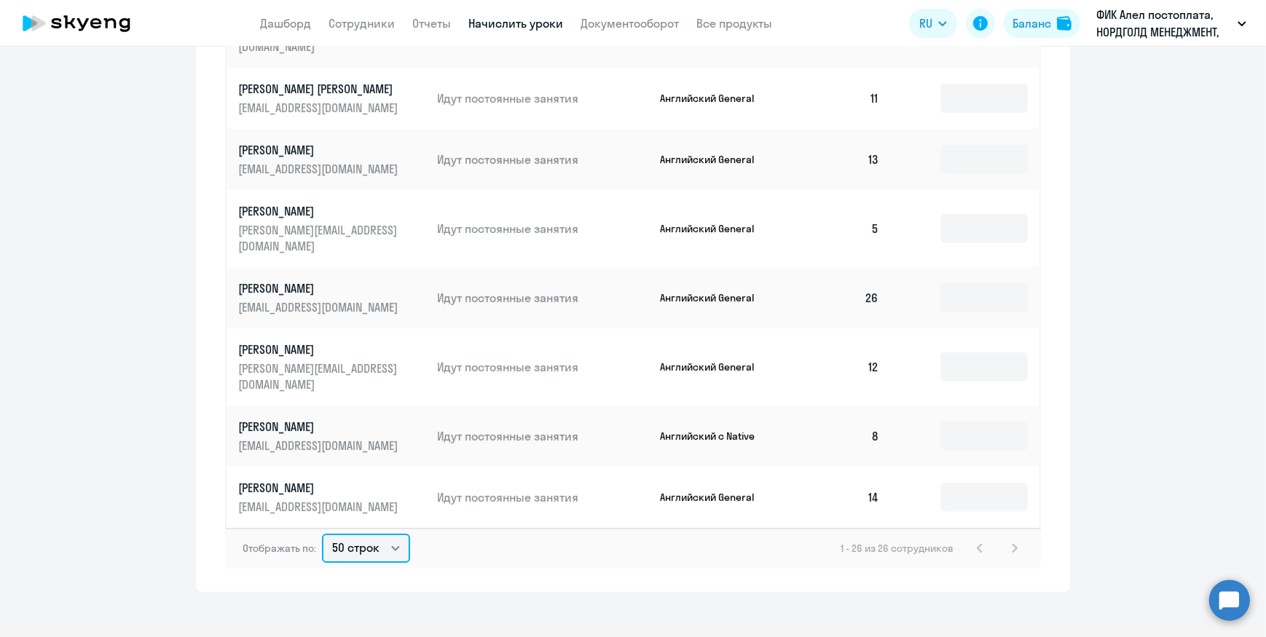
scroll to position [966, 0]
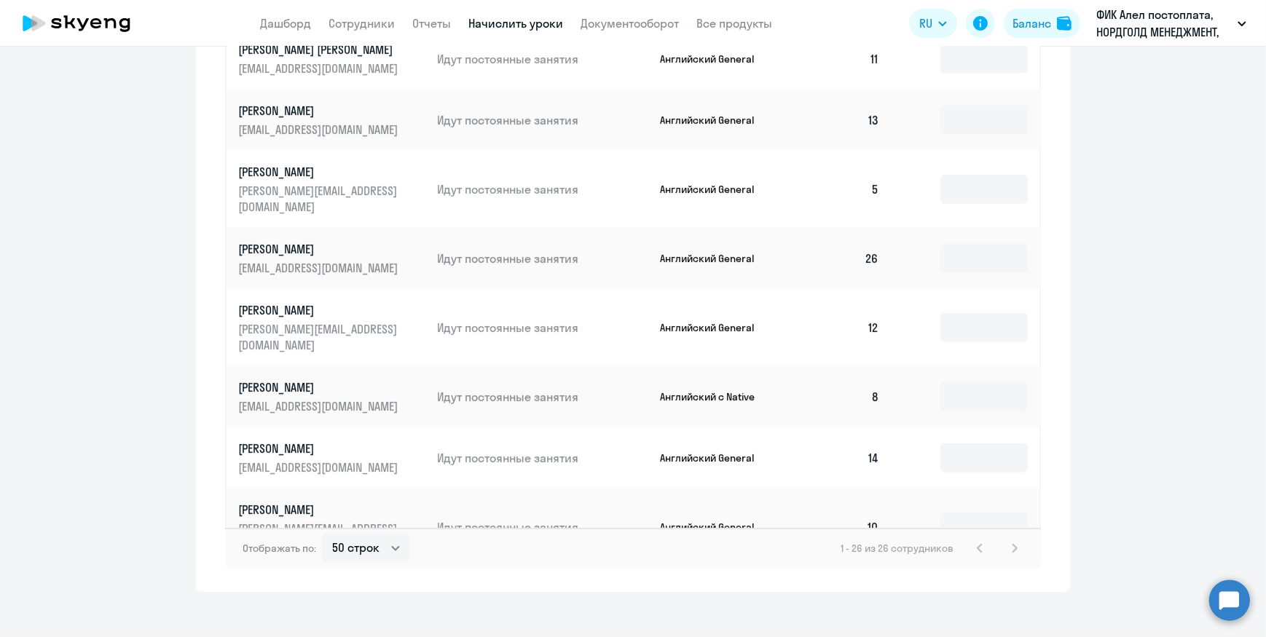
click at [954, 582] on input at bounding box center [984, 596] width 87 height 29
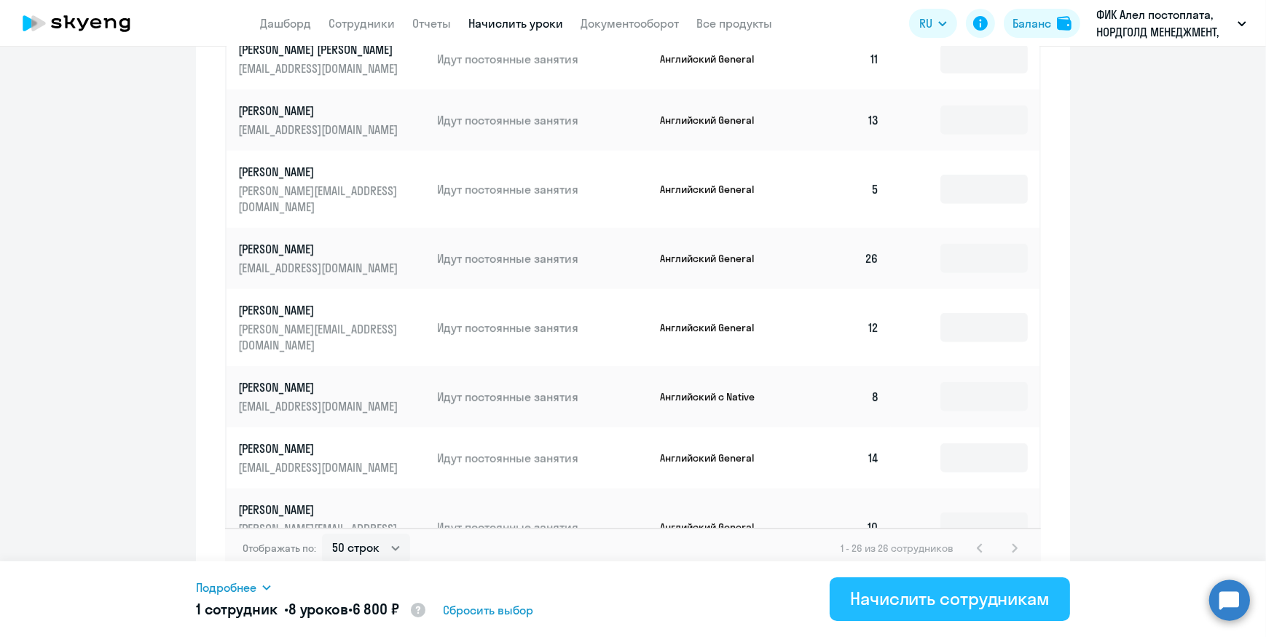
type input "8"
drag, startPoint x: 903, startPoint y: 598, endPoint x: 909, endPoint y: 581, distance: 17.7
click at [903, 598] on div "Начислить сотрудникам" at bounding box center [950, 598] width 200 height 23
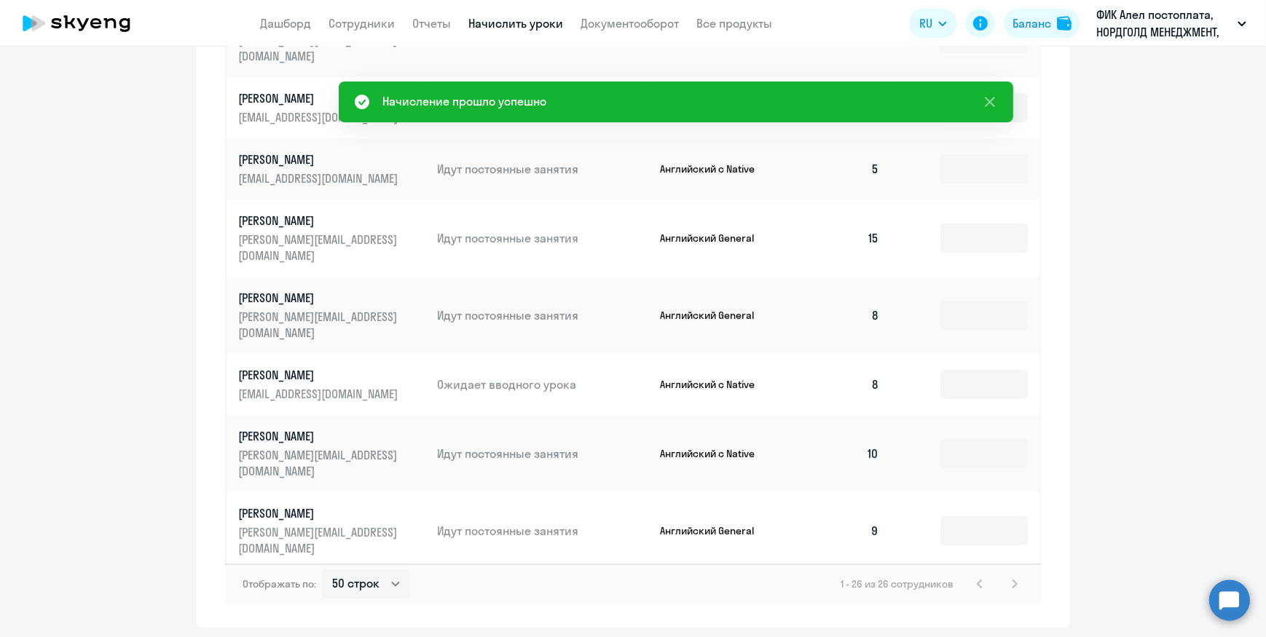
scroll to position [800, 0]
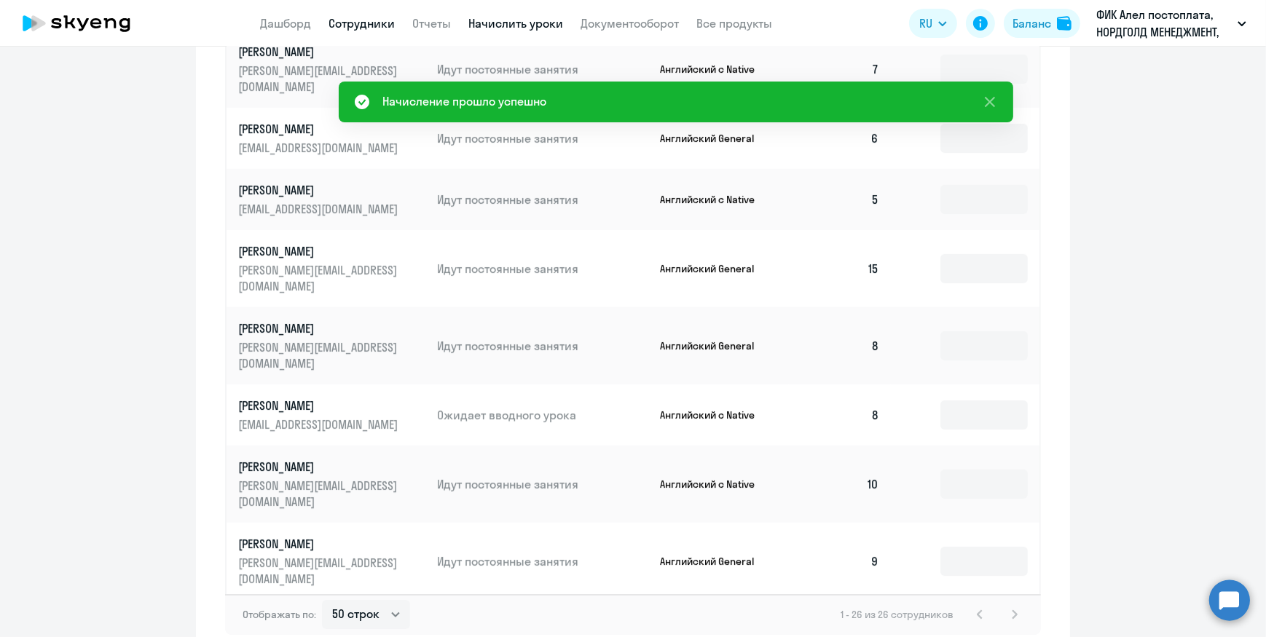
click at [356, 22] on link "Сотрудники" at bounding box center [362, 23] width 66 height 15
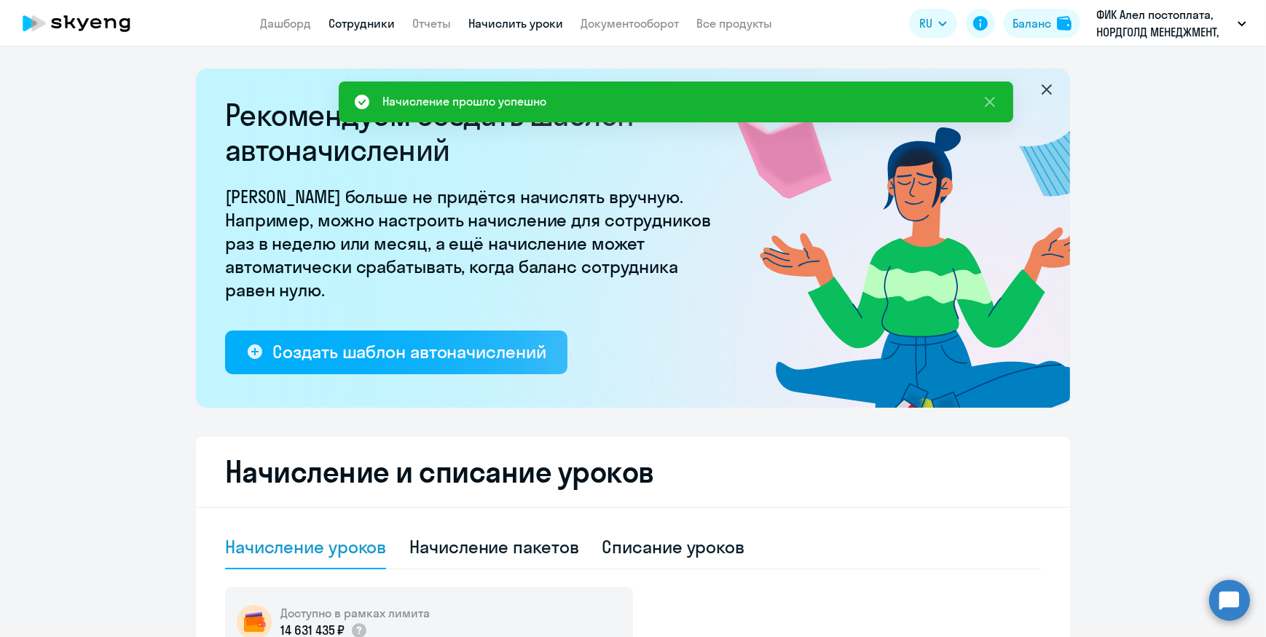
select select "30"
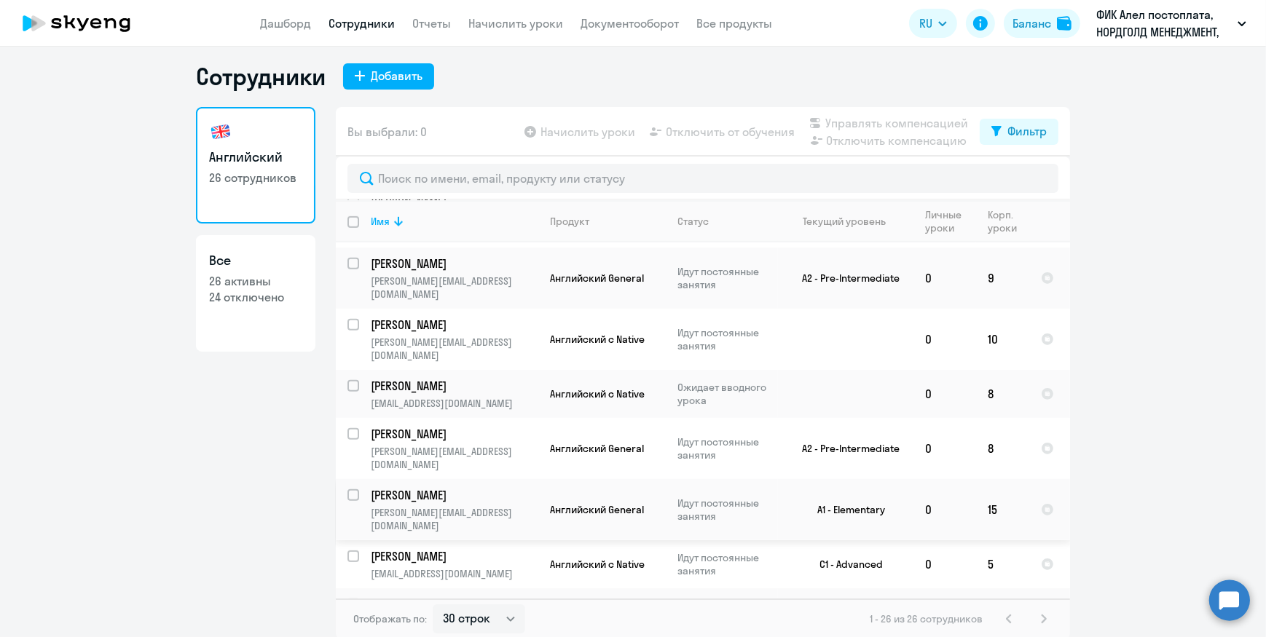
scroll to position [8, 0]
click at [1071, 592] on ng-component "Сотрудники Добавить Английский 26 сотрудников Все 26 активны 24 отключено Вы вы…" at bounding box center [633, 349] width 1266 height 578
